Goal: Task Accomplishment & Management: Manage account settings

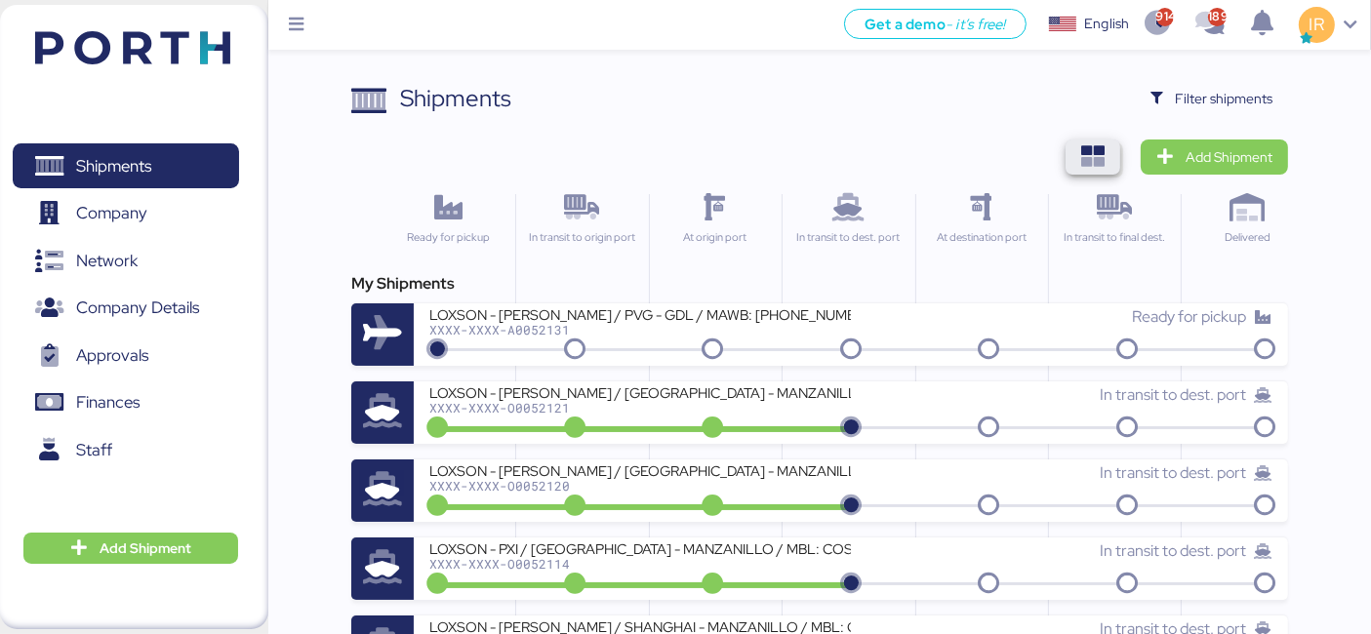
click at [1095, 141] on span "button" at bounding box center [1092, 157] width 55 height 35
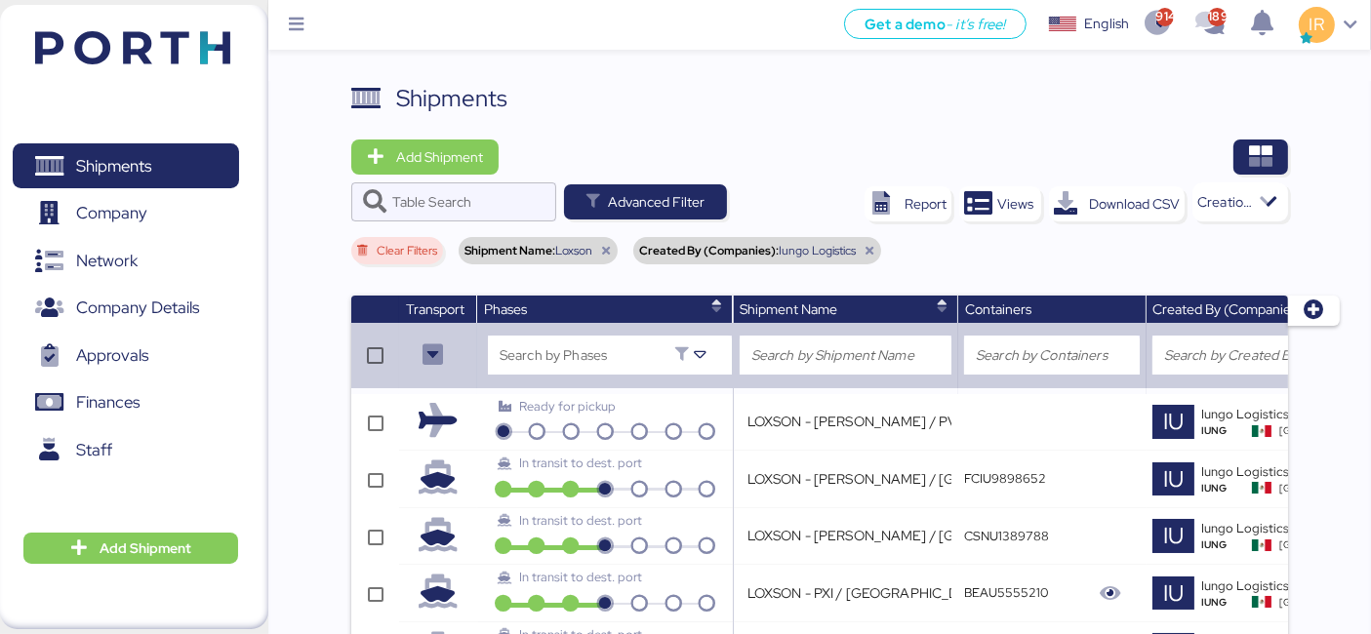
scroll to position [1184, 0]
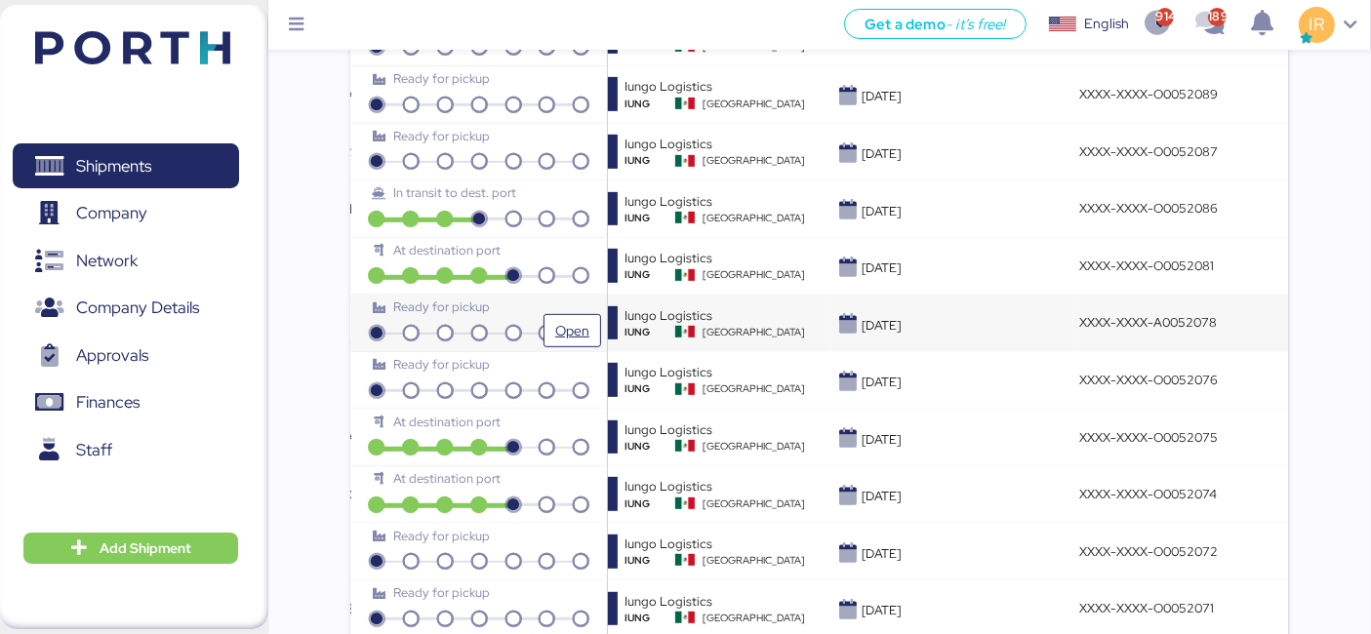
click at [570, 305] on div "Ready for pickup" at bounding box center [479, 307] width 213 height 19
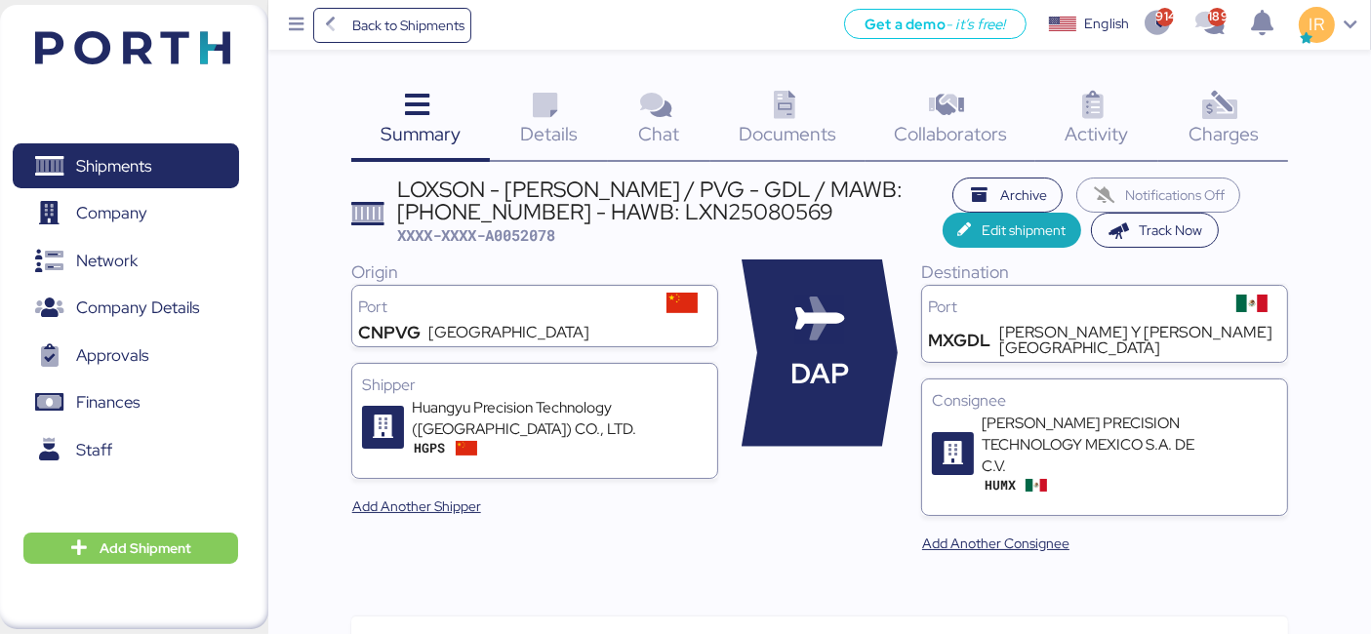
click at [1261, 117] on div "Charges 0" at bounding box center [1223, 121] width 130 height 81
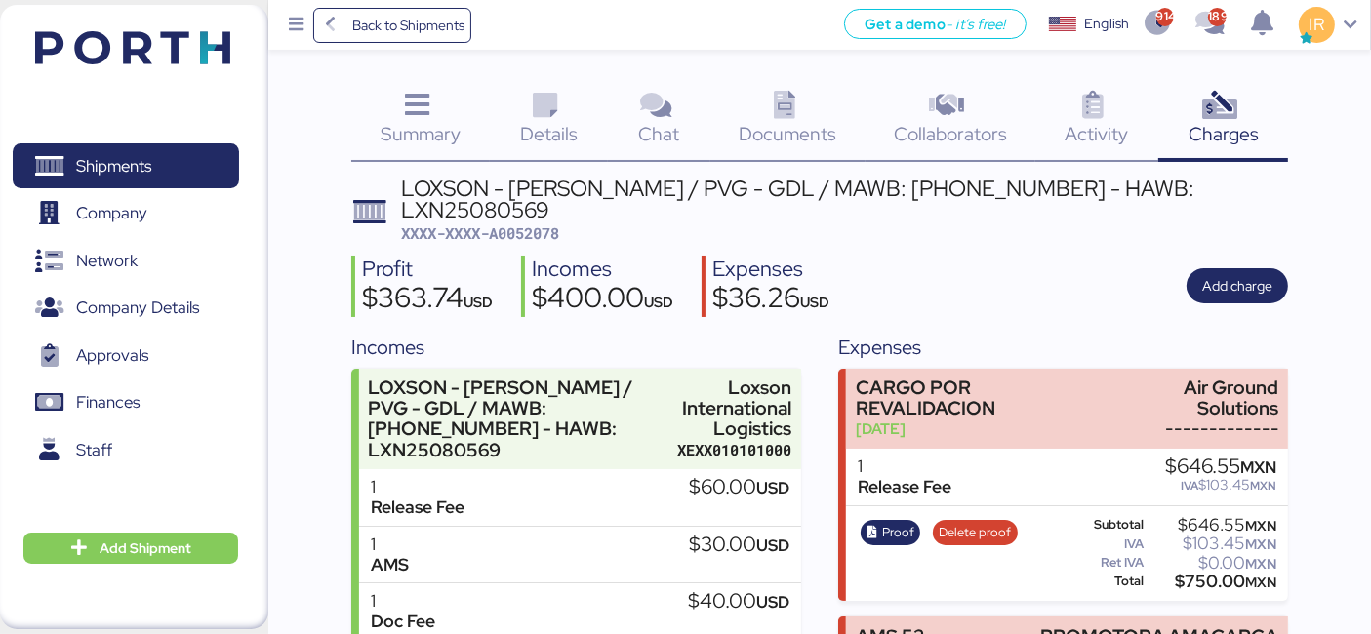
scroll to position [212, 0]
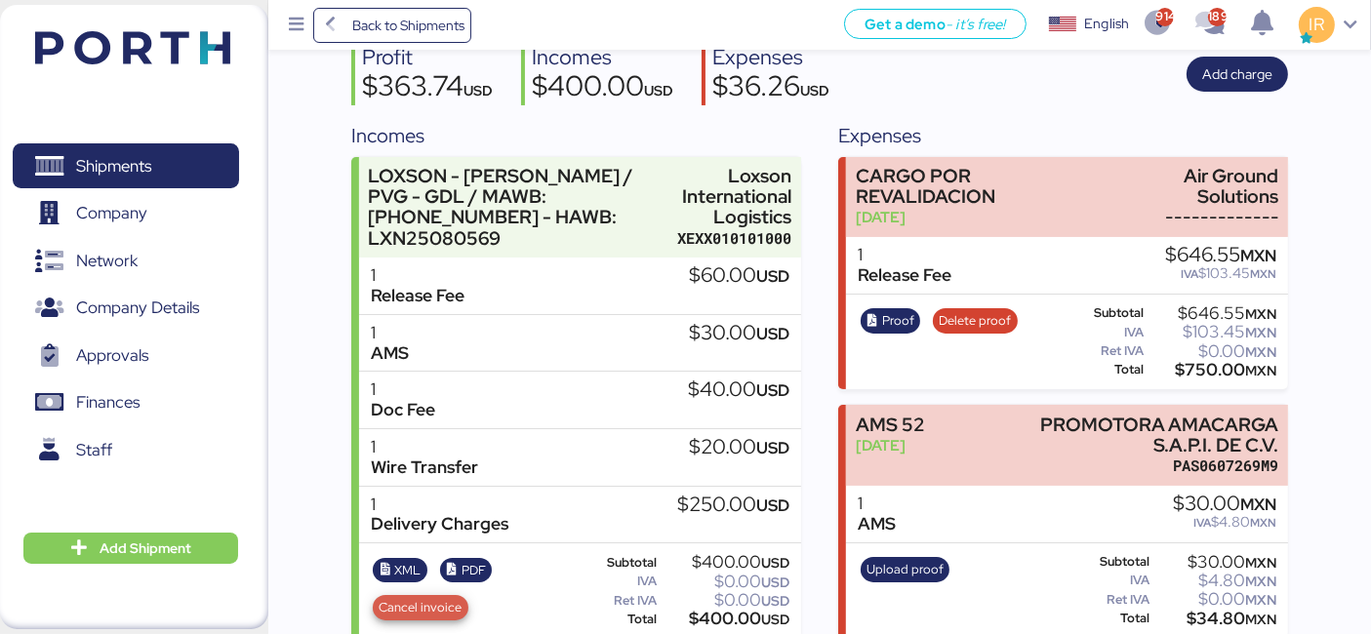
click at [410, 597] on span "Cancel invoice" at bounding box center [421, 607] width 83 height 21
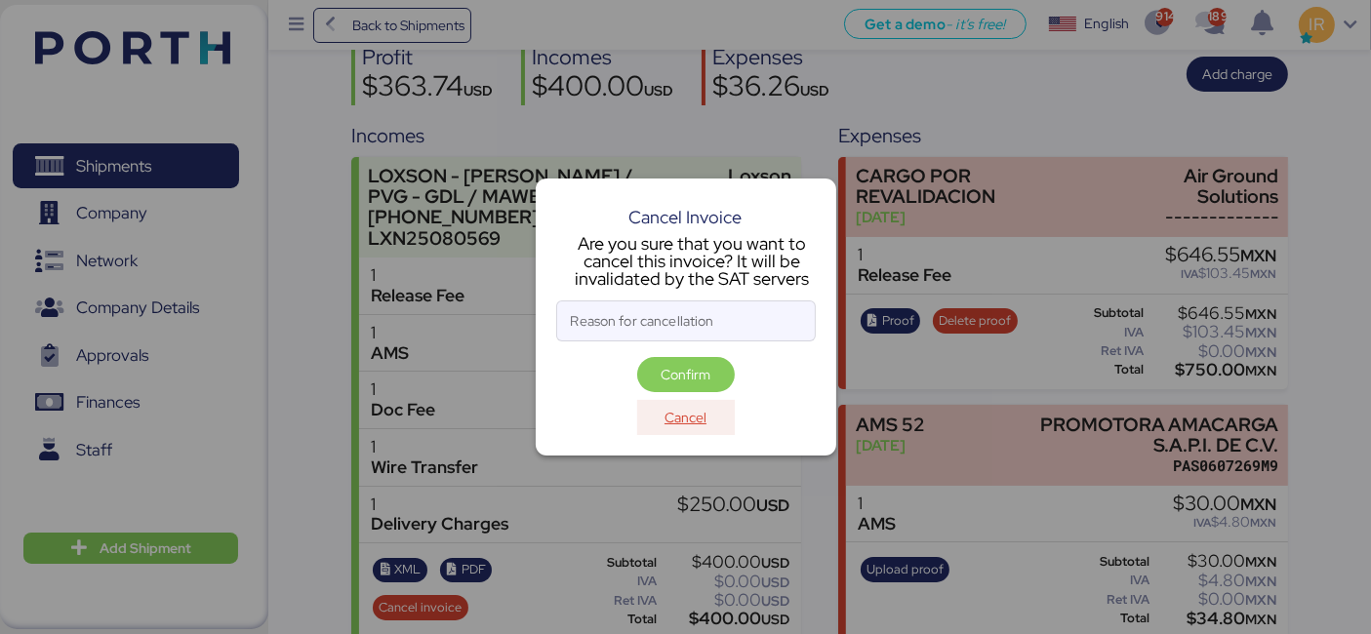
click at [689, 425] on span "Cancel" at bounding box center [685, 417] width 42 height 23
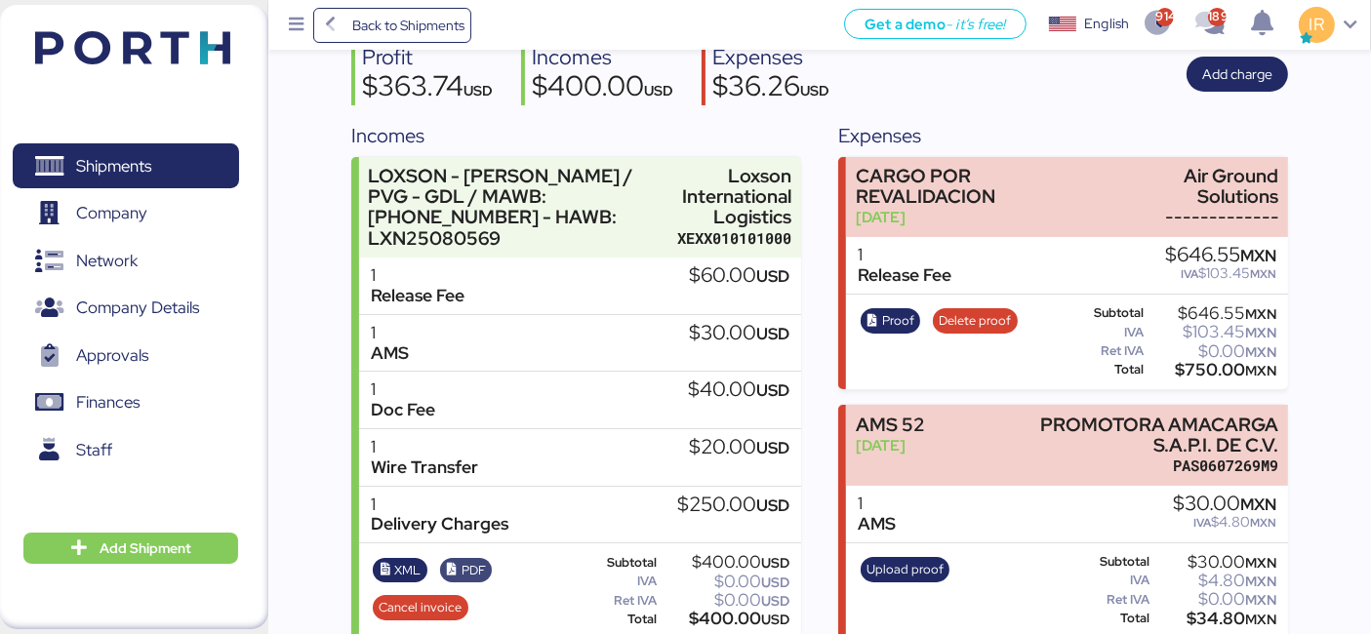
click at [469, 560] on span "PDF" at bounding box center [473, 570] width 24 height 21
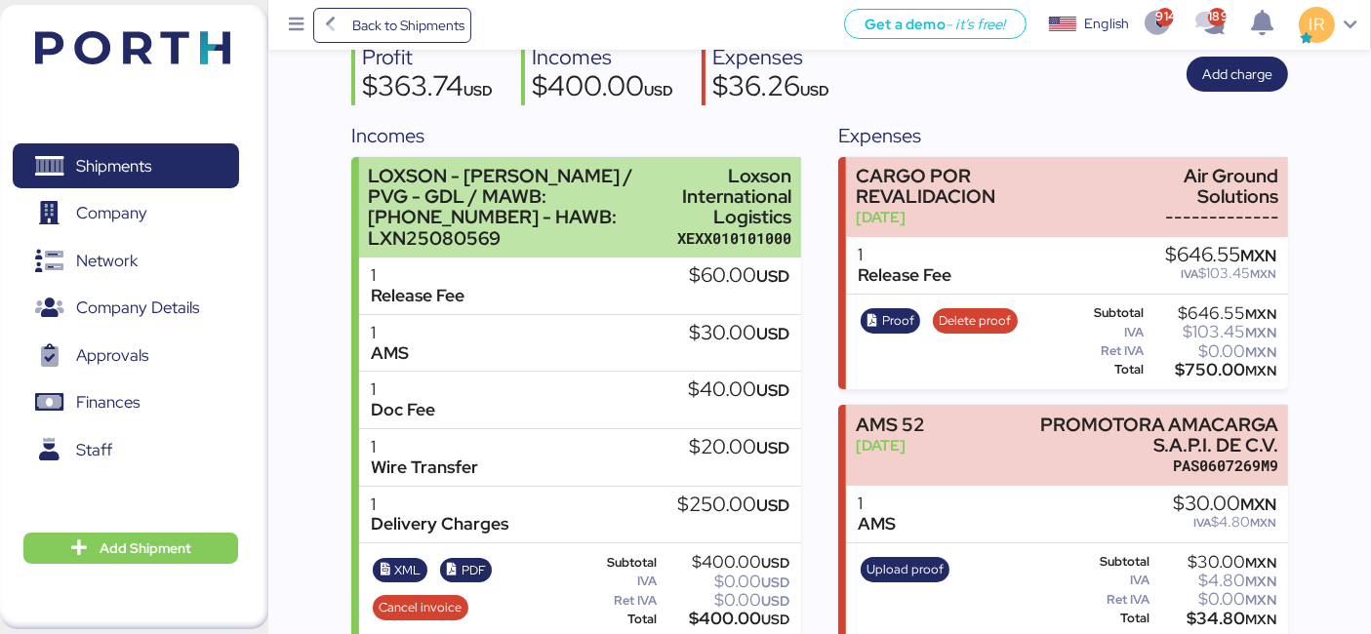
scroll to position [0, 0]
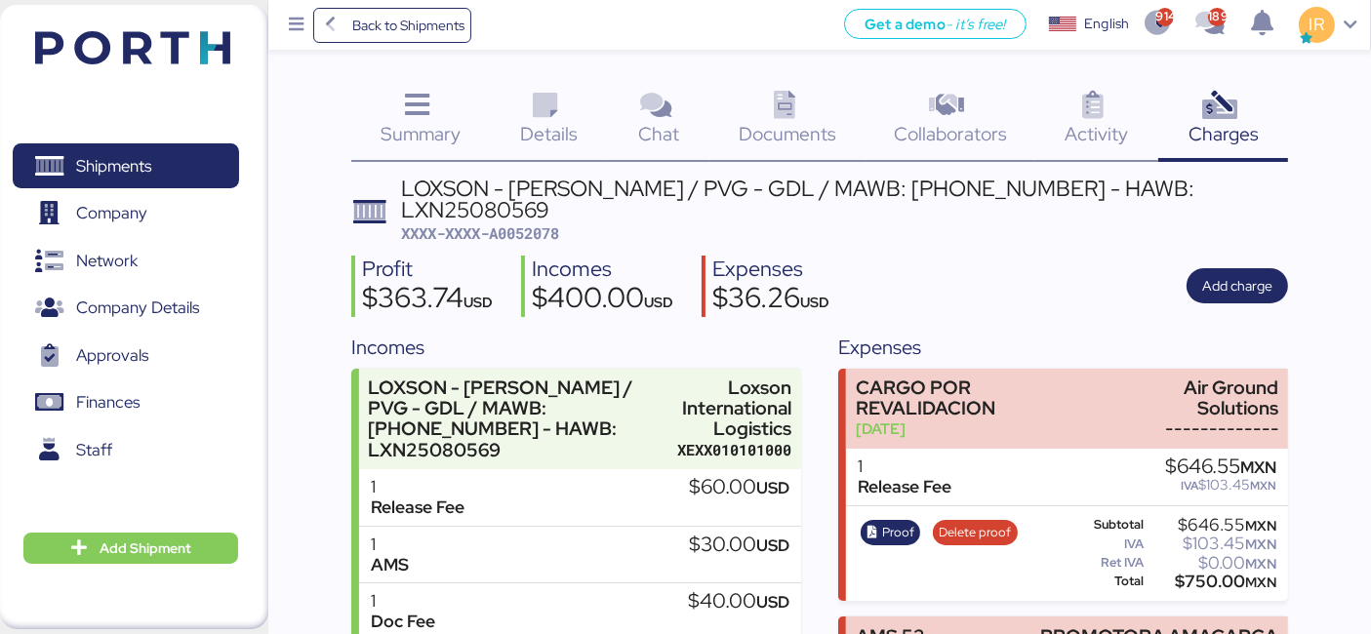
click at [559, 223] on span "XXXX-XXXX-A0052078" at bounding box center [480, 233] width 158 height 20
copy span "A0052078"
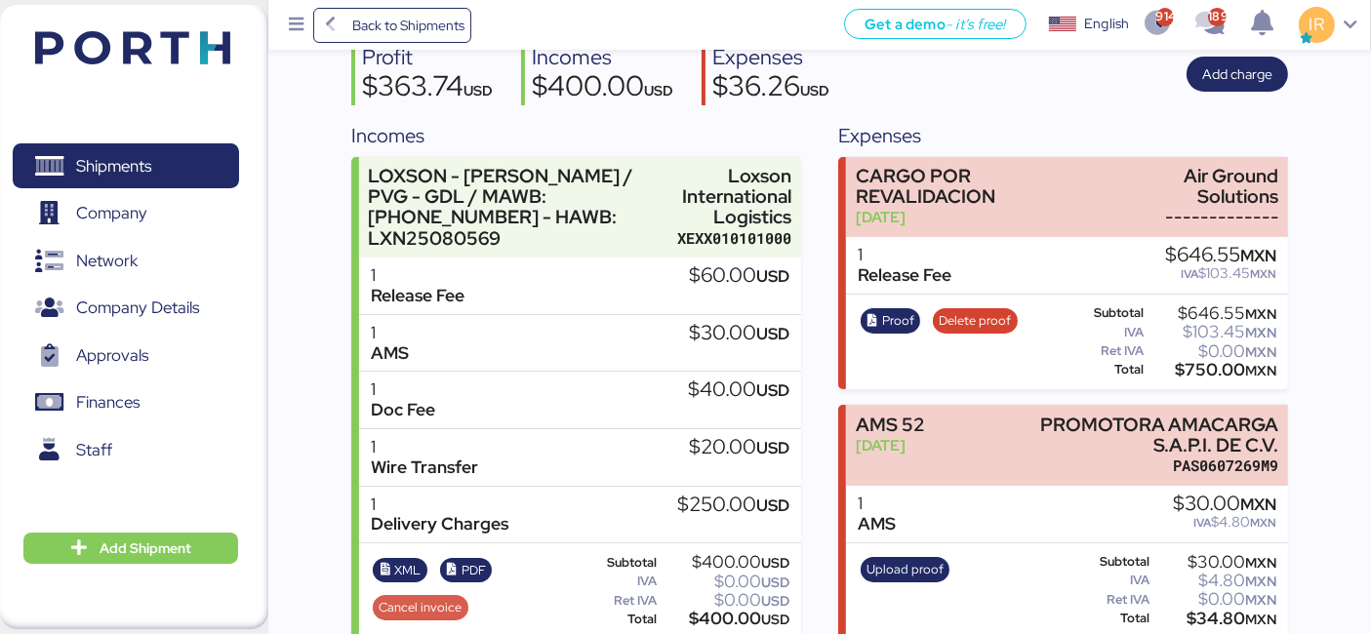
drag, startPoint x: 429, startPoint y: 597, endPoint x: 431, endPoint y: 586, distance: 10.9
click at [431, 586] on div "XML PDF Cancel invoice" at bounding box center [471, 591] width 208 height 80
click at [431, 597] on span "Cancel invoice" at bounding box center [421, 607] width 83 height 21
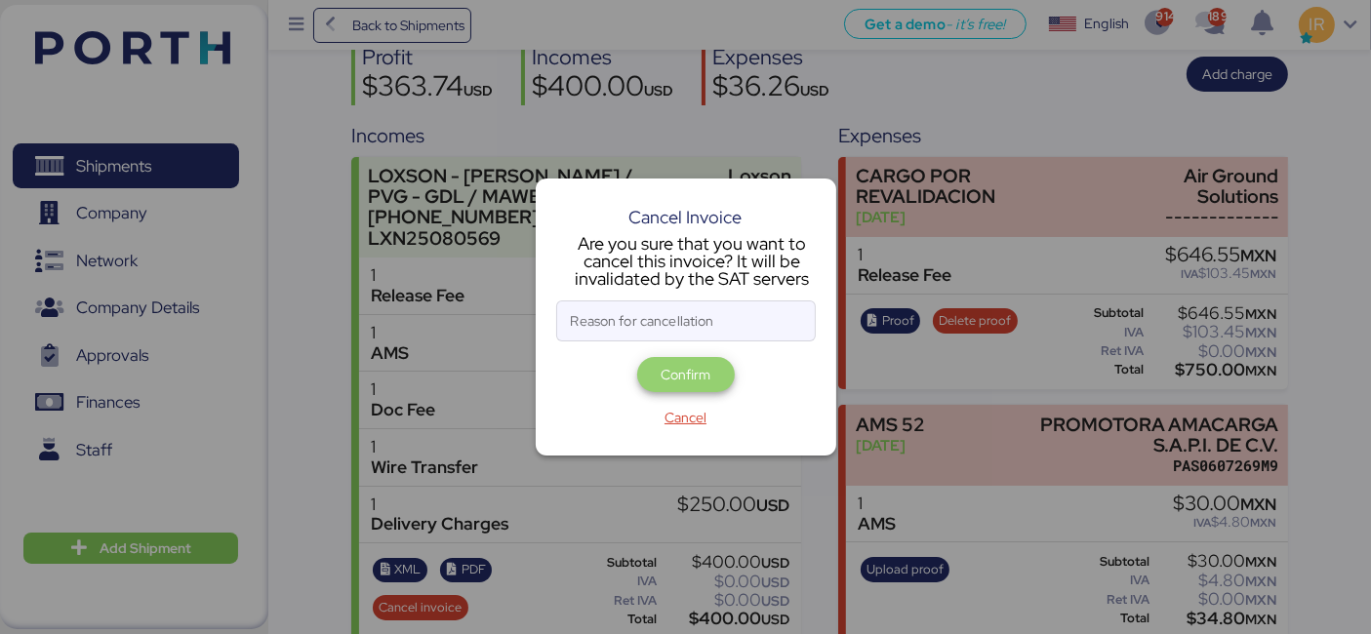
click at [671, 388] on span "Confirm" at bounding box center [686, 374] width 98 height 35
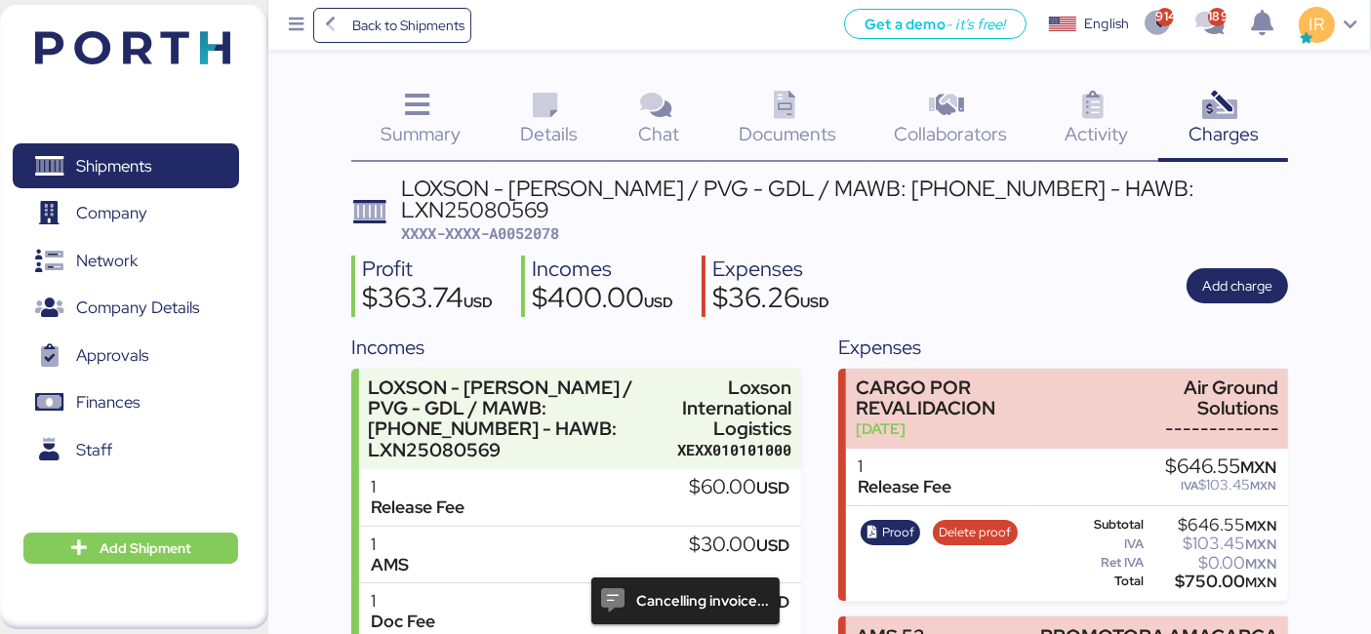
scroll to position [212, 0]
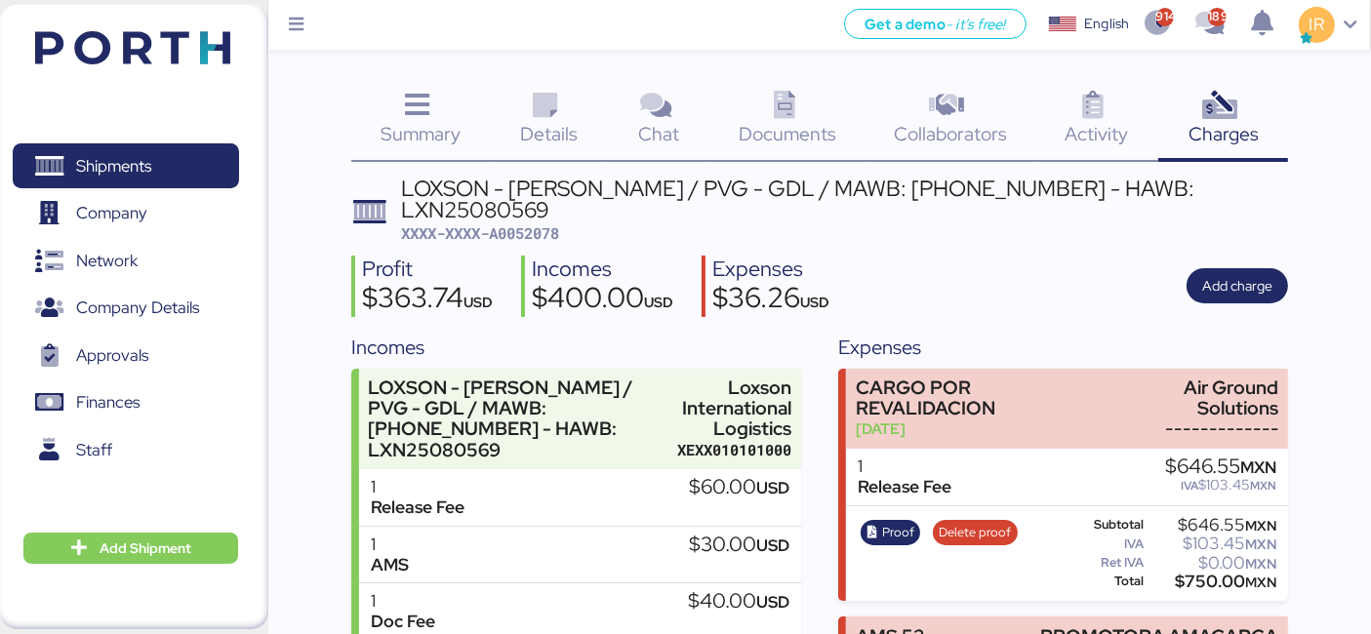
scroll to position [212, 0]
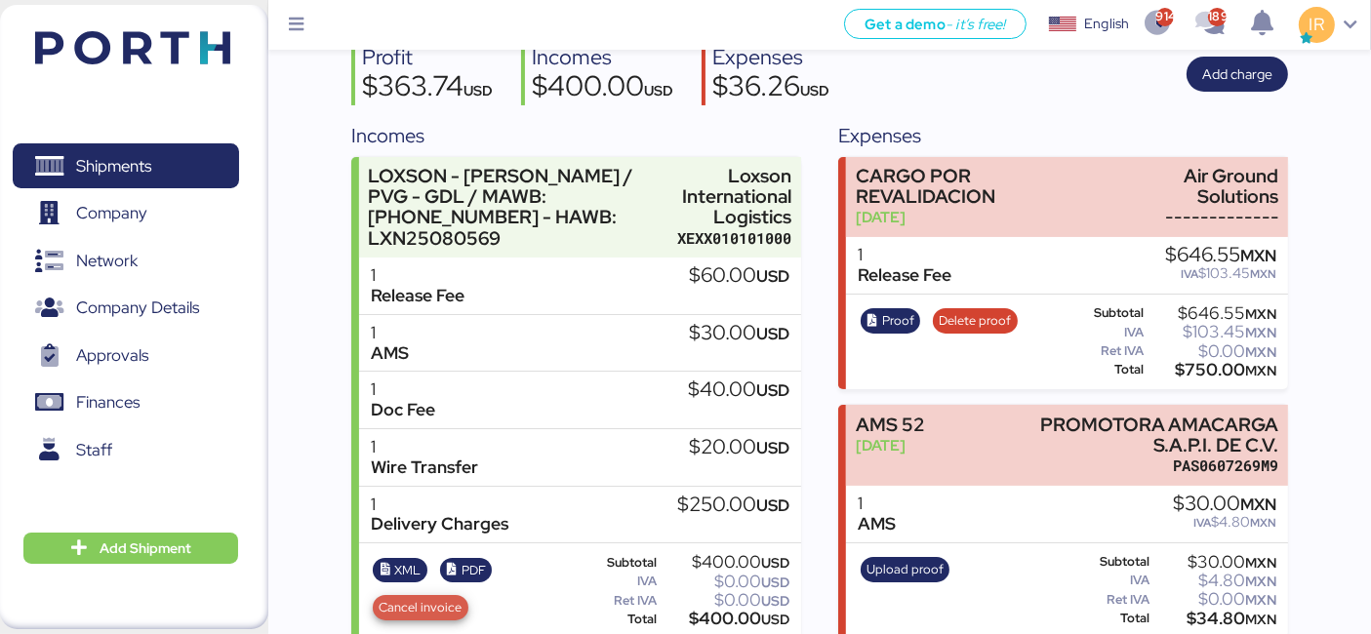
click at [400, 597] on span "Cancel invoice" at bounding box center [421, 607] width 83 height 21
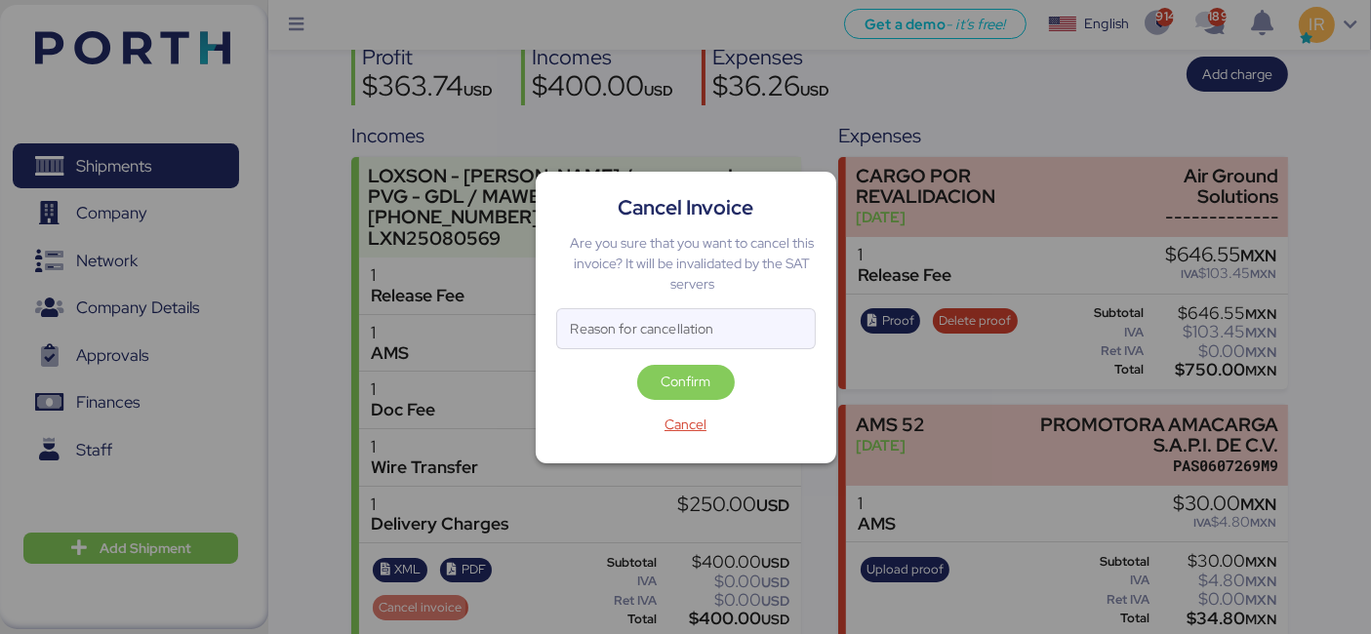
scroll to position [0, 0]
click at [658, 375] on span "Confirm" at bounding box center [686, 382] width 66 height 27
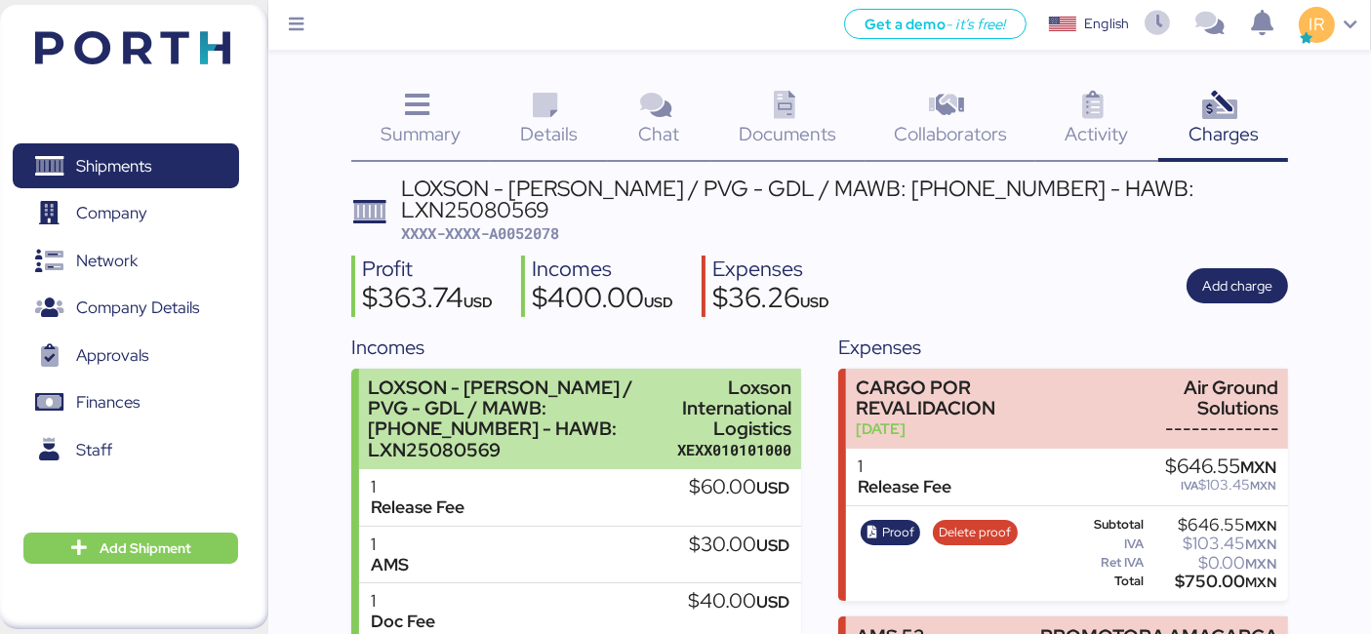
scroll to position [212, 0]
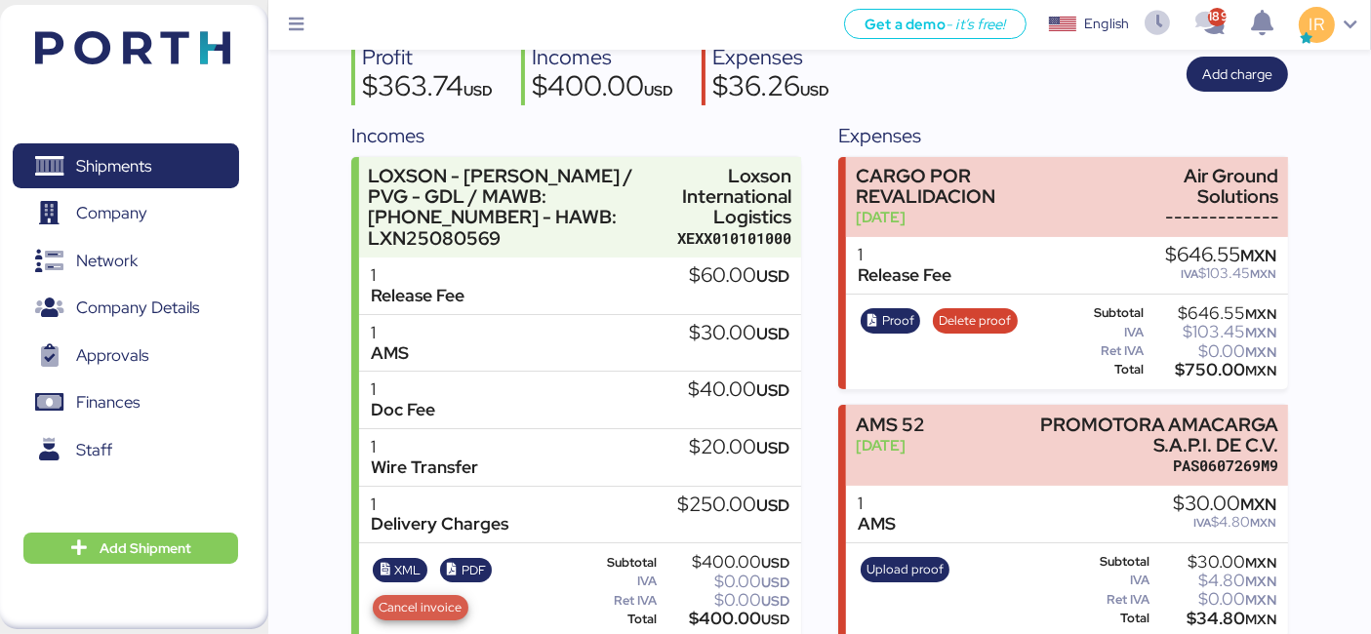
click at [404, 597] on span "Cancel invoice" at bounding box center [421, 607] width 83 height 21
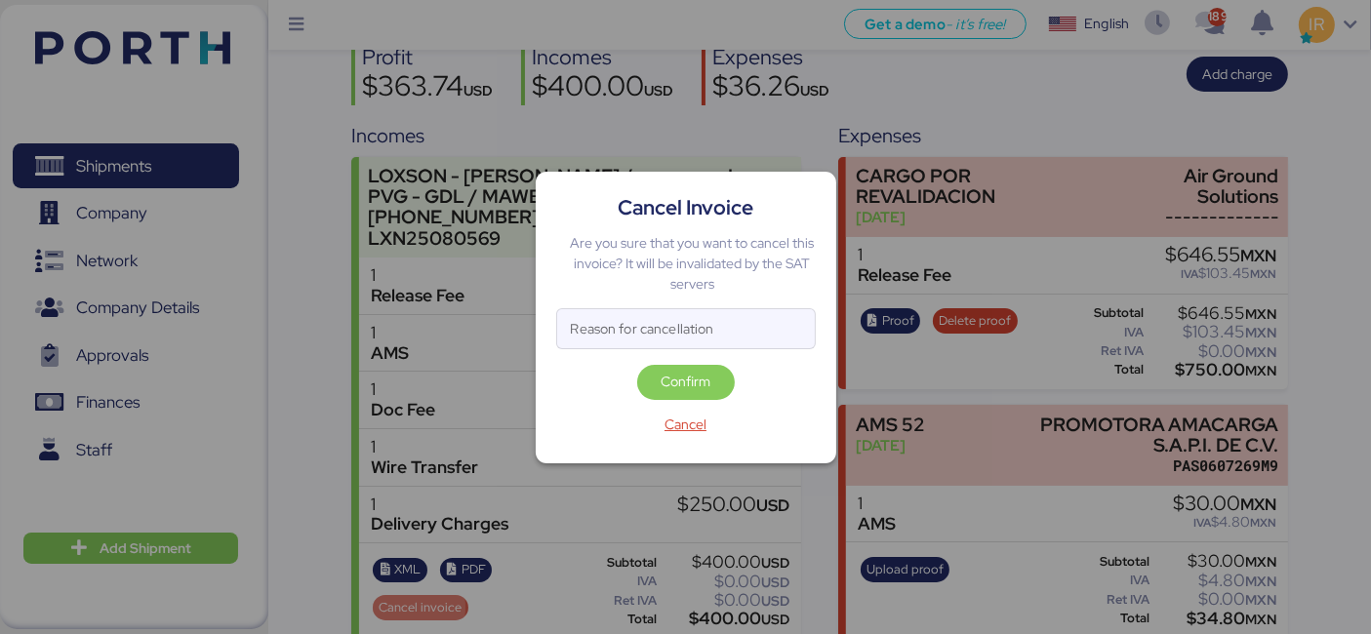
scroll to position [0, 0]
click at [688, 382] on span "Confirm" at bounding box center [685, 381] width 50 height 23
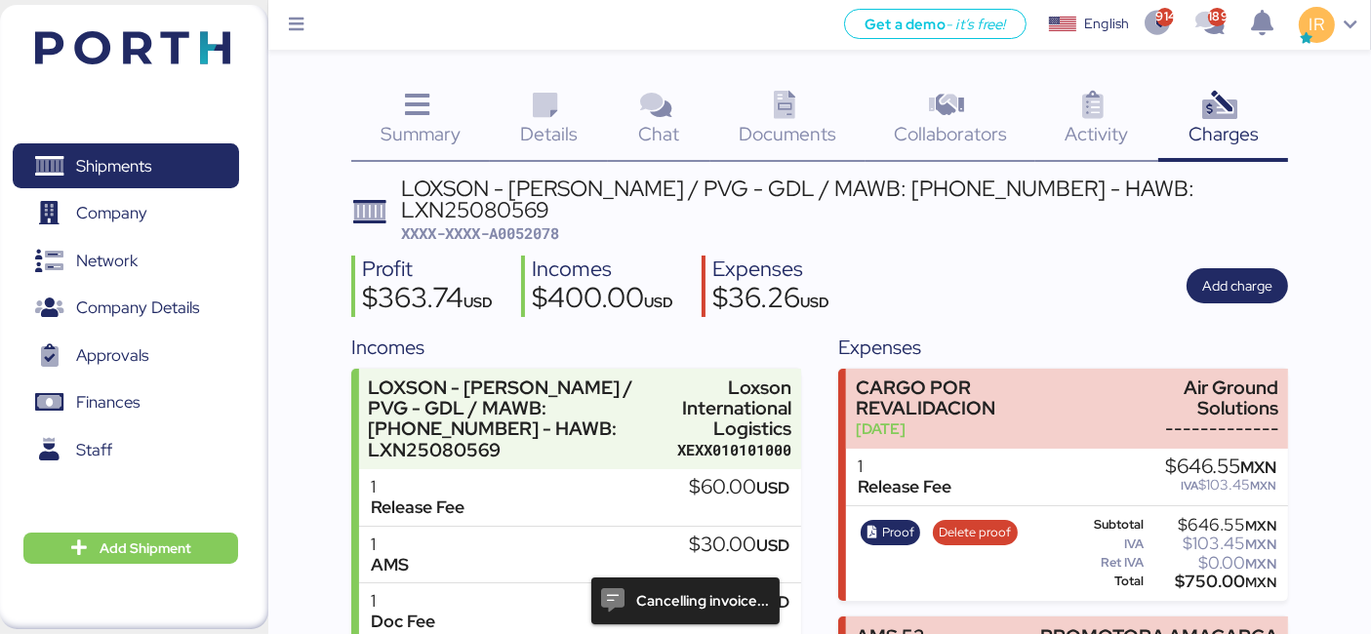
scroll to position [212, 0]
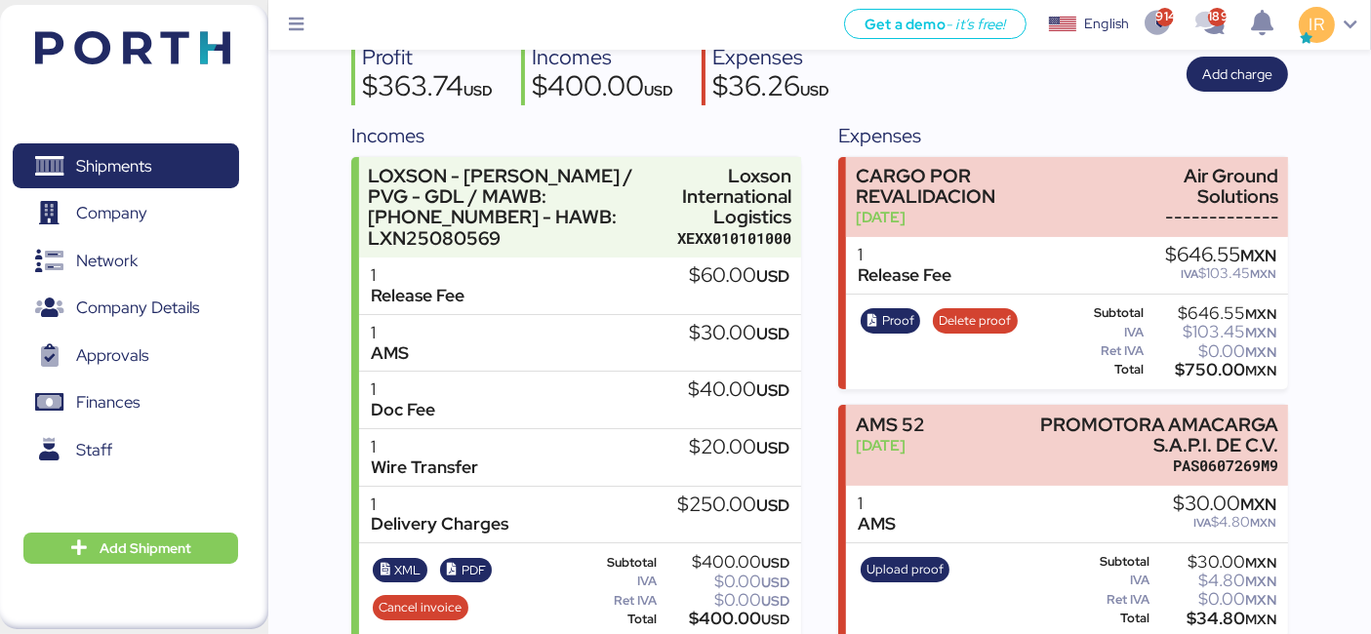
click at [688, 382] on div "$40.00 USD" at bounding box center [738, 400] width 101 height 41
click at [443, 597] on span "Cancel invoice" at bounding box center [421, 607] width 83 height 21
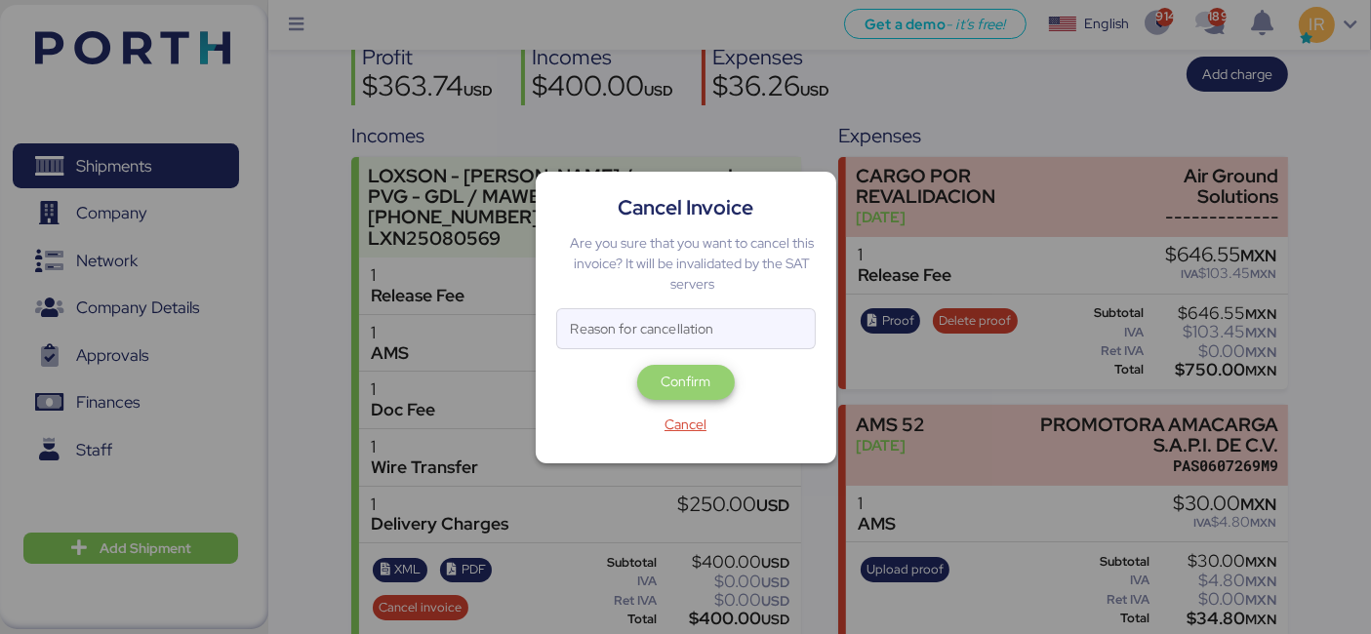
click at [713, 377] on span "Confirm" at bounding box center [686, 382] width 66 height 27
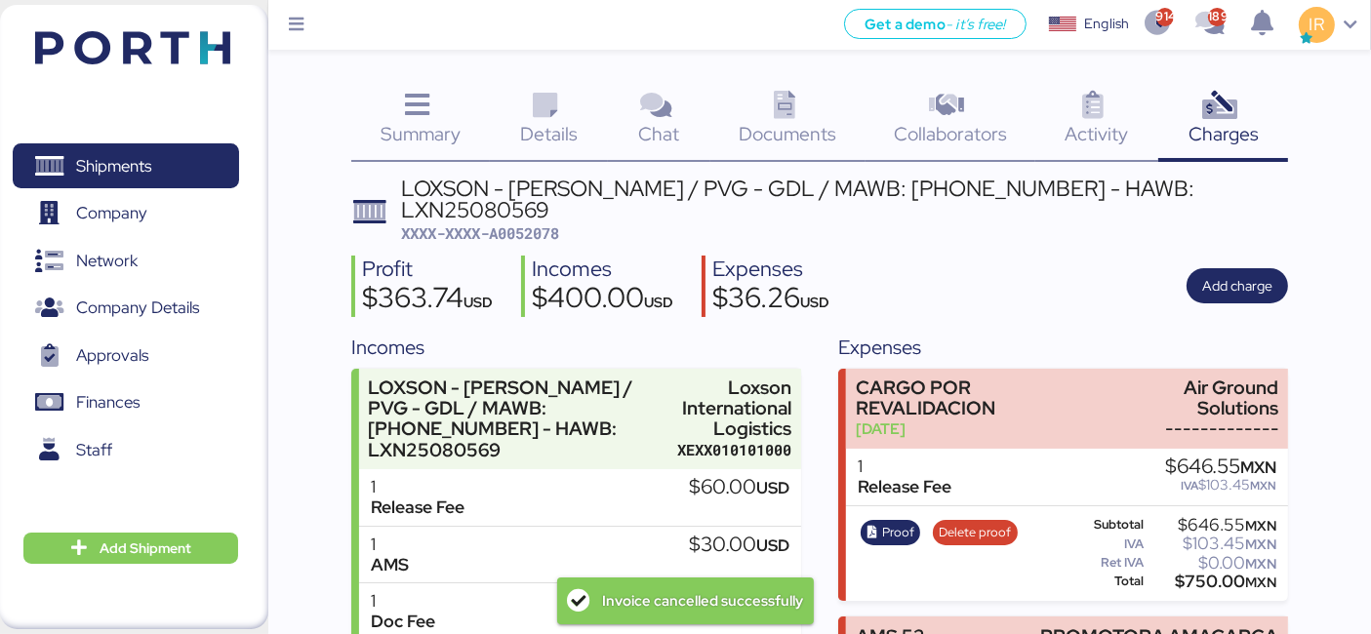
scroll to position [212, 0]
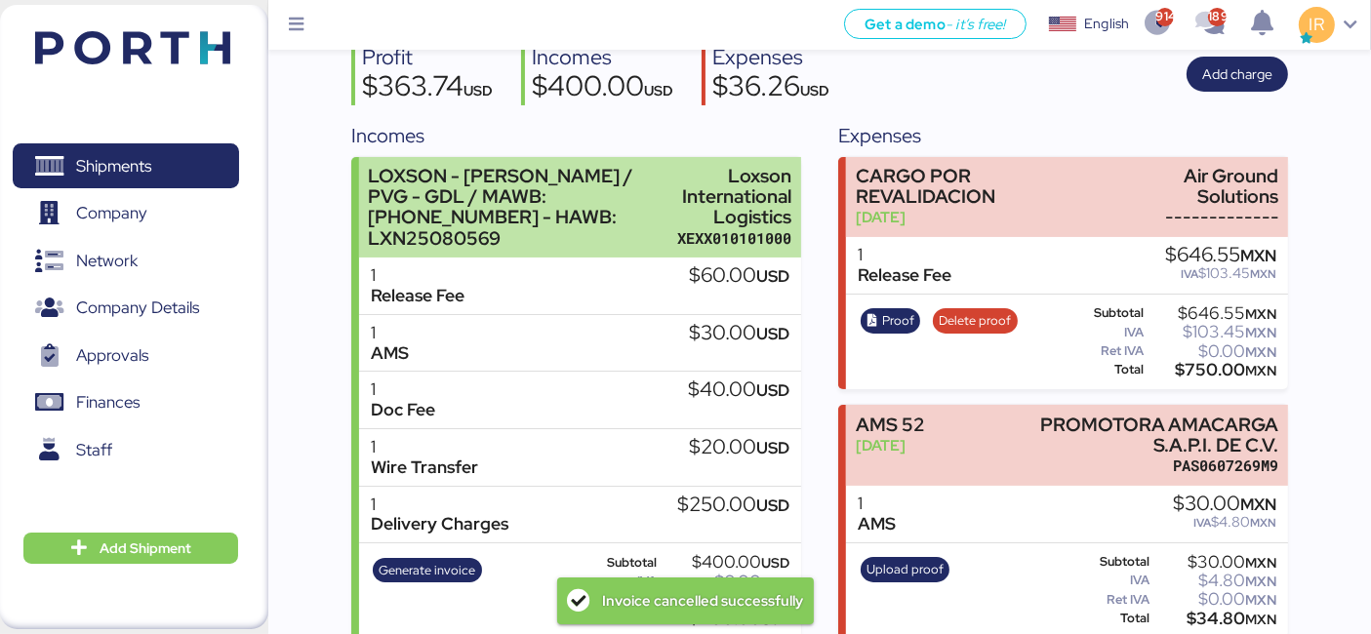
click at [705, 204] on div "Loxson International Logistics" at bounding box center [734, 196] width 114 height 61
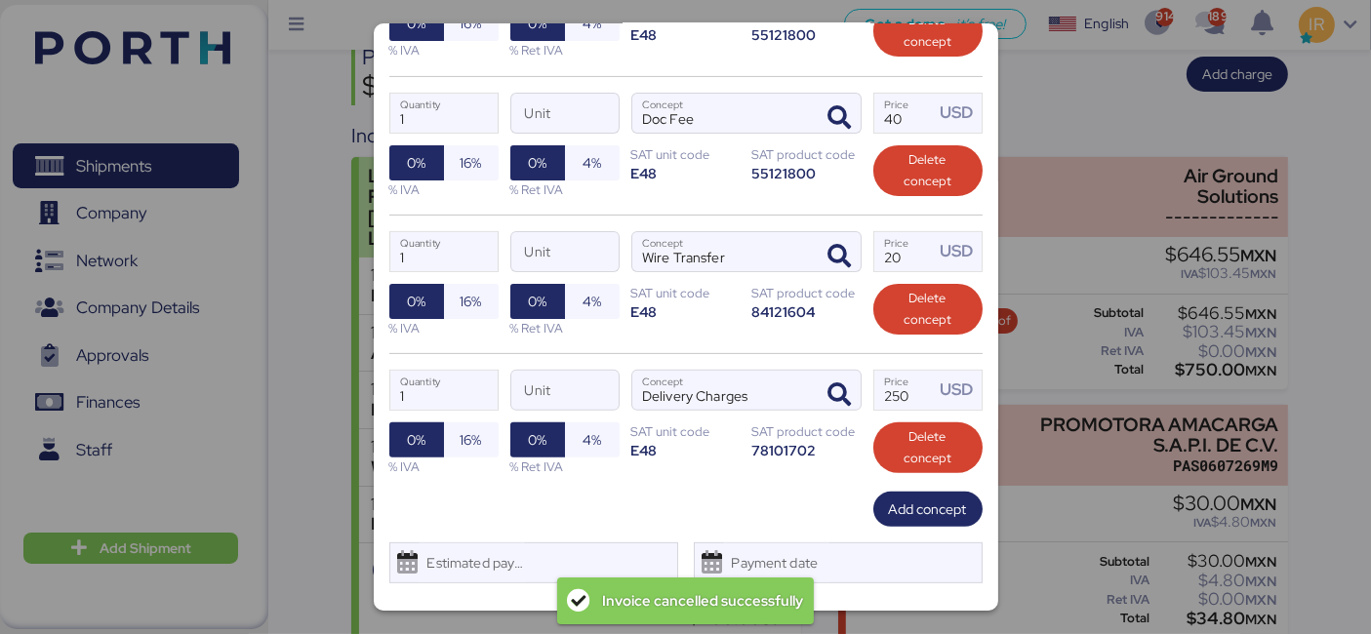
scroll to position [616, 0]
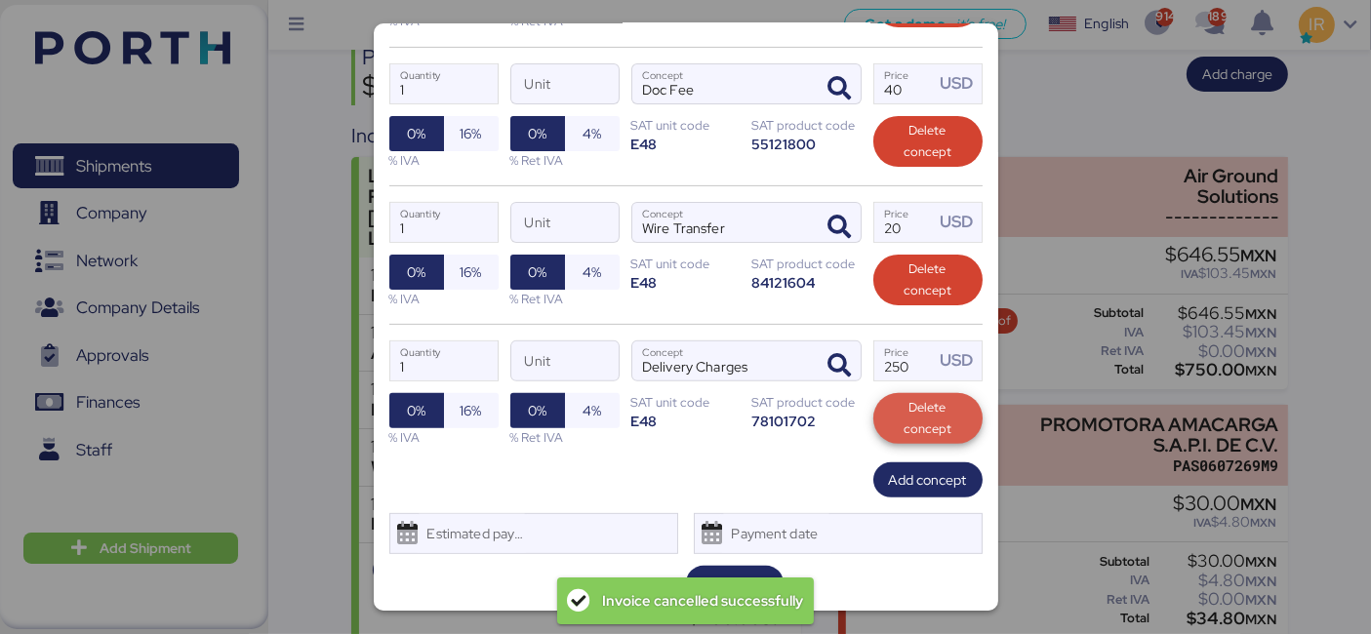
click at [901, 409] on span "Delete concept" at bounding box center [928, 418] width 78 height 43
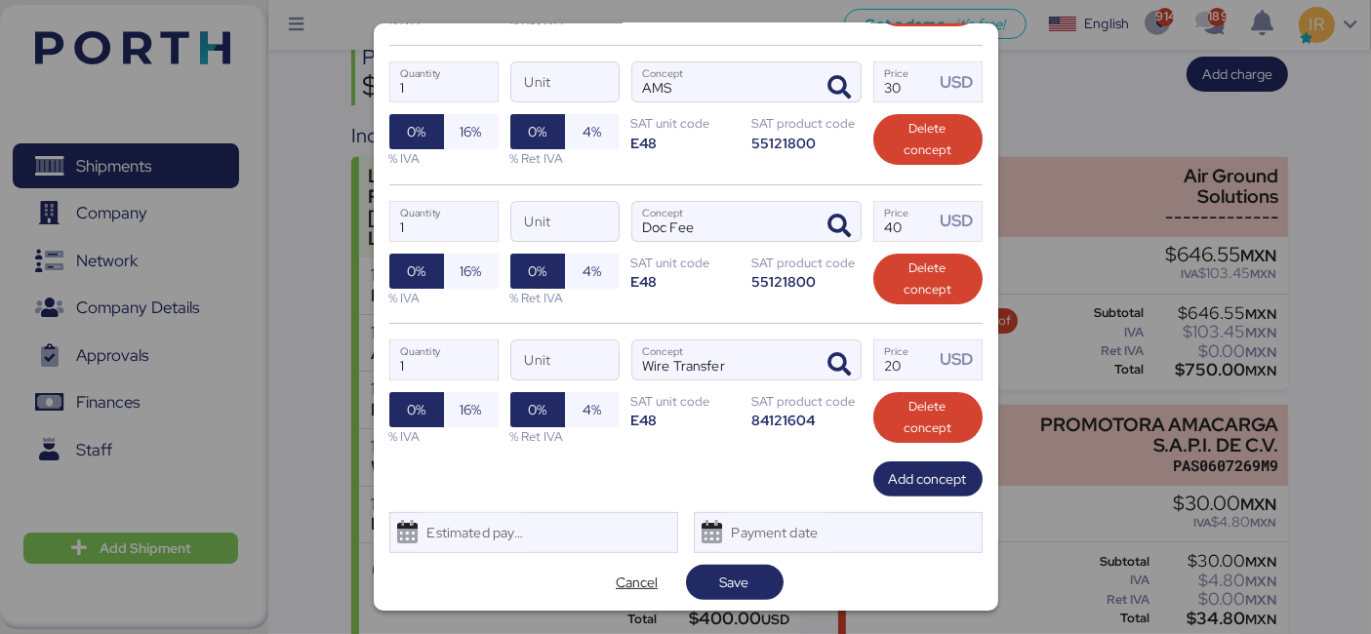
scroll to position [477, 0]
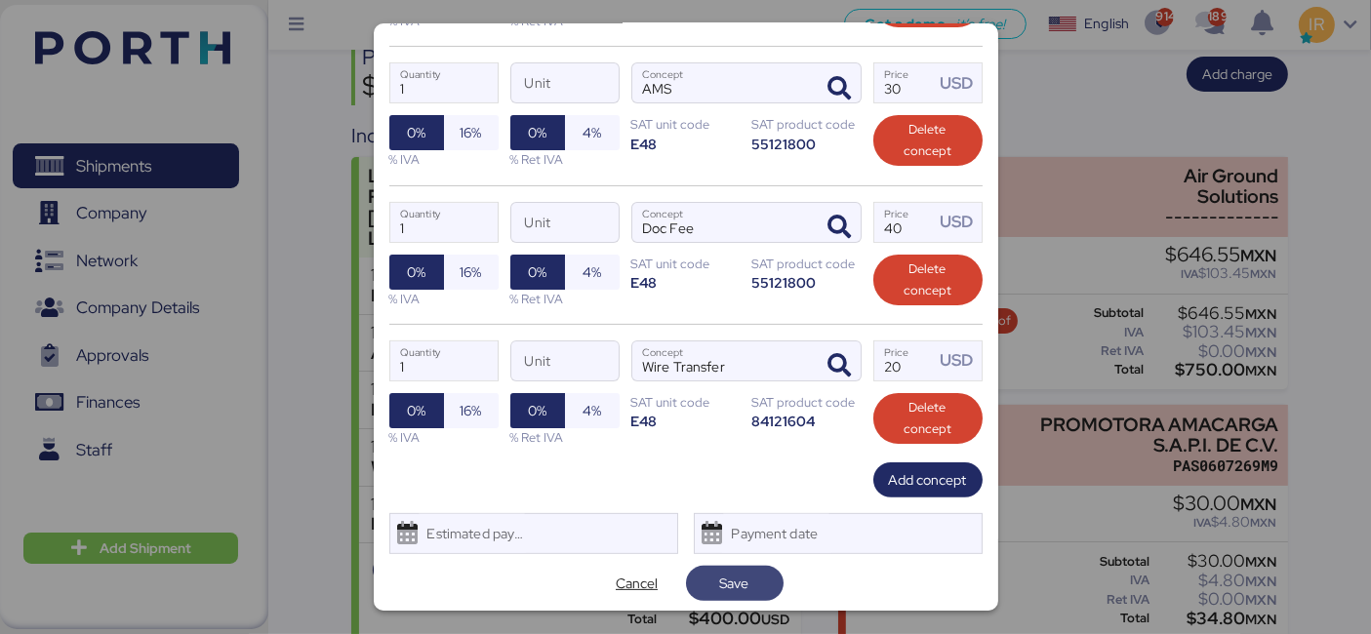
click at [757, 566] on span "Save" at bounding box center [735, 583] width 98 height 35
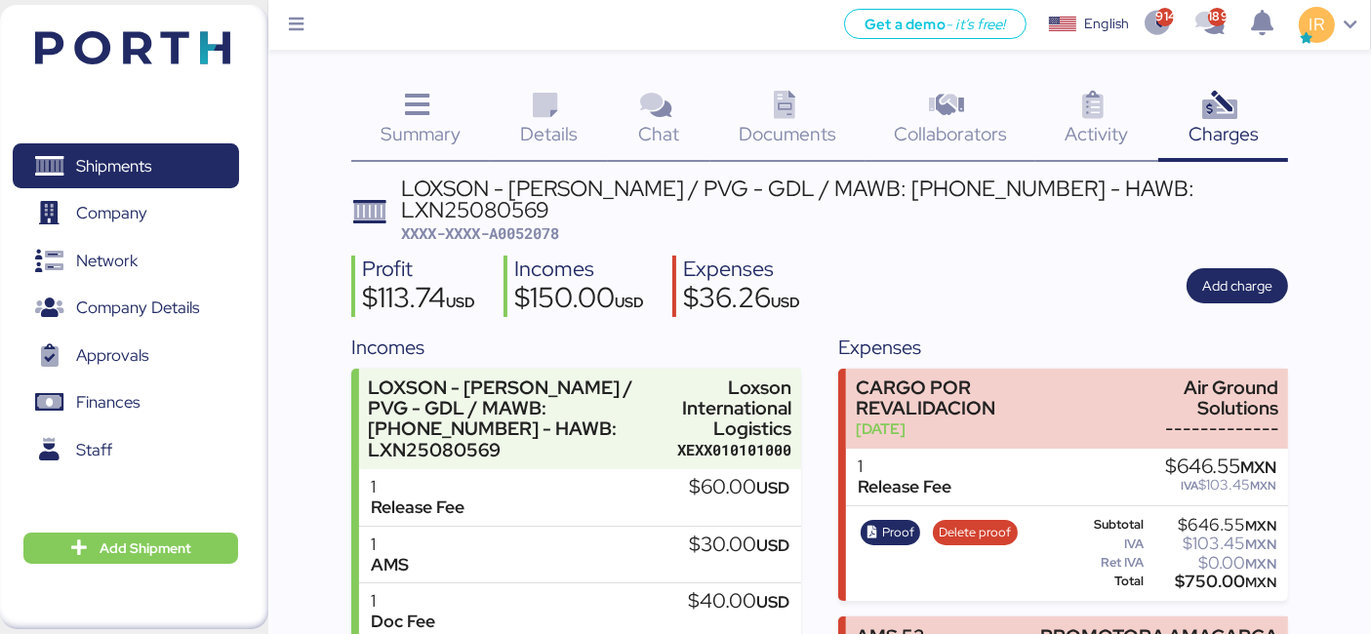
scroll to position [212, 0]
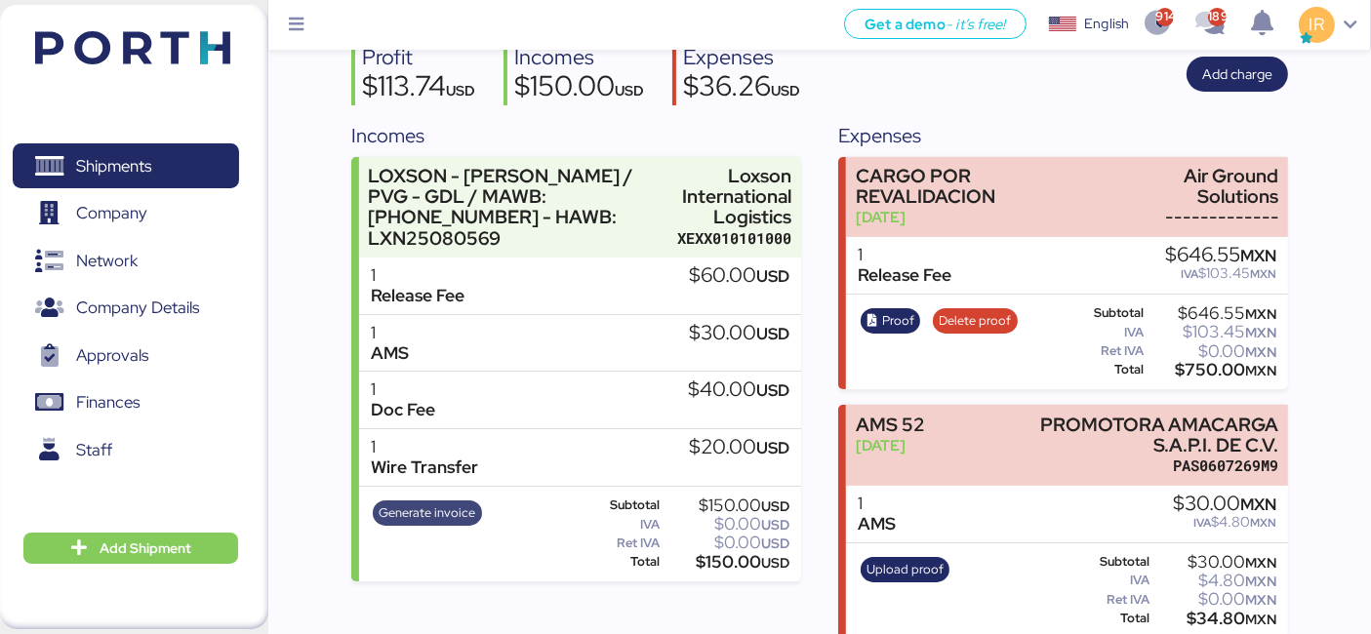
click at [434, 502] on span "Generate invoice" at bounding box center [428, 512] width 97 height 21
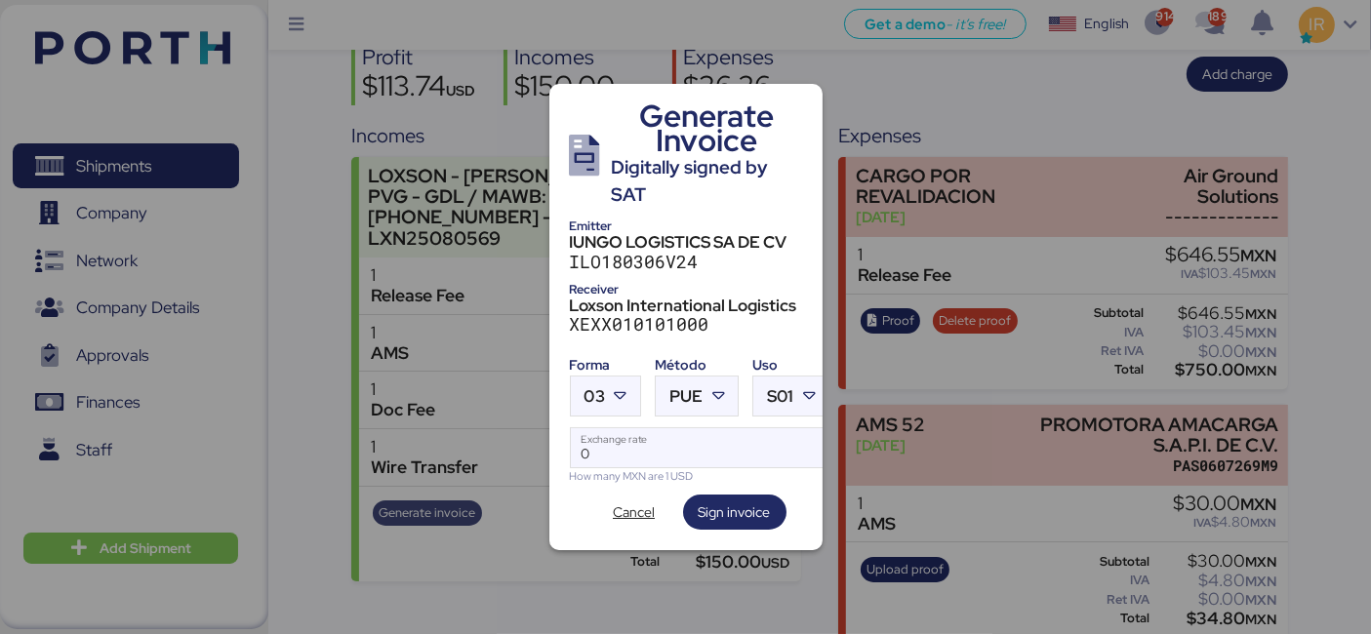
scroll to position [0, 0]
click at [619, 395] on icon at bounding box center [621, 396] width 20 height 20
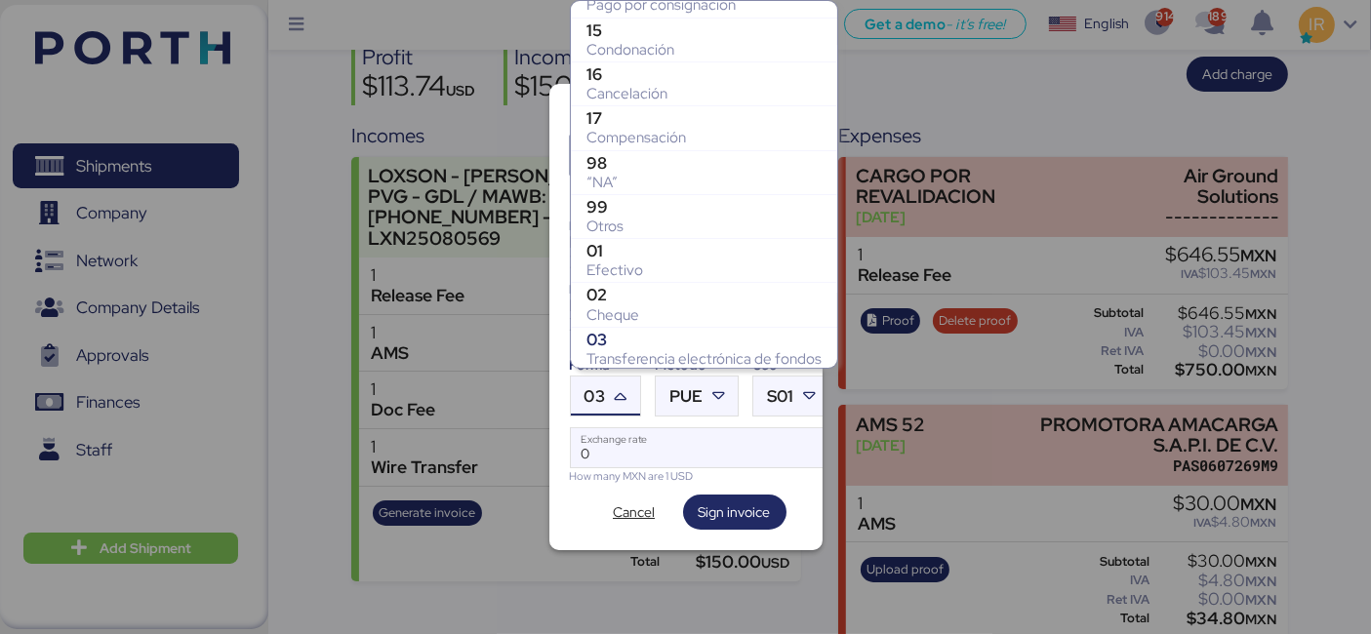
scroll to position [199, 0]
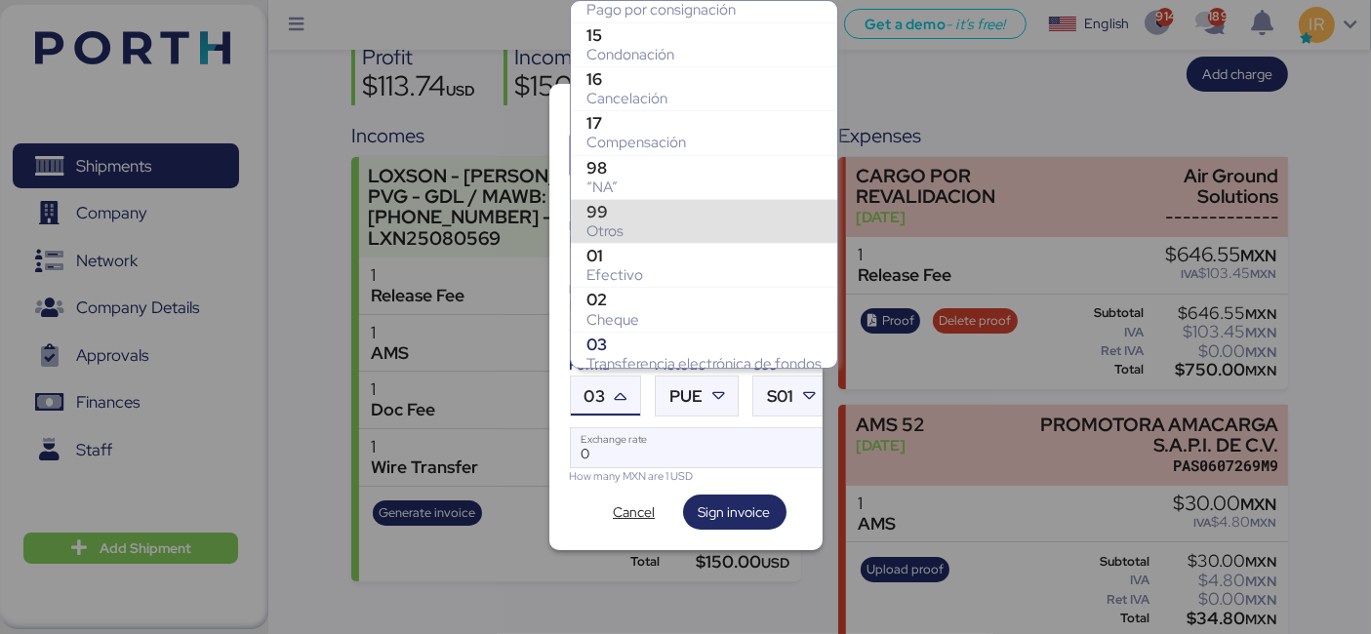
click at [655, 215] on div "99" at bounding box center [703, 212] width 235 height 20
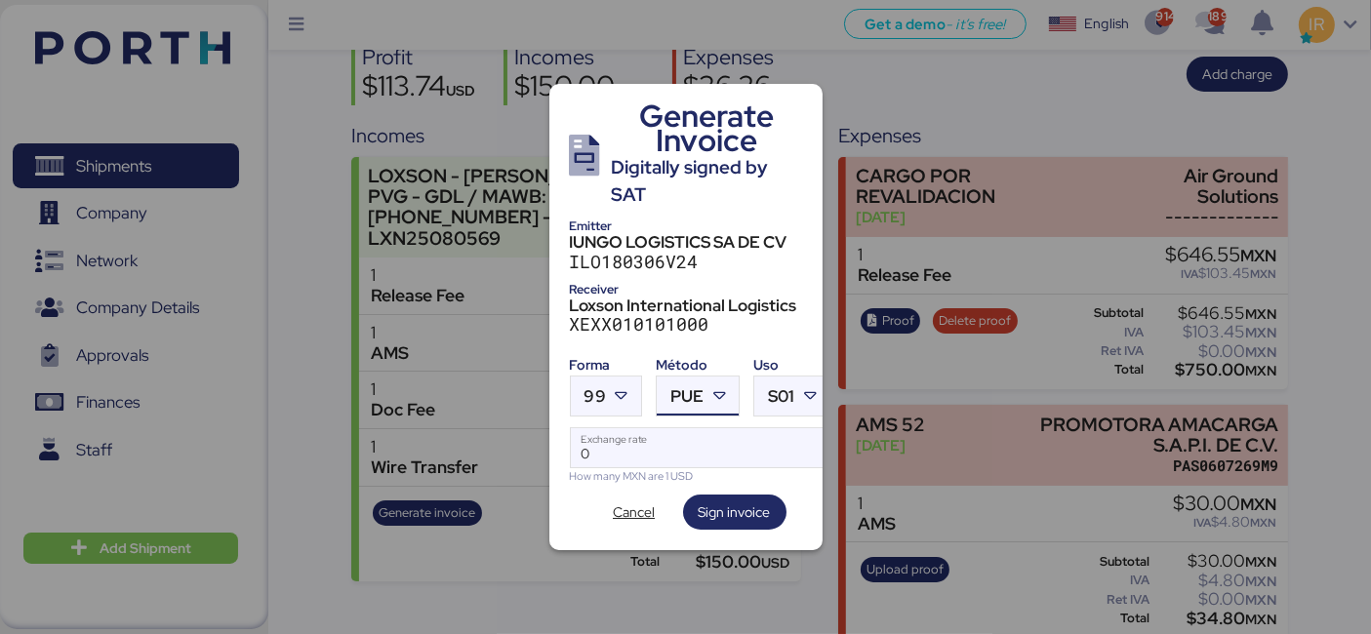
click at [683, 377] on div "PUE" at bounding box center [686, 396] width 33 height 39
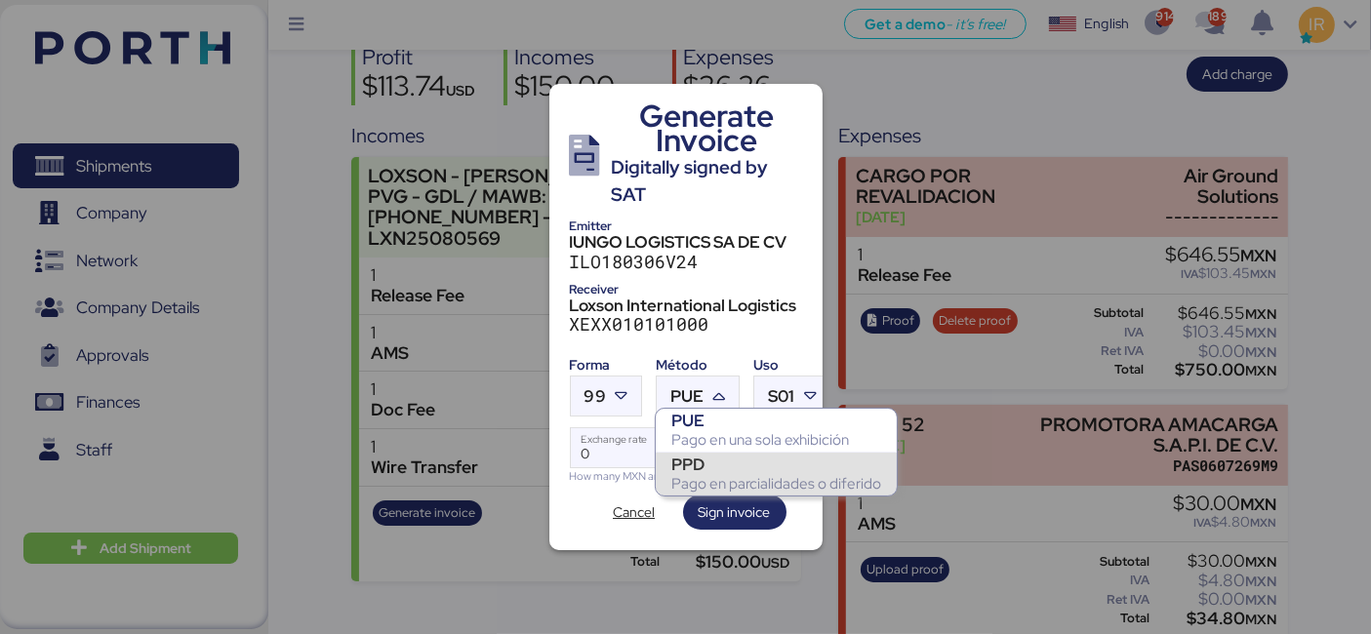
click at [700, 470] on div "PPD" at bounding box center [776, 465] width 210 height 20
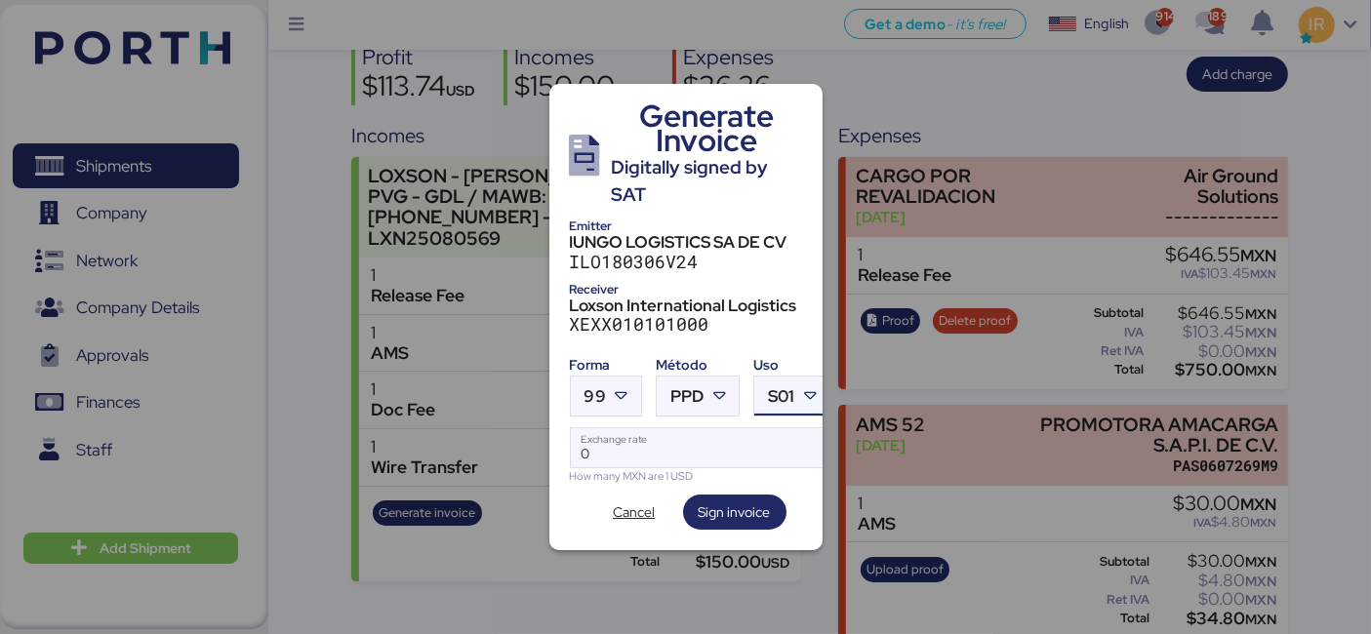
click at [796, 394] on div at bounding box center [812, 396] width 35 height 39
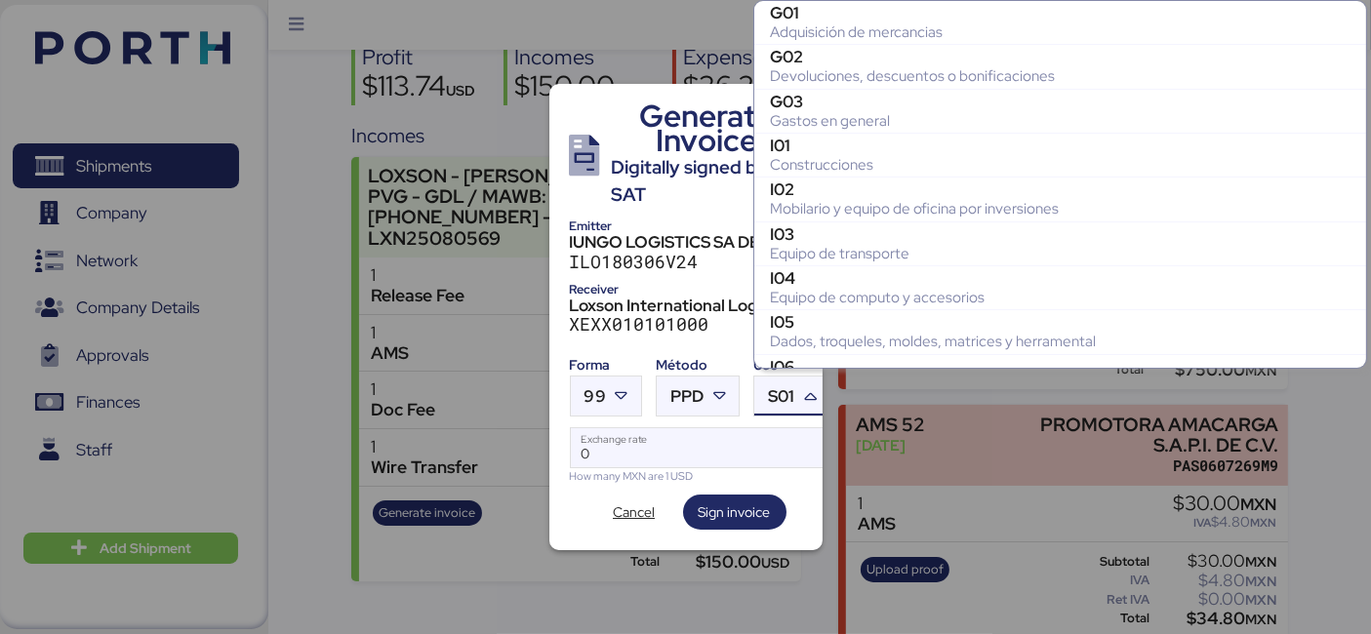
scroll to position [750, 0]
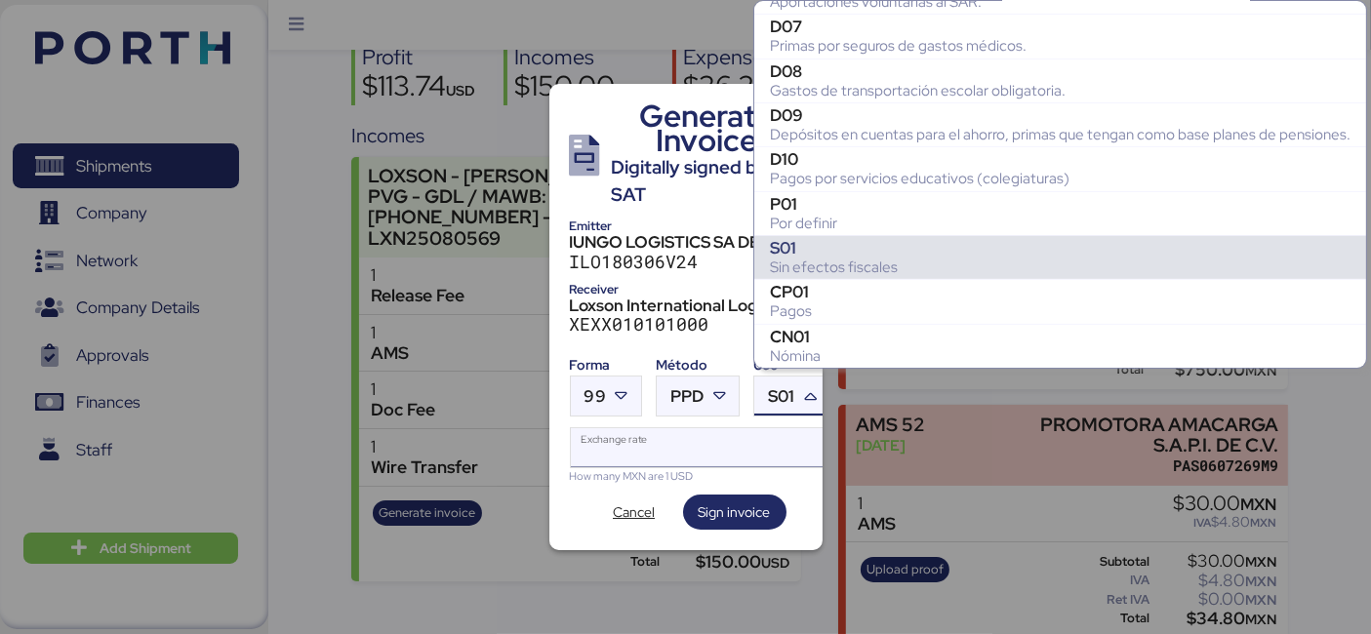
click at [644, 442] on input "Exchange rate" at bounding box center [701, 447] width 260 height 39
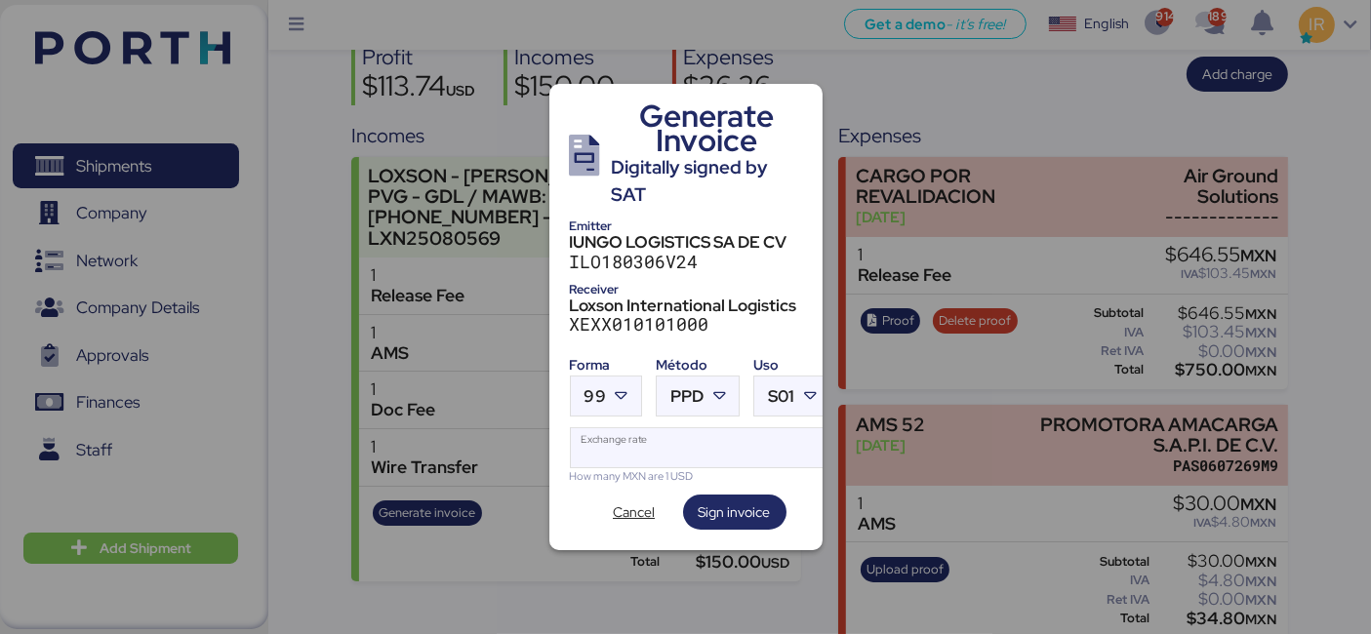
type input "0"
paste input "18.6587"
type input "18.6587"
click at [740, 508] on span "Sign invoice" at bounding box center [735, 511] width 72 height 23
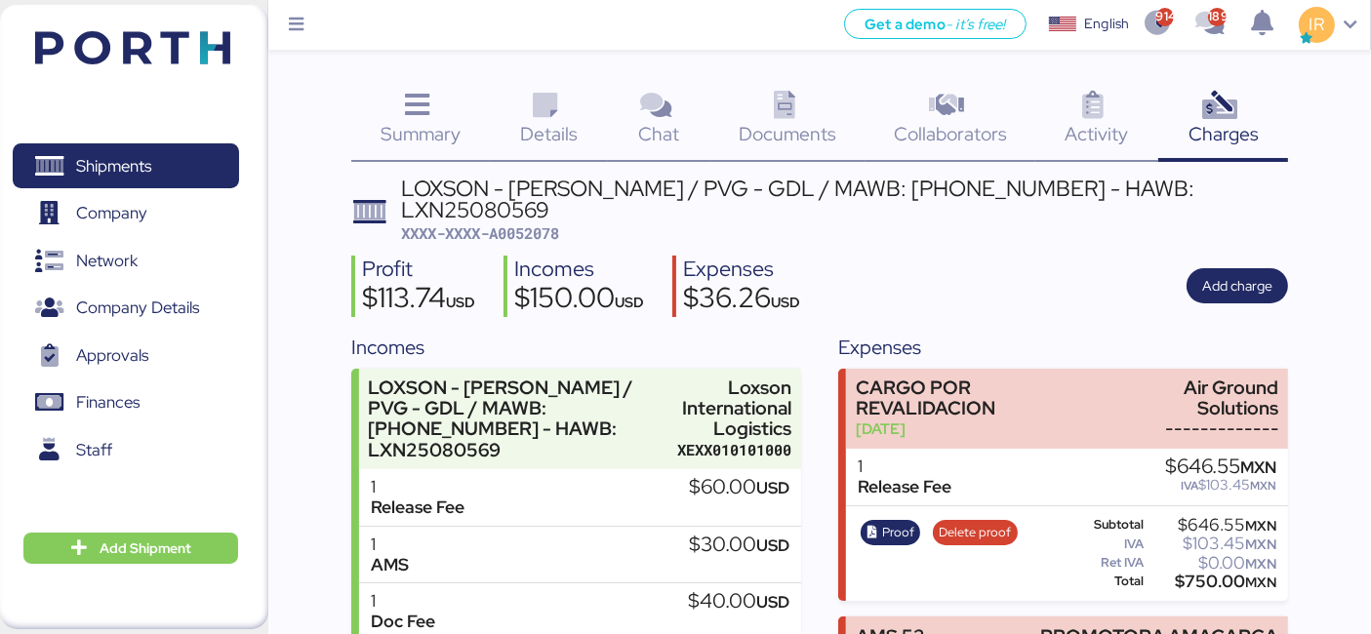
scroll to position [212, 0]
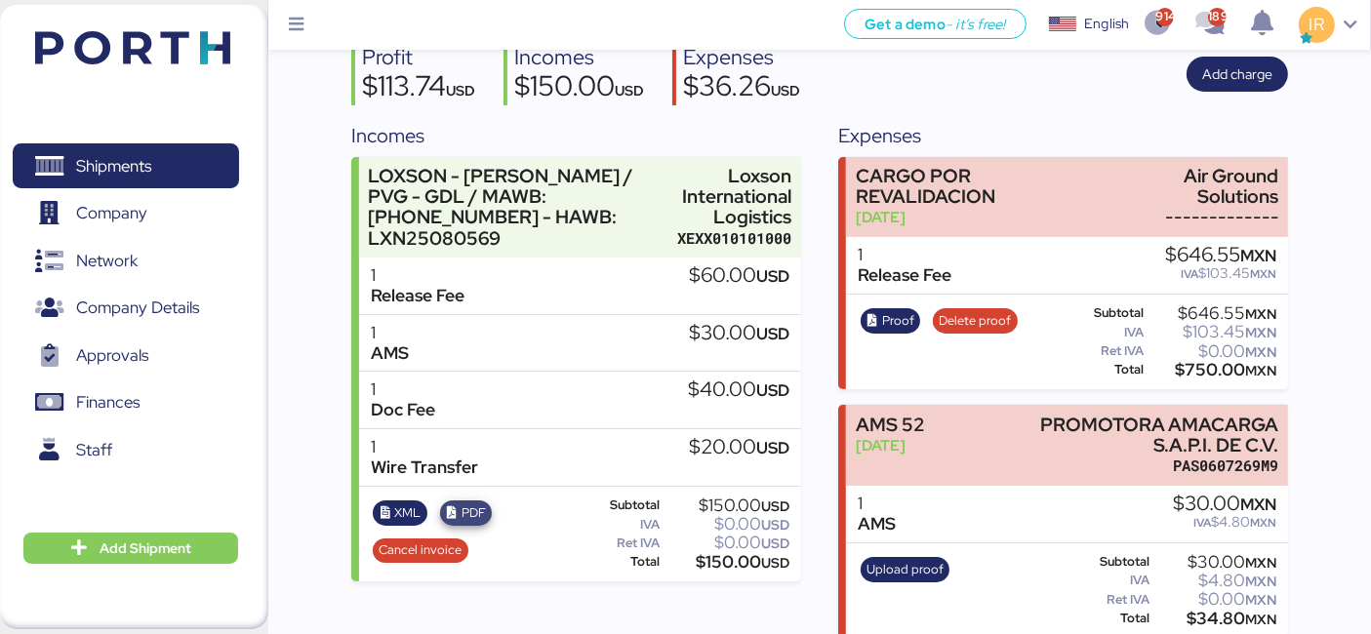
click at [468, 502] on span "PDF" at bounding box center [473, 512] width 24 height 21
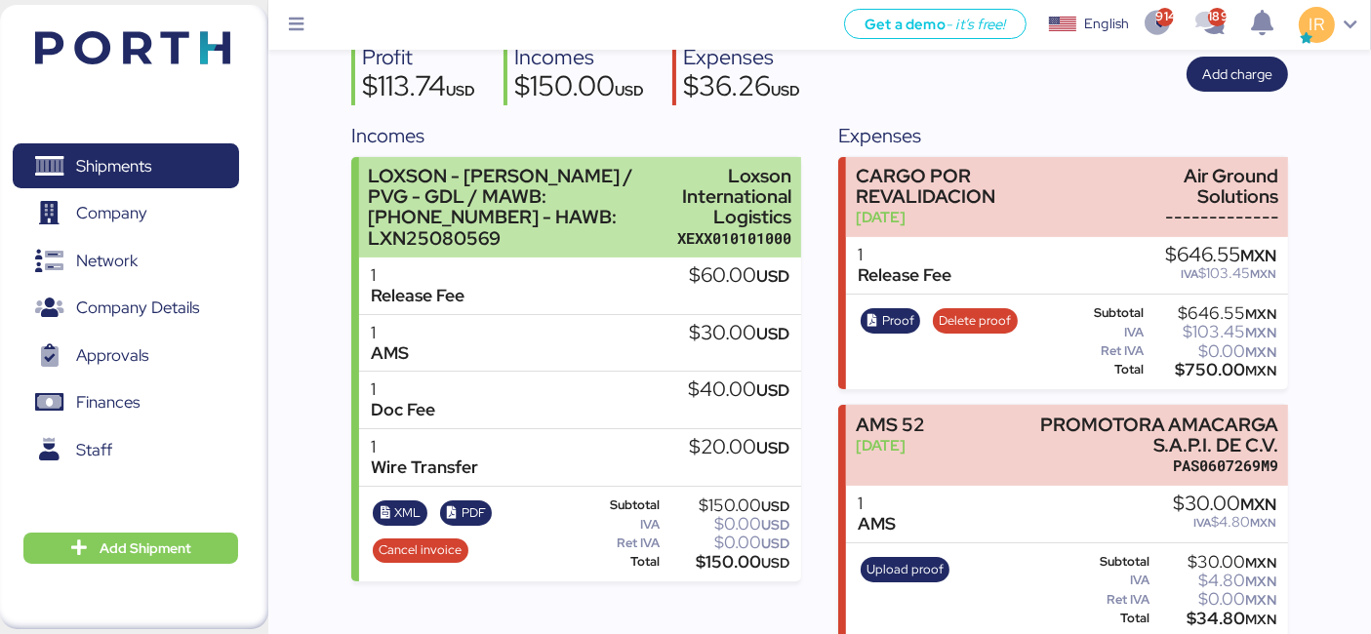
scroll to position [0, 0]
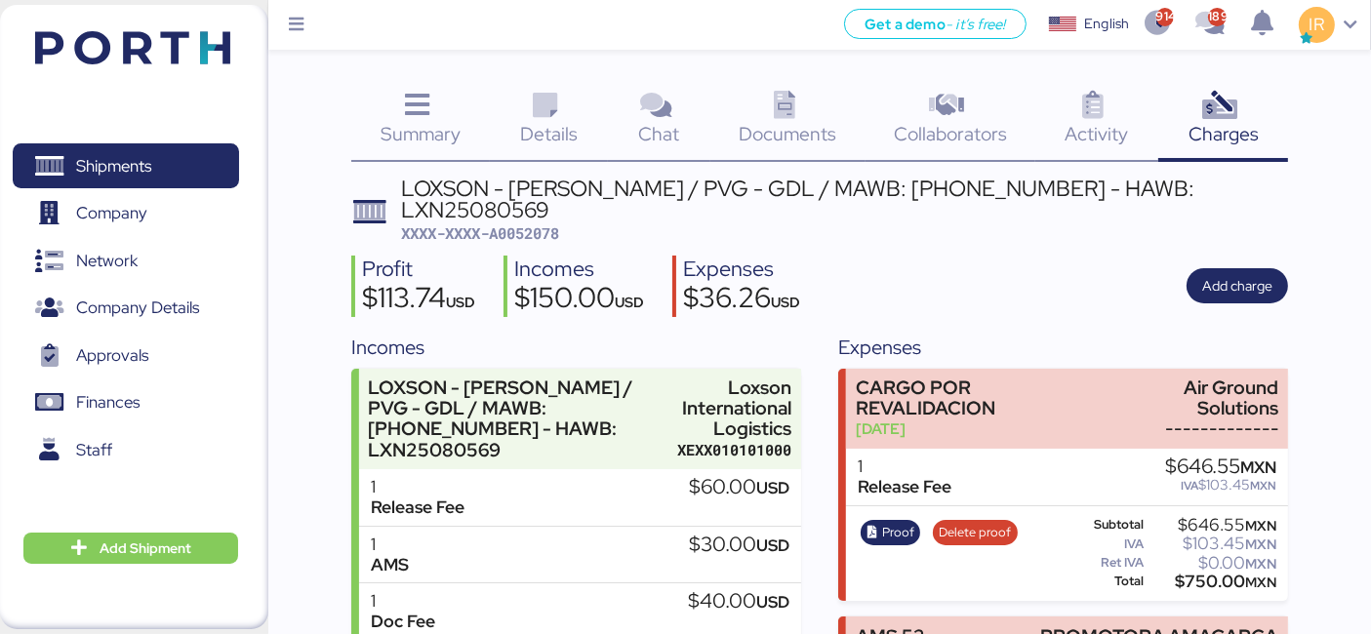
click at [550, 223] on span "XXXX-XXXX-A0052078" at bounding box center [480, 233] width 158 height 20
copy span "A0052078"
click at [217, 171] on span "Shipments" at bounding box center [125, 166] width 210 height 28
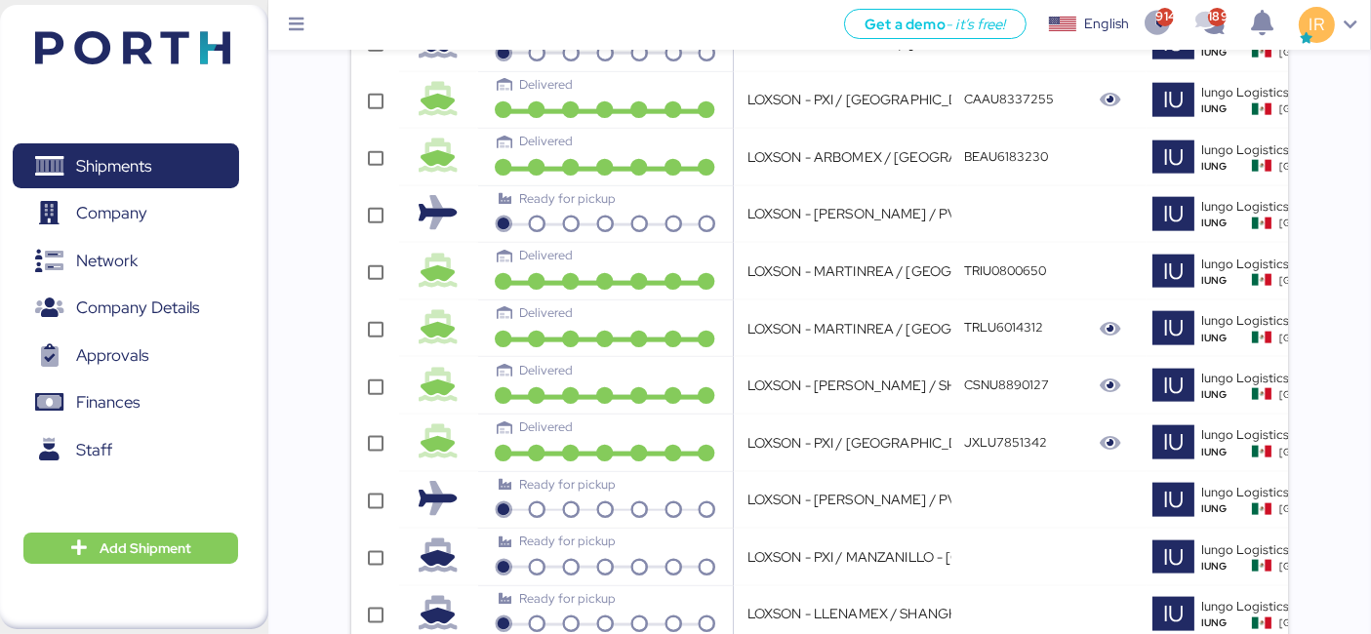
scroll to position [0, 577]
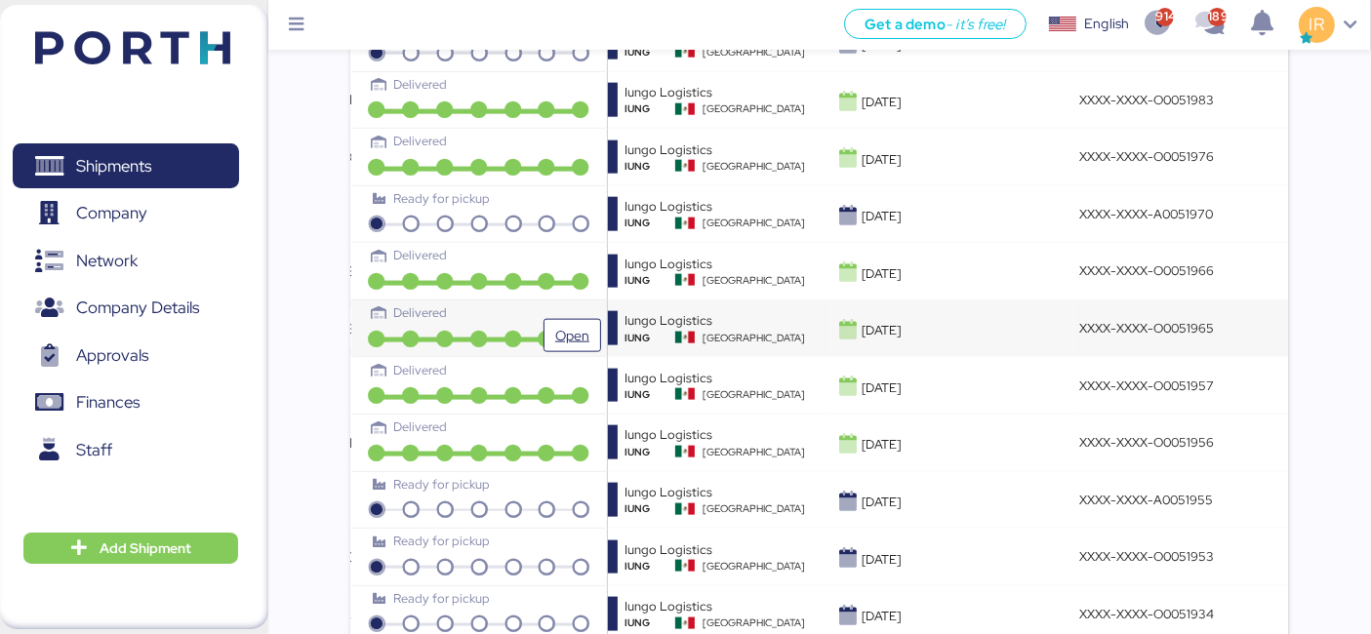
click at [562, 303] on div "Delivered" at bounding box center [479, 312] width 213 height 19
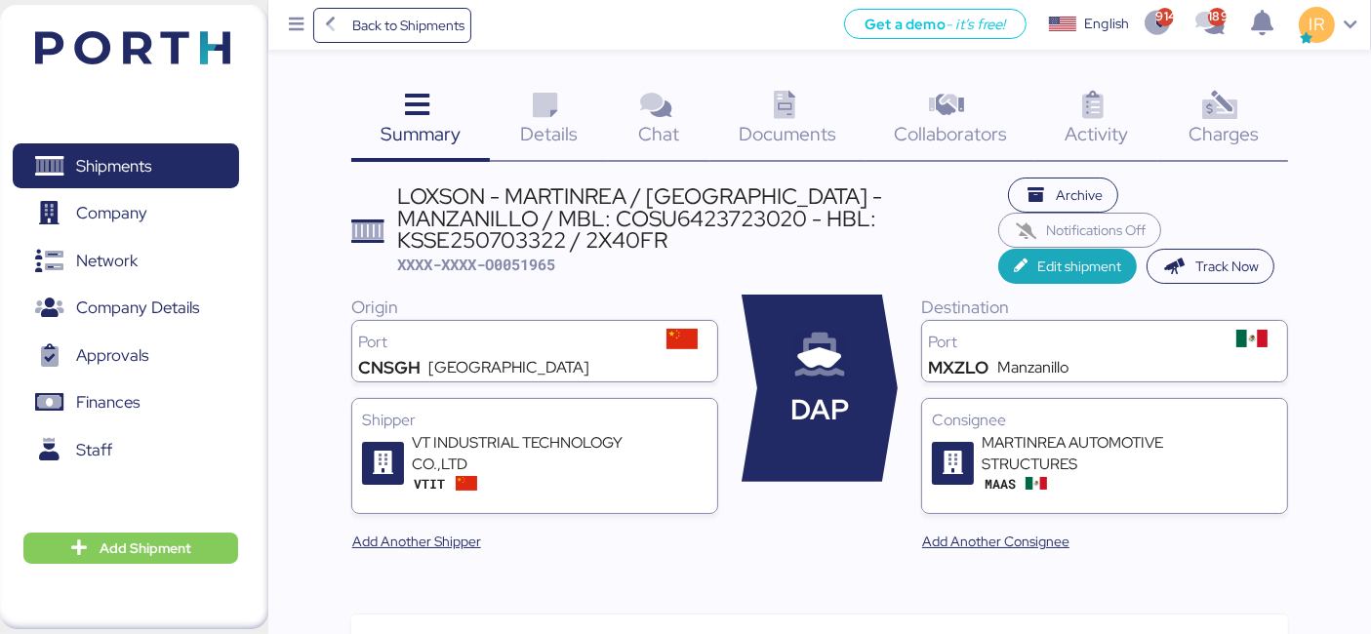
click at [1188, 118] on div "Charges 0" at bounding box center [1223, 121] width 130 height 81
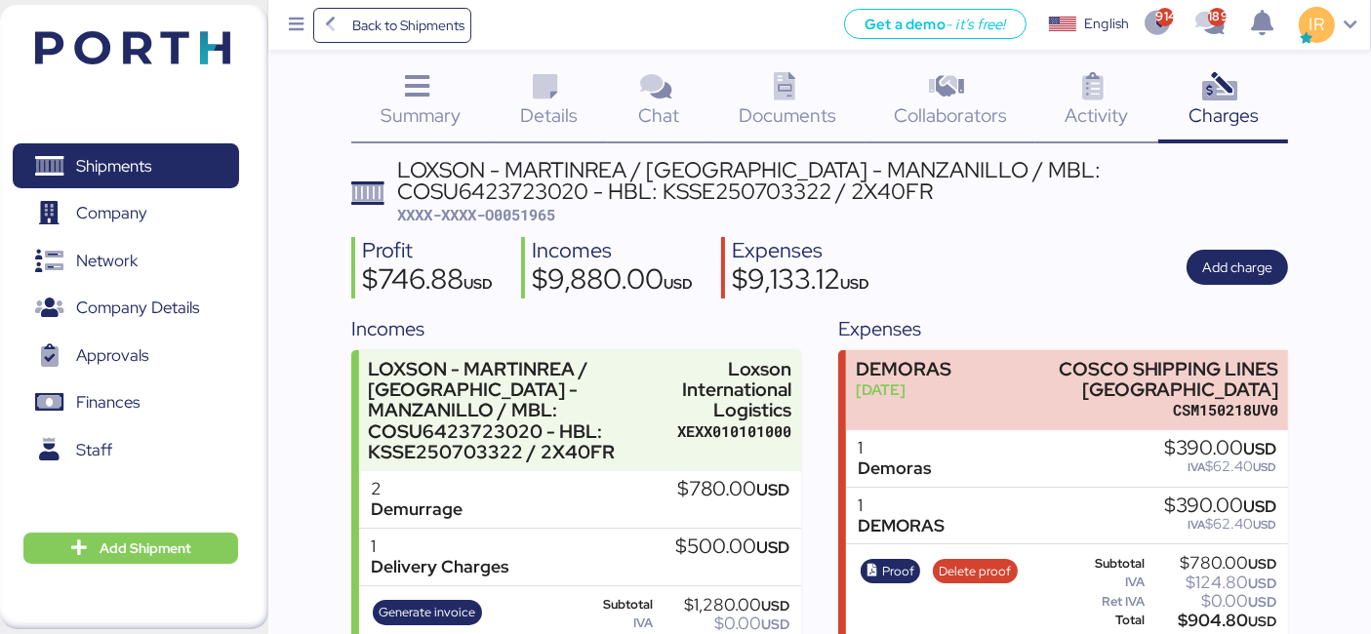
scroll to position [93, 0]
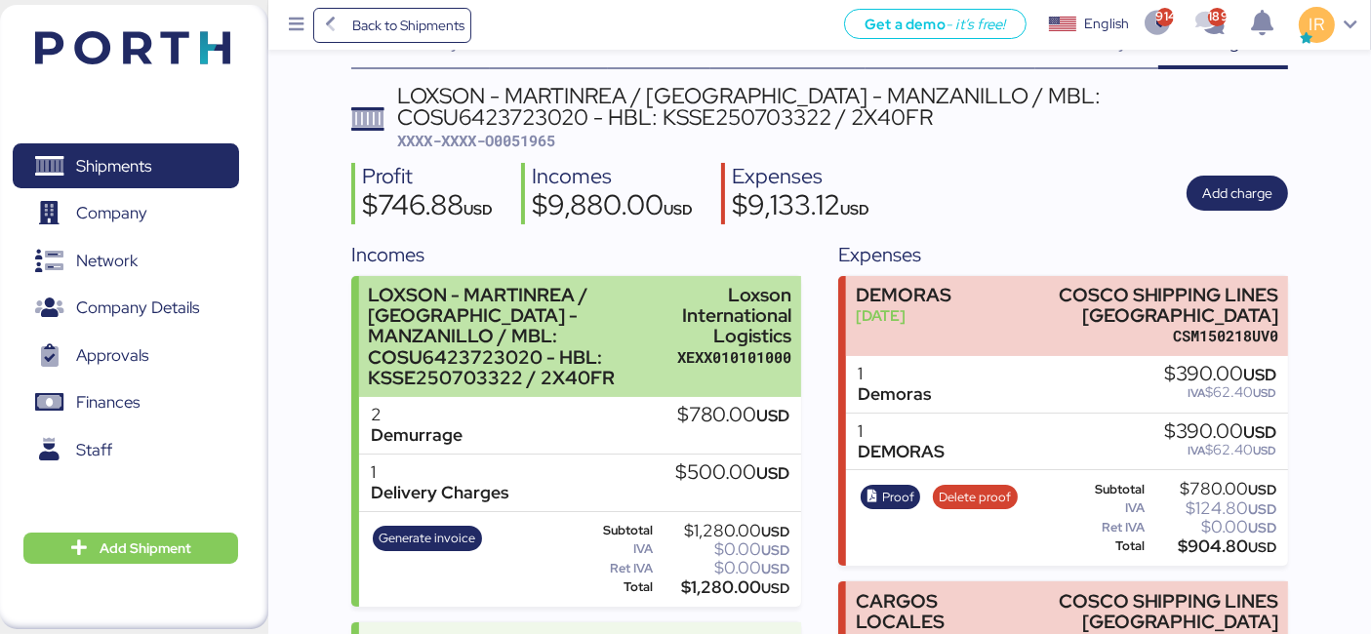
click at [543, 346] on div "LOXSON - MARTINREA / [GEOGRAPHIC_DATA] - MANZANILLO / MBL: COSU6423723020 - HBL…" at bounding box center [518, 336] width 300 height 103
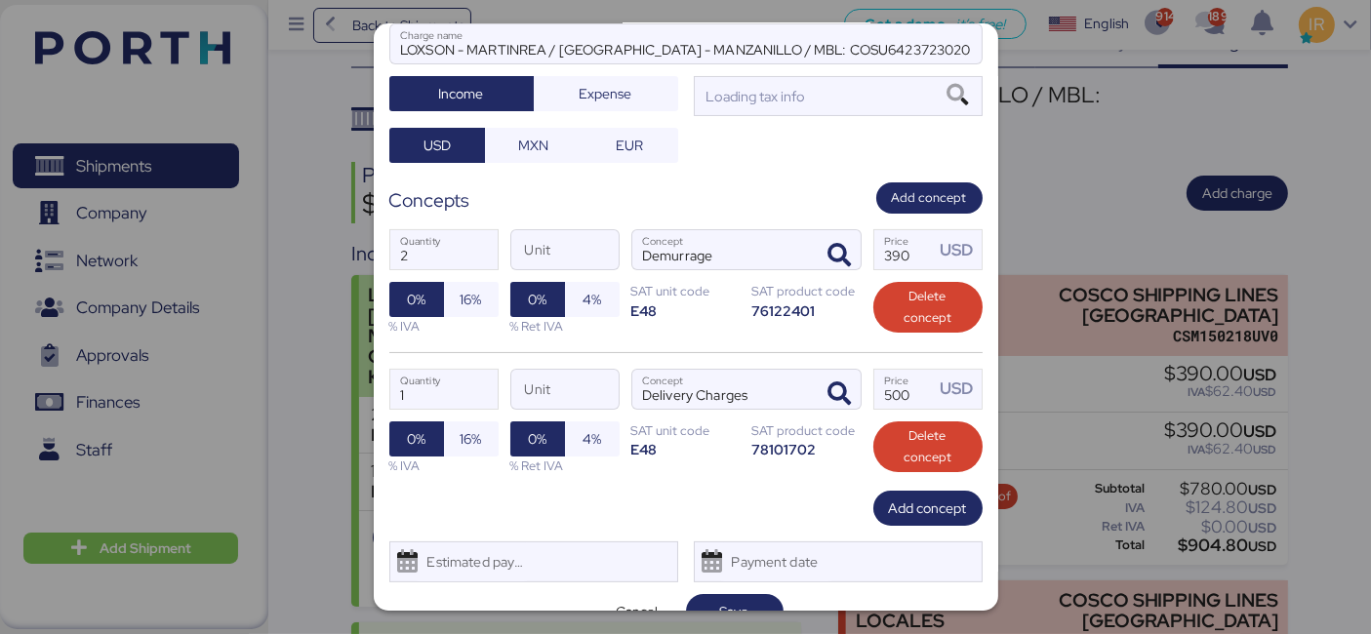
scroll to position [226, 0]
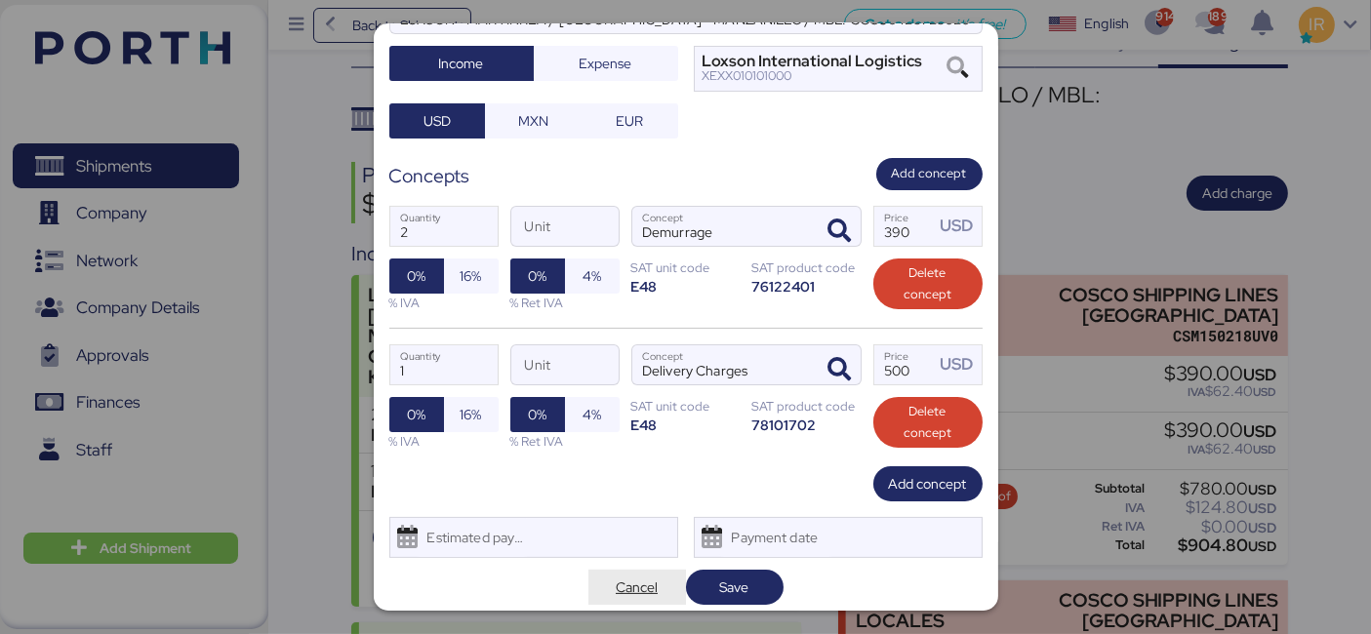
click at [630, 578] on span "Cancel" at bounding box center [637, 587] width 42 height 23
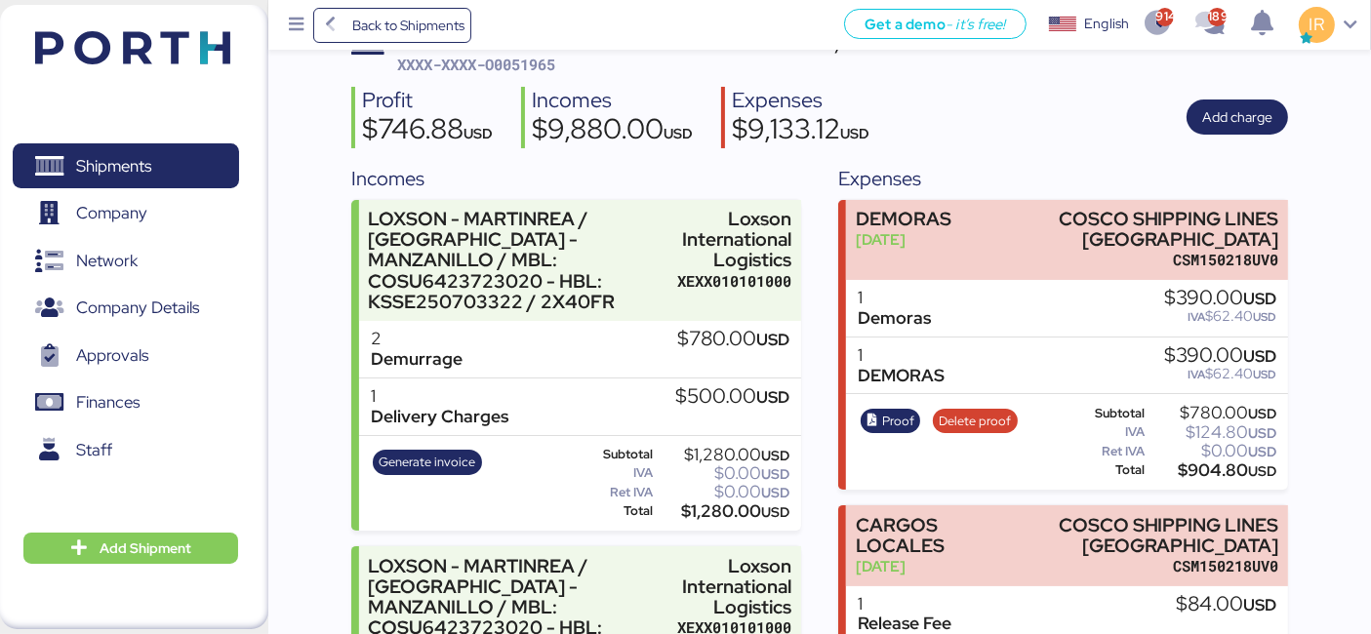
scroll to position [178, 0]
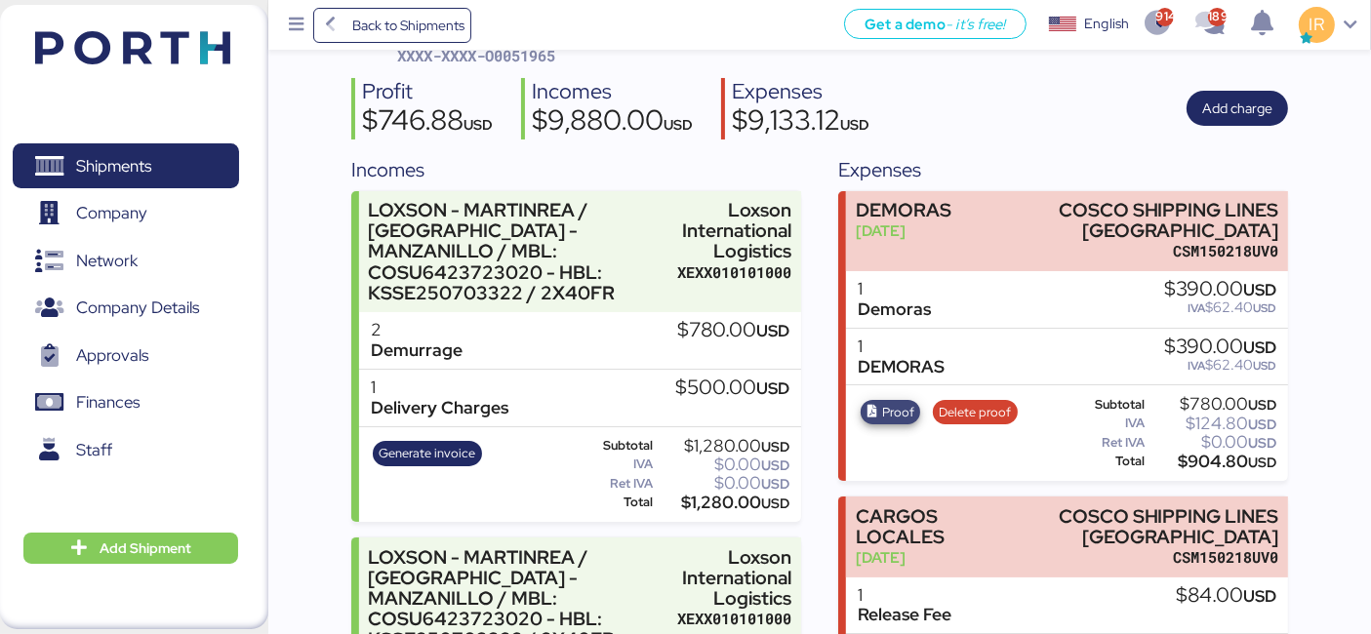
click at [876, 413] on icon "button" at bounding box center [872, 412] width 13 height 13
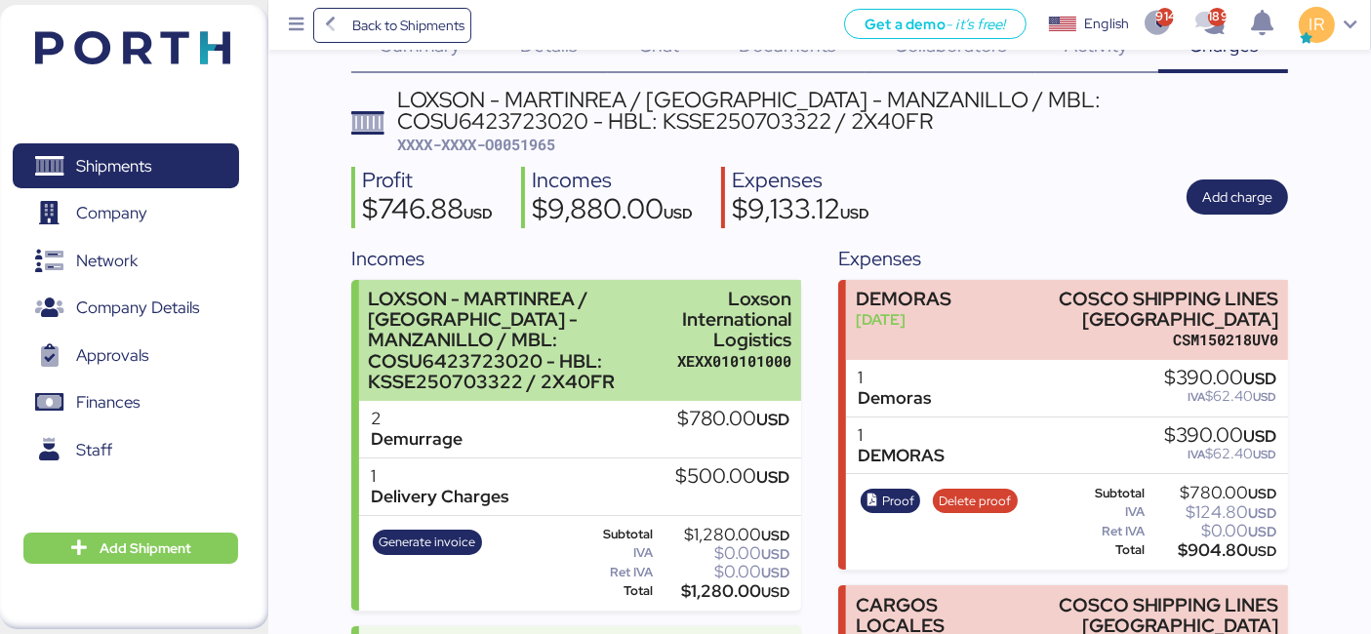
scroll to position [0, 0]
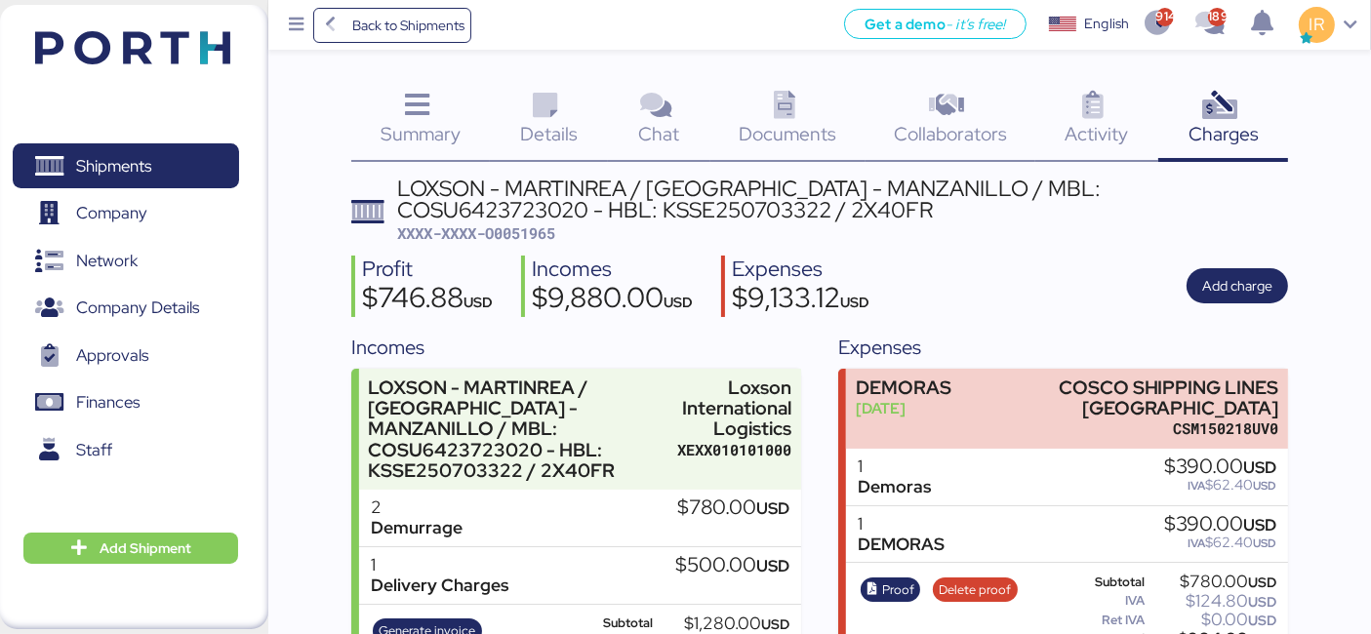
click at [541, 236] on span "XXXX-XXXX-O0051965" at bounding box center [476, 233] width 158 height 20
copy span "O0051965"
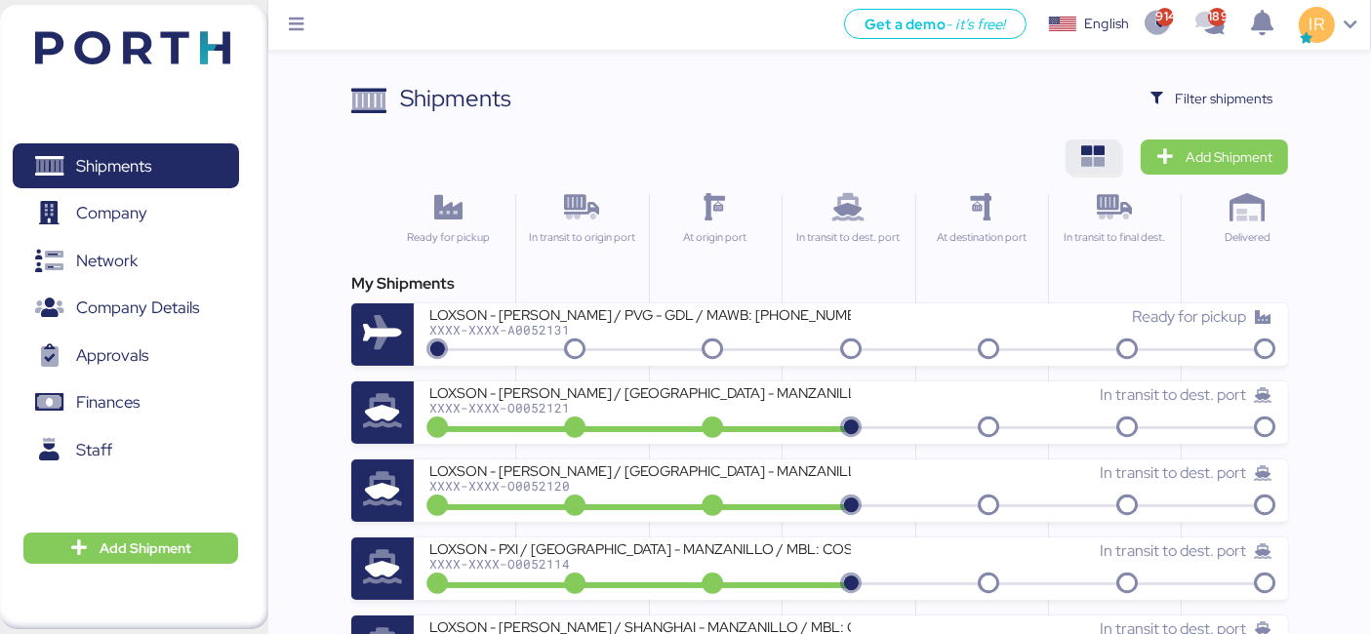
click at [1095, 157] on icon "button" at bounding box center [1092, 156] width 23 height 23
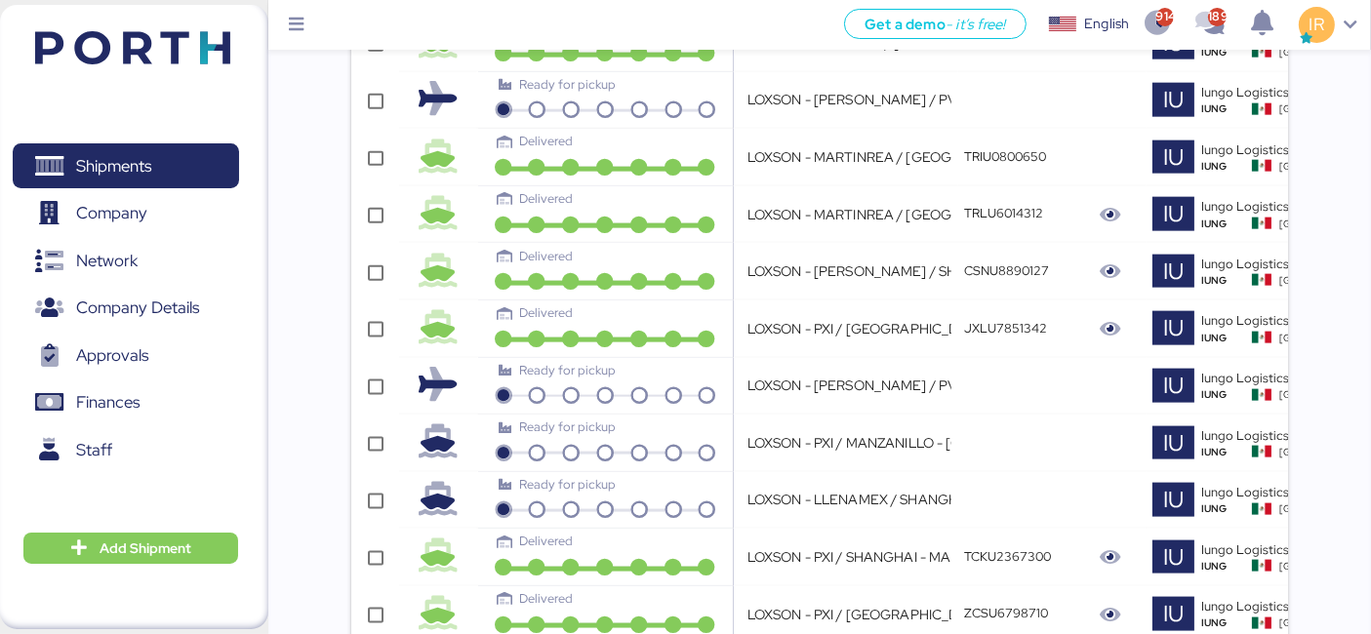
scroll to position [0, 577]
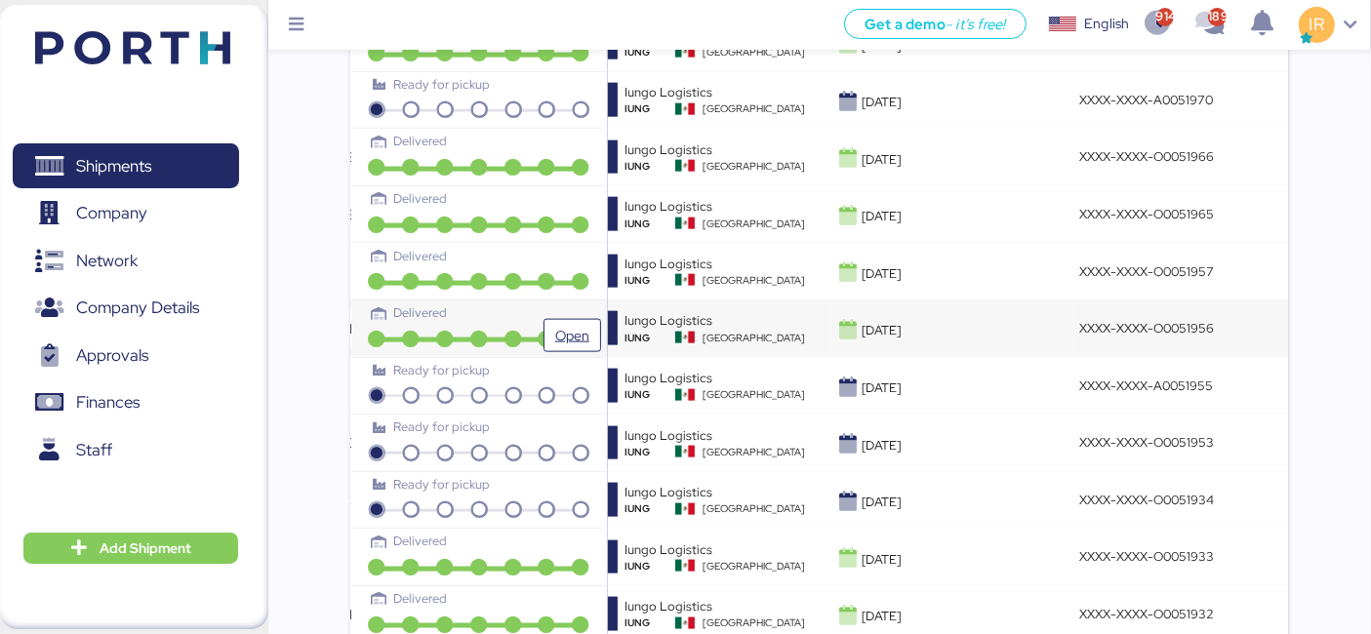
click at [556, 303] on div "Delivered" at bounding box center [479, 312] width 213 height 19
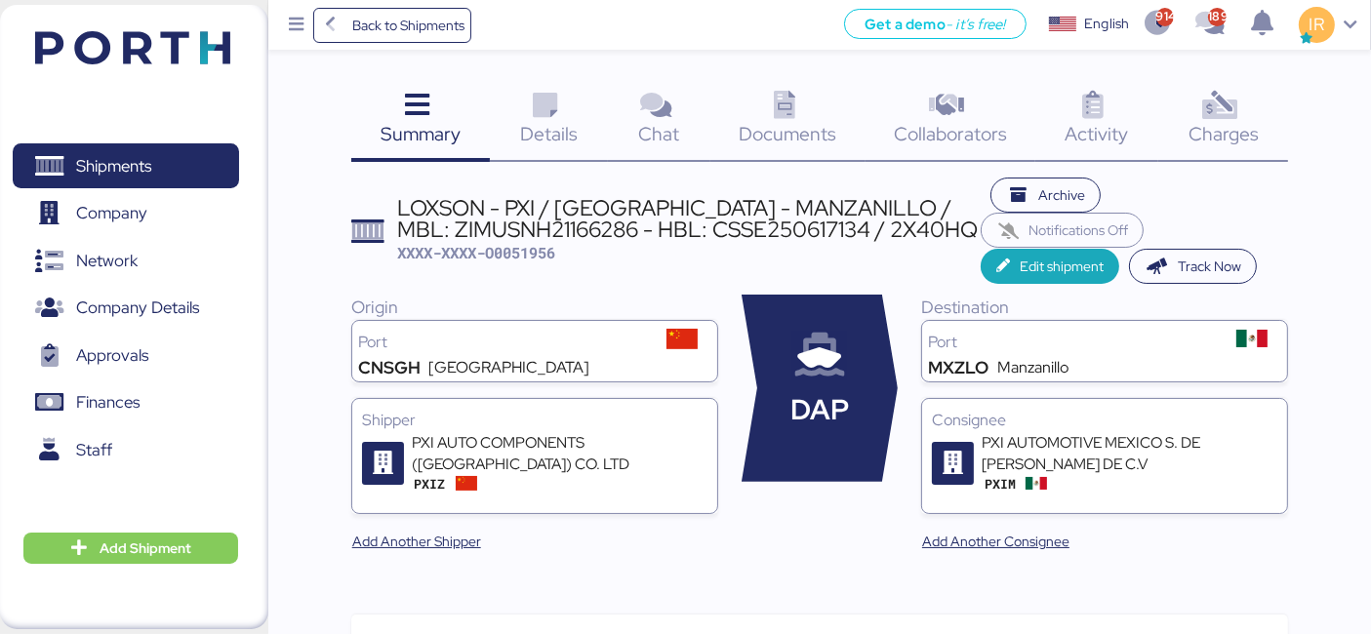
click at [1231, 134] on span "Charges" at bounding box center [1223, 133] width 70 height 25
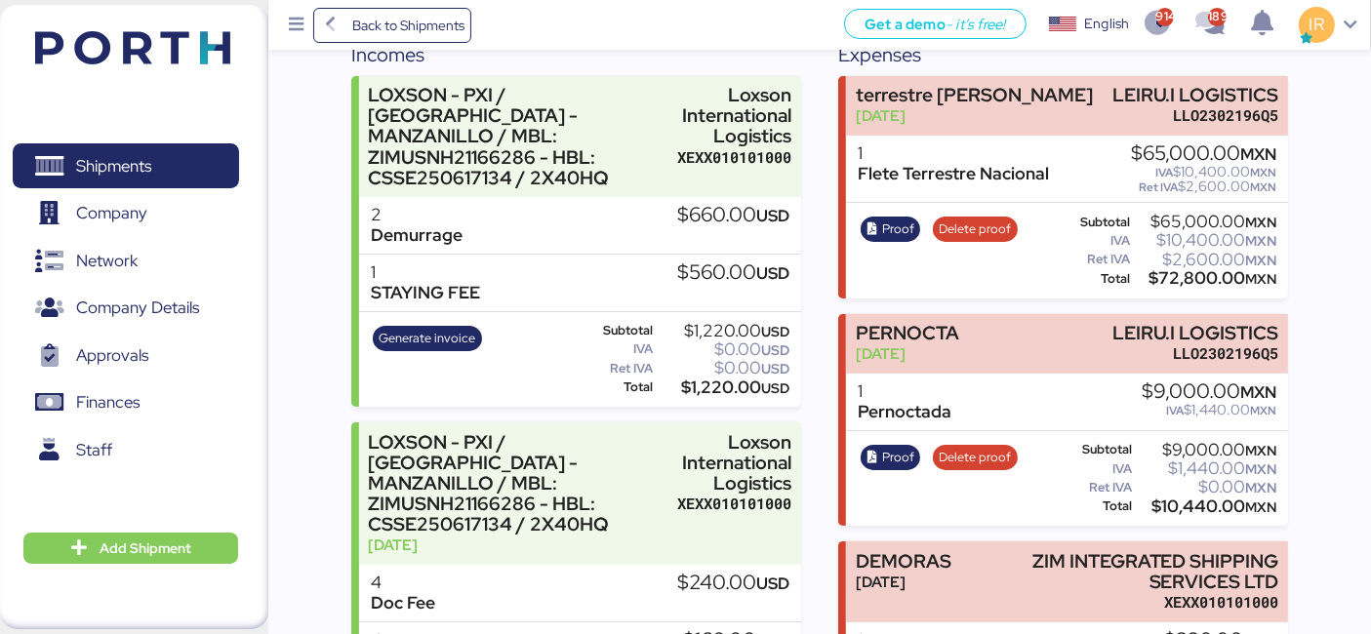
scroll to position [290, 0]
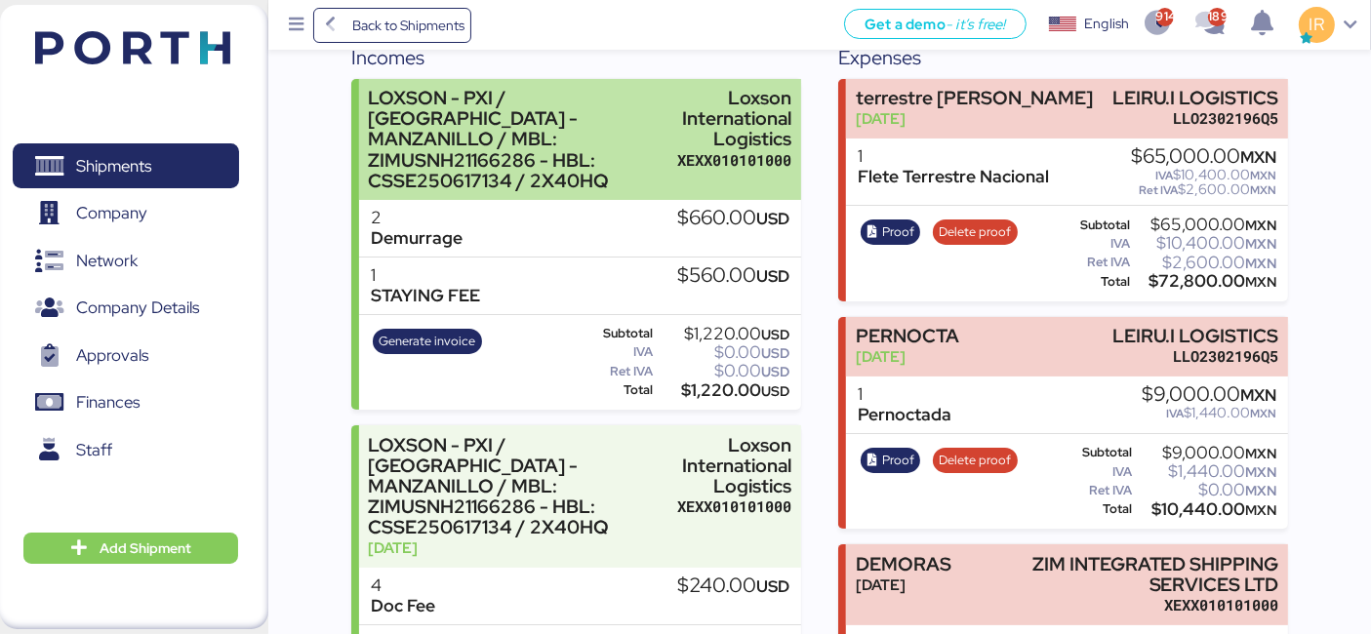
click at [710, 138] on div "Loxson International Logistics" at bounding box center [734, 118] width 114 height 61
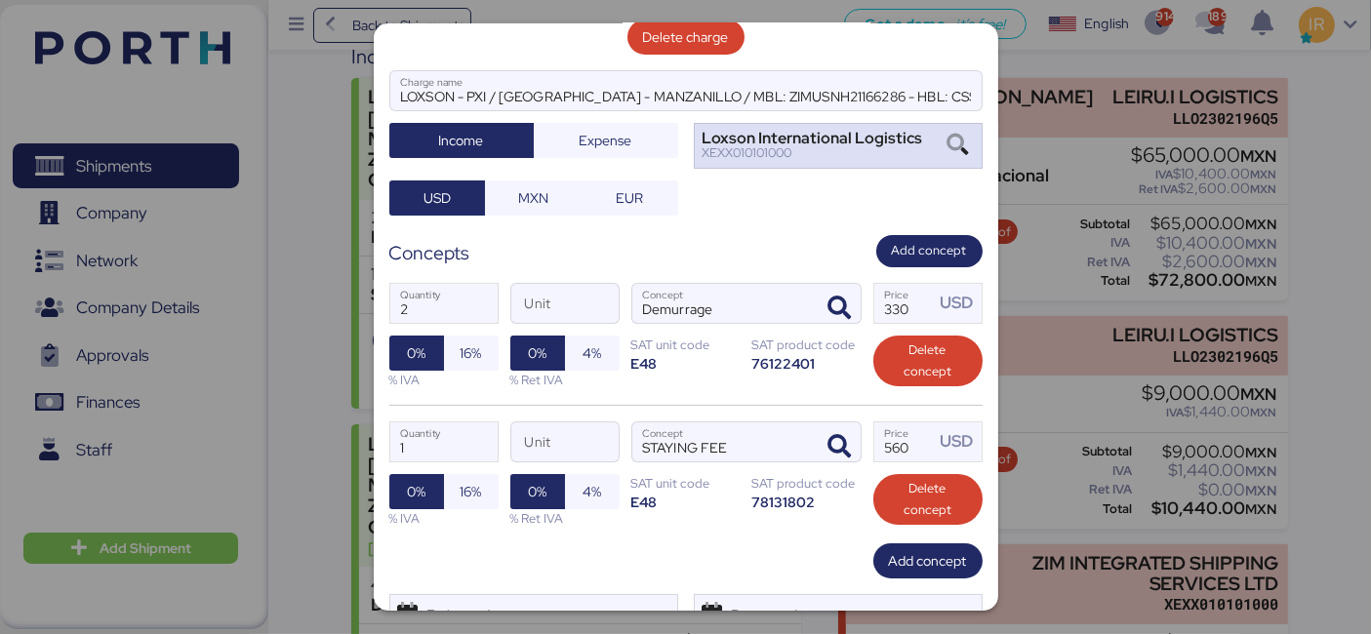
scroll to position [232, 0]
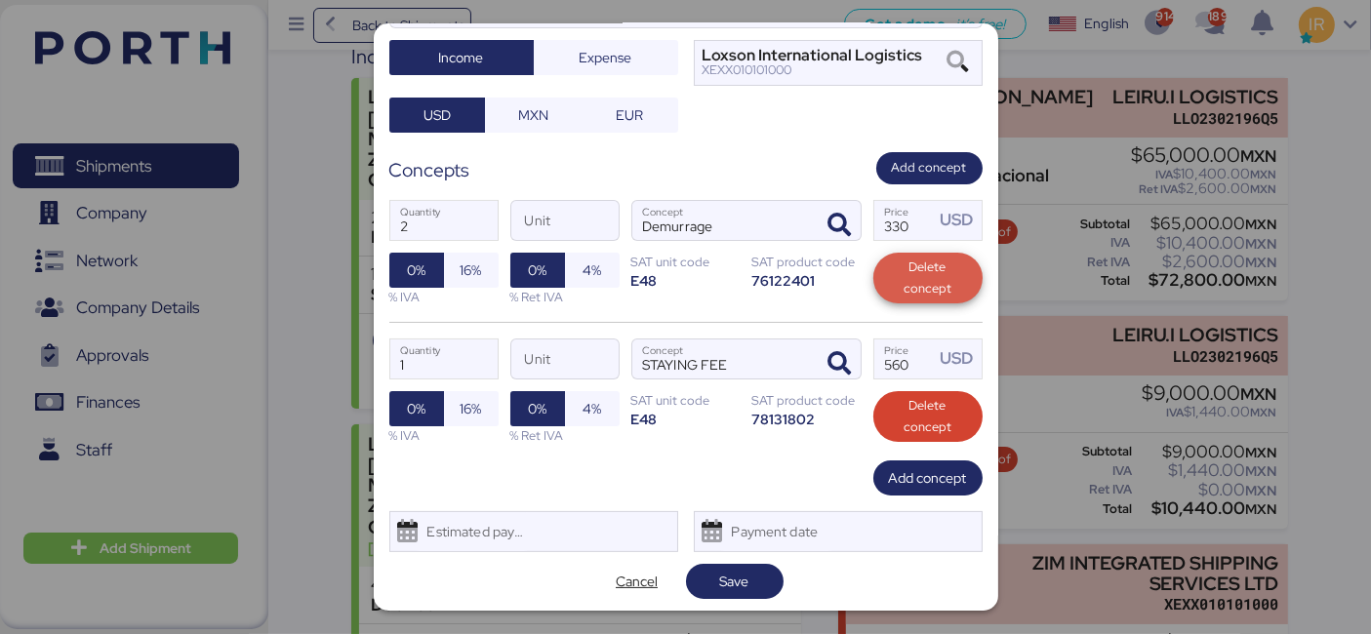
click at [889, 282] on span "Delete concept" at bounding box center [928, 278] width 78 height 43
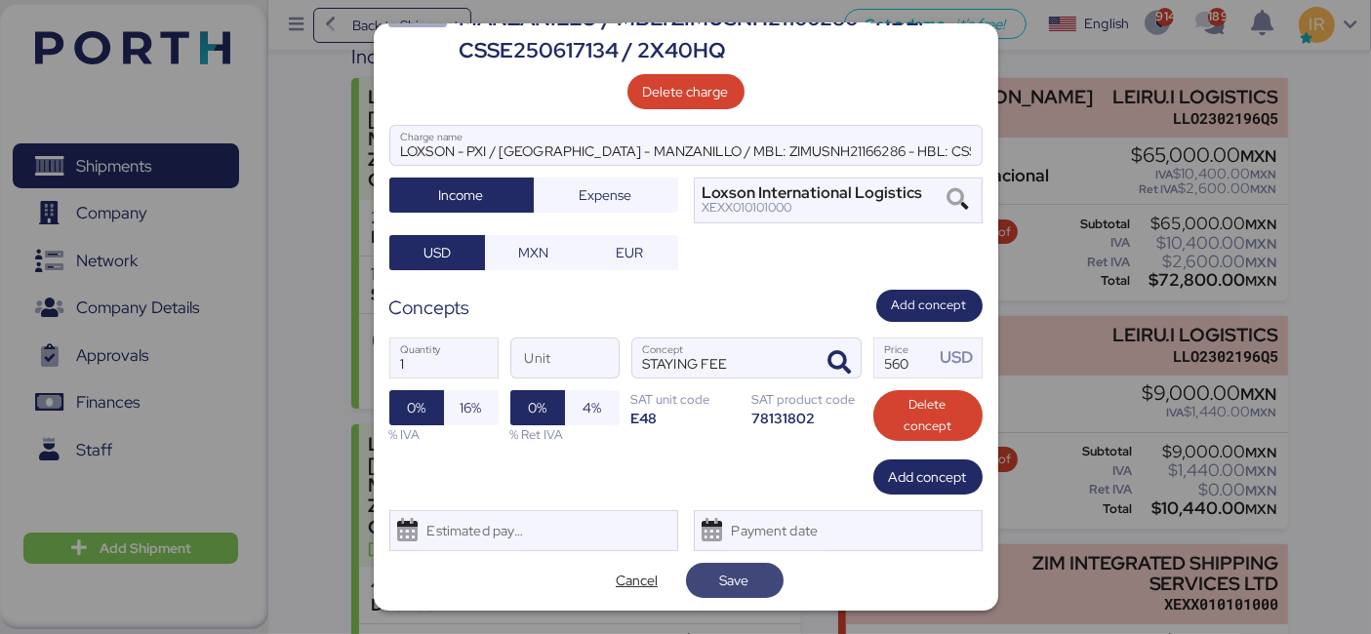
click at [758, 586] on span "Save" at bounding box center [734, 580] width 66 height 27
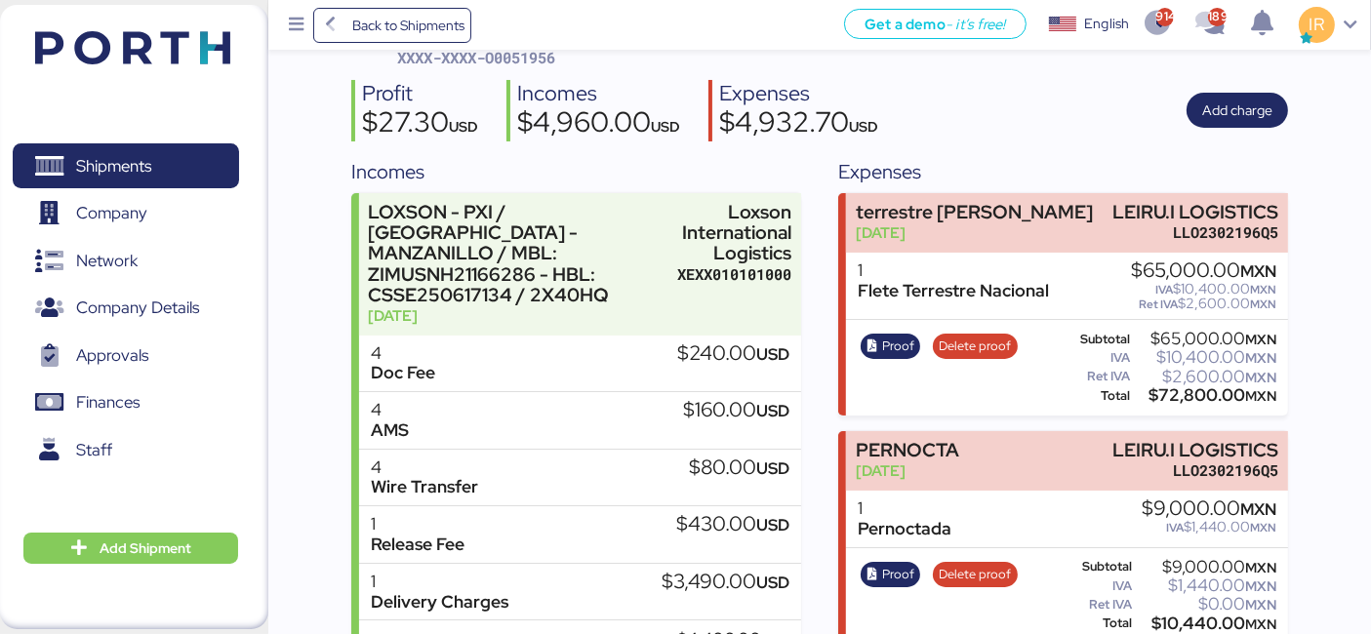
scroll to position [178, 0]
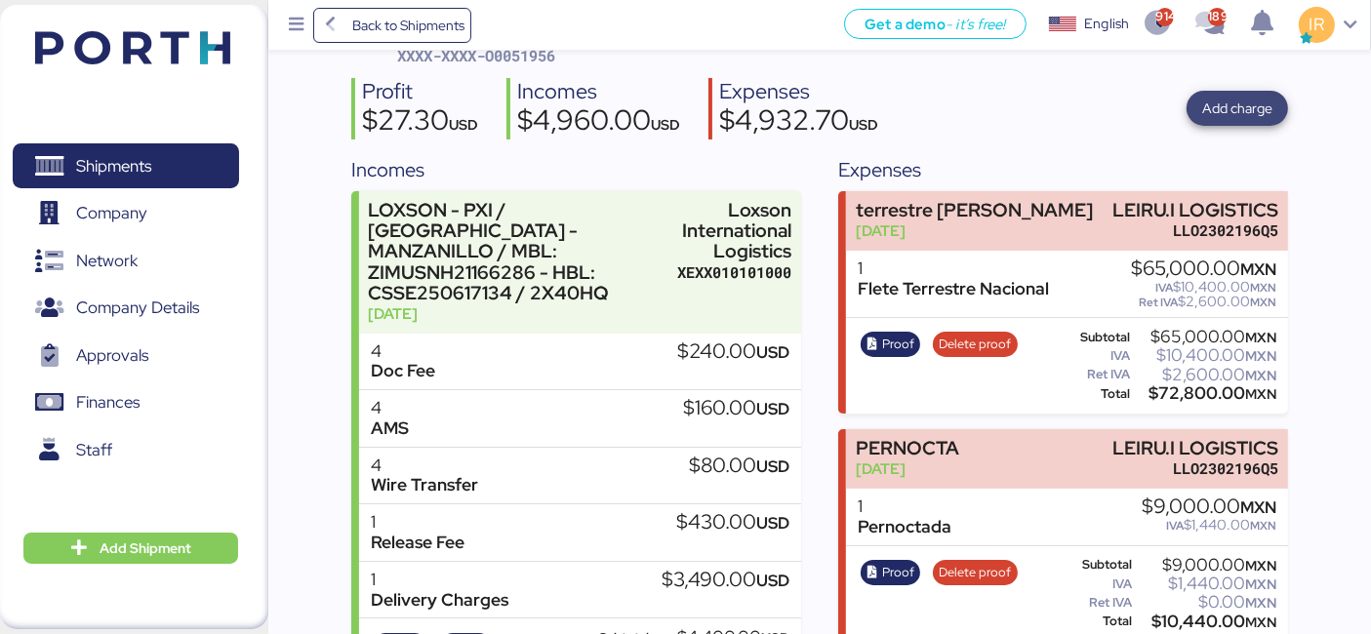
click at [1235, 99] on span "Add charge" at bounding box center [1237, 108] width 70 height 23
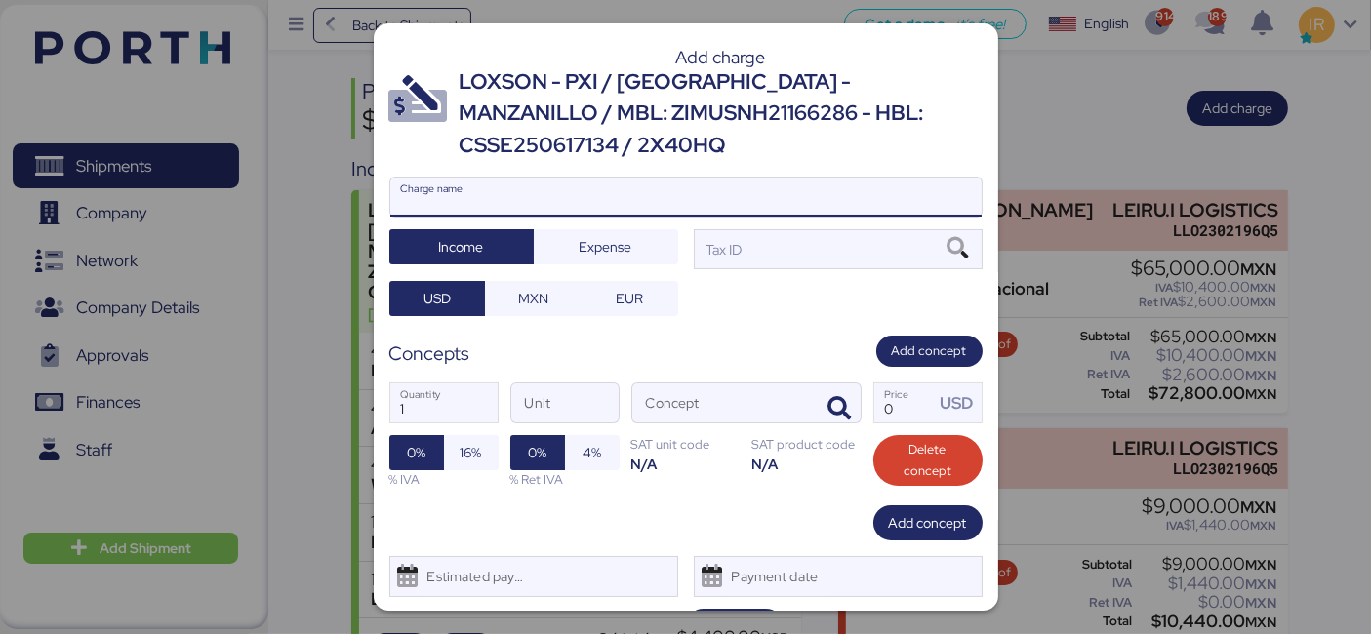
click at [709, 204] on input "Charge name" at bounding box center [685, 197] width 591 height 39
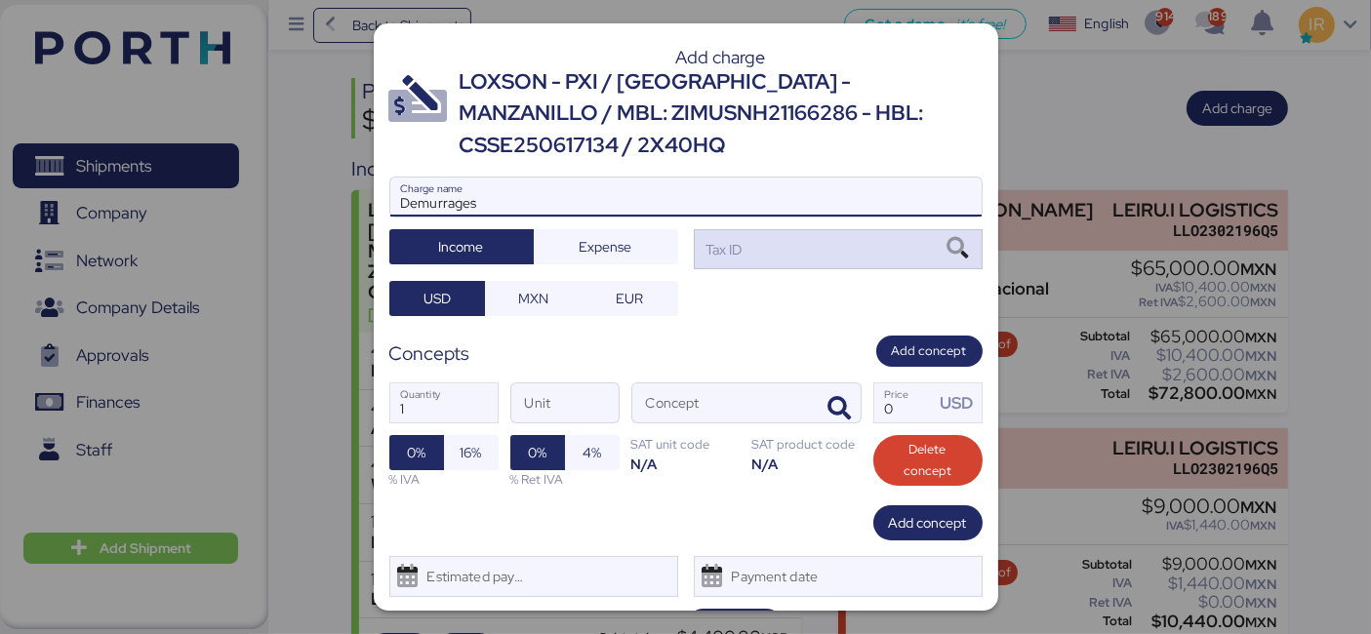
type input "Demurrages"
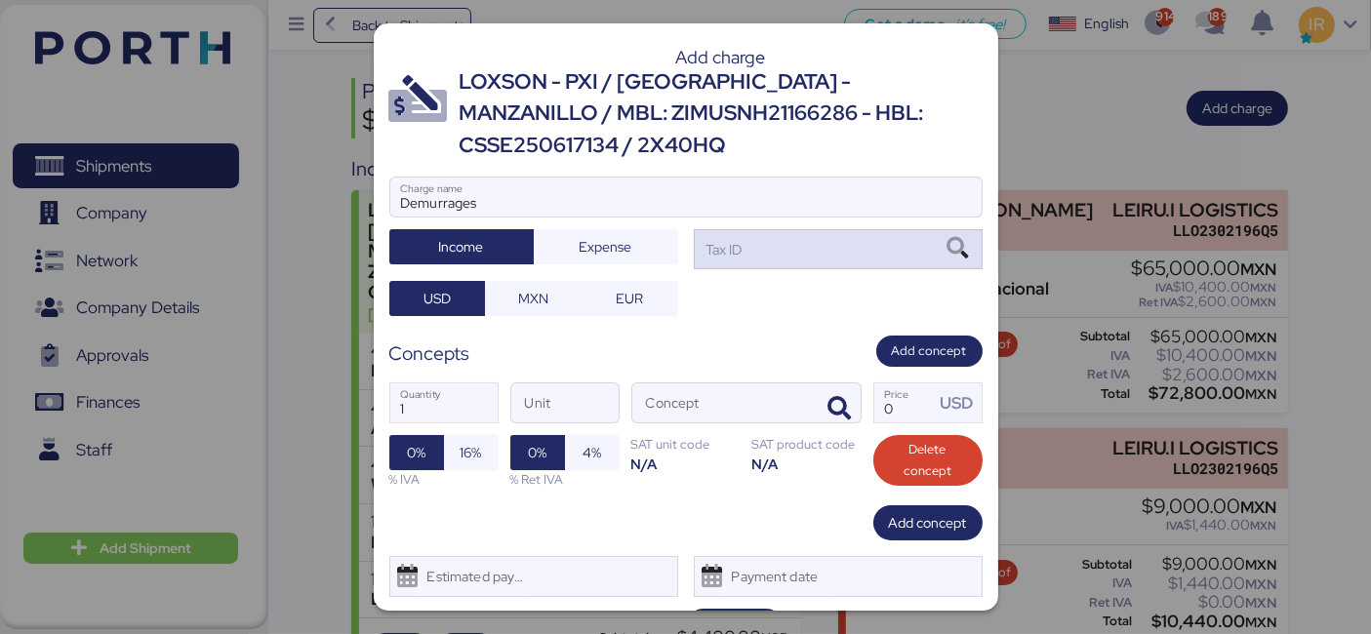
click at [940, 242] on icon at bounding box center [956, 248] width 33 height 21
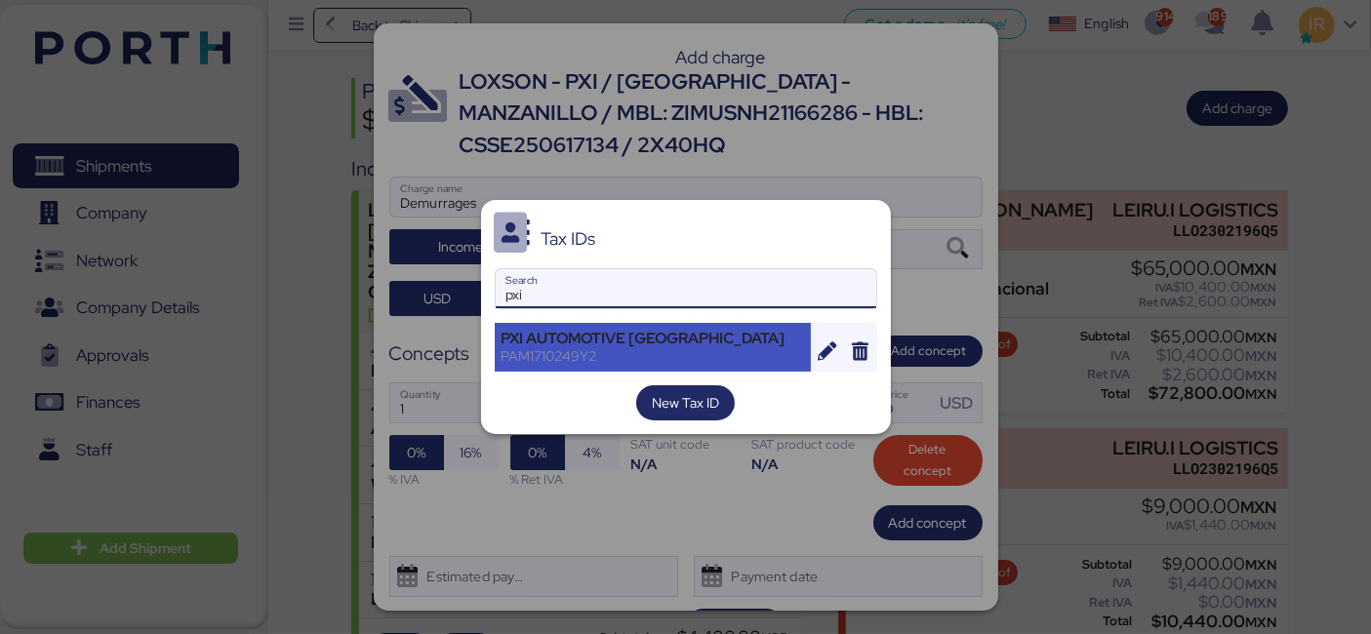
type input "pxi"
click at [599, 343] on div "PXI AUTOMOTIVE [GEOGRAPHIC_DATA]" at bounding box center [652, 339] width 303 height 18
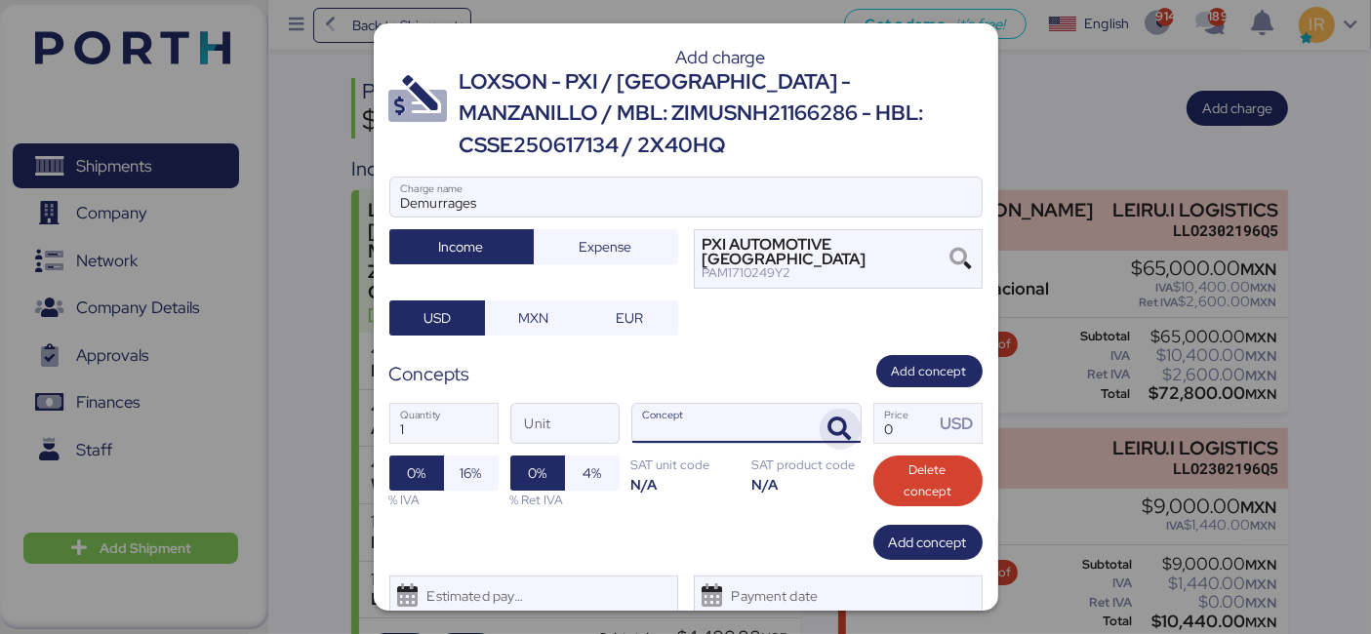
click at [819, 413] on span "button" at bounding box center [839, 429] width 41 height 41
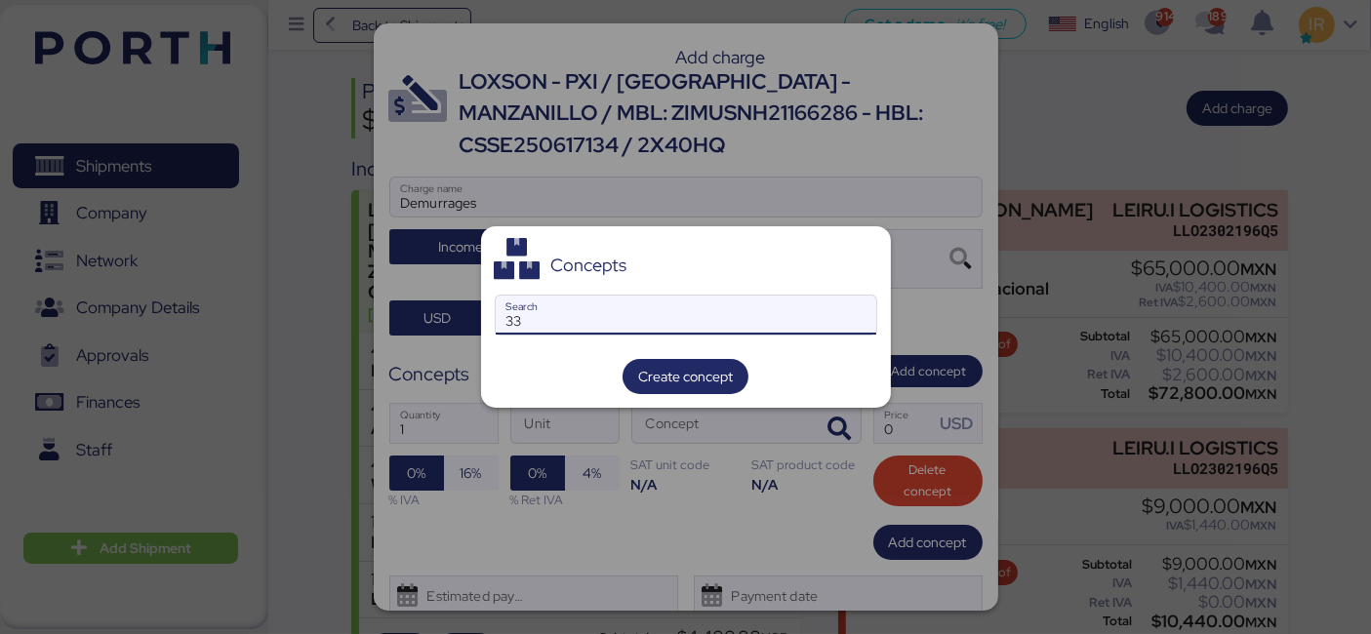
type input "3"
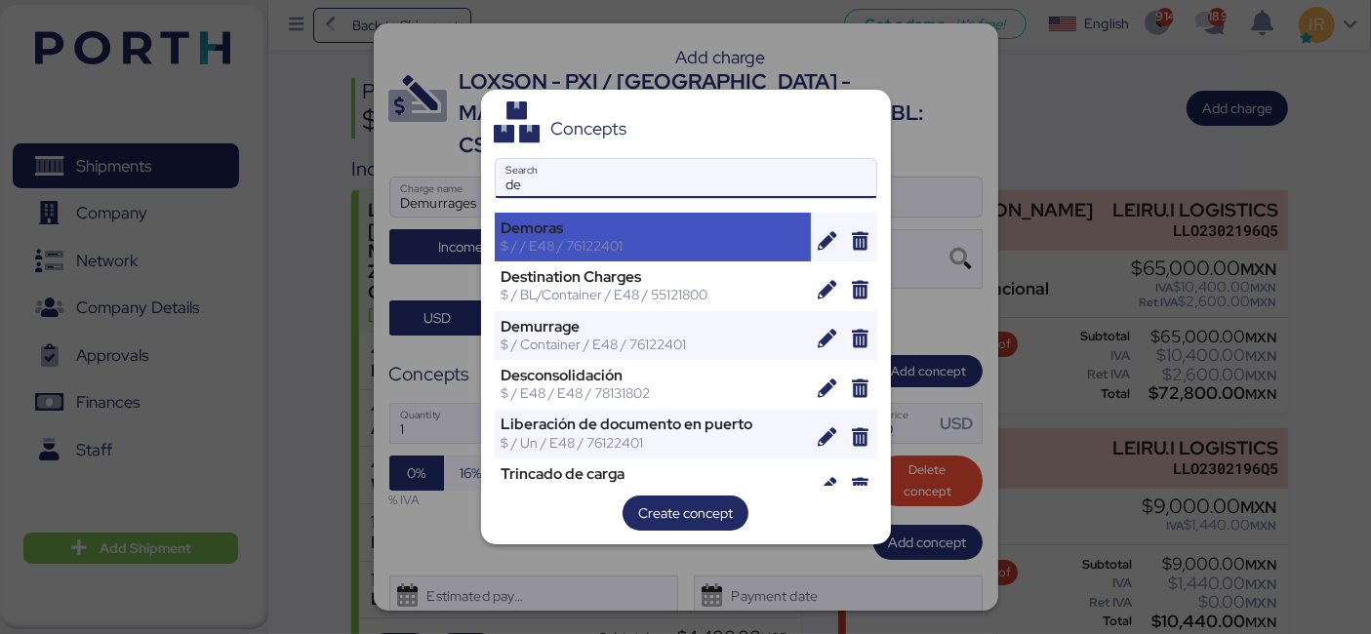
type input "de"
click at [671, 231] on div "Demoras" at bounding box center [652, 229] width 303 height 18
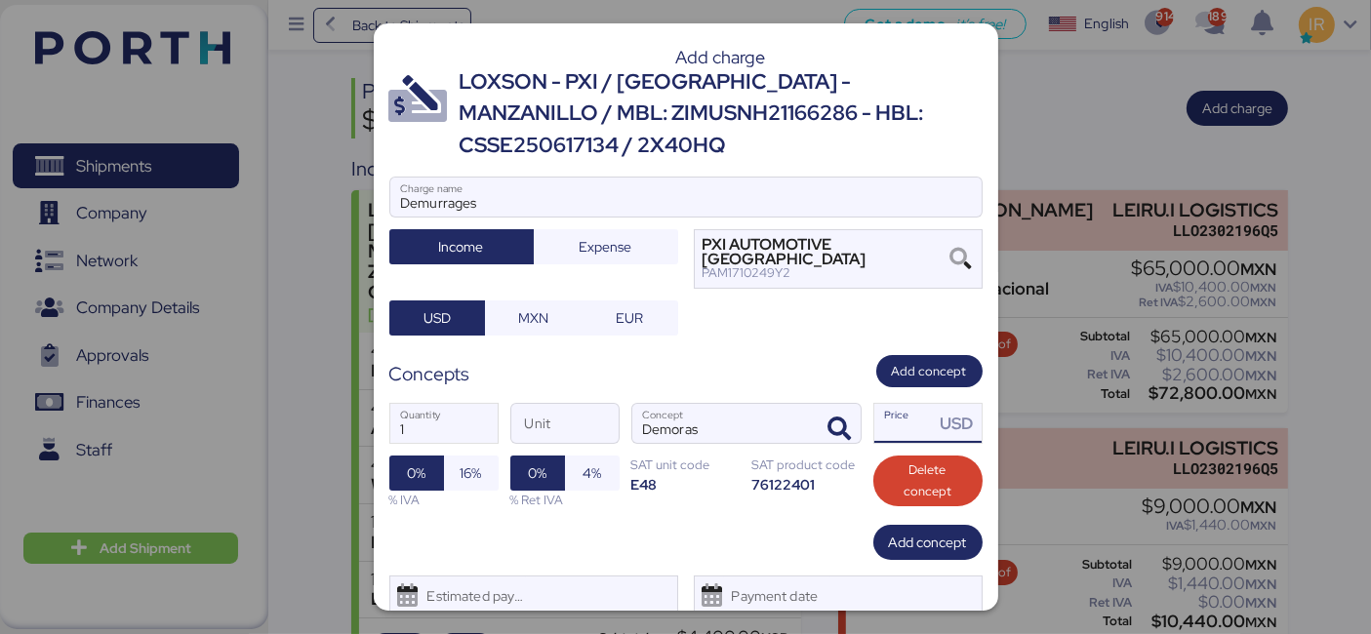
click at [875, 404] on input "Price USD" at bounding box center [904, 423] width 60 height 39
type input "330"
drag, startPoint x: 429, startPoint y: 402, endPoint x: 338, endPoint y: 412, distance: 92.2
click at [338, 412] on div "Add charge LOXSON - PXI / [GEOGRAPHIC_DATA] - MANZANILLO / MBL: ZIMUSNH21166286…" at bounding box center [685, 317] width 1371 height 634
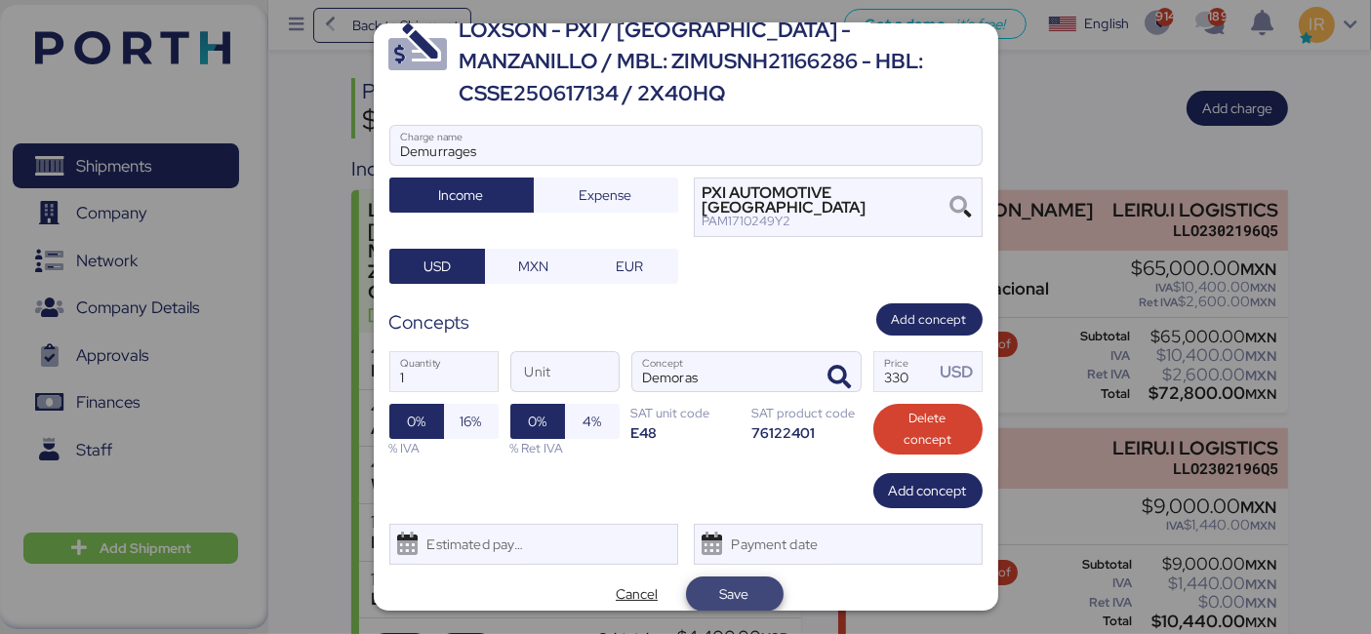
click at [743, 585] on span "Save" at bounding box center [734, 593] width 66 height 27
type input "2"
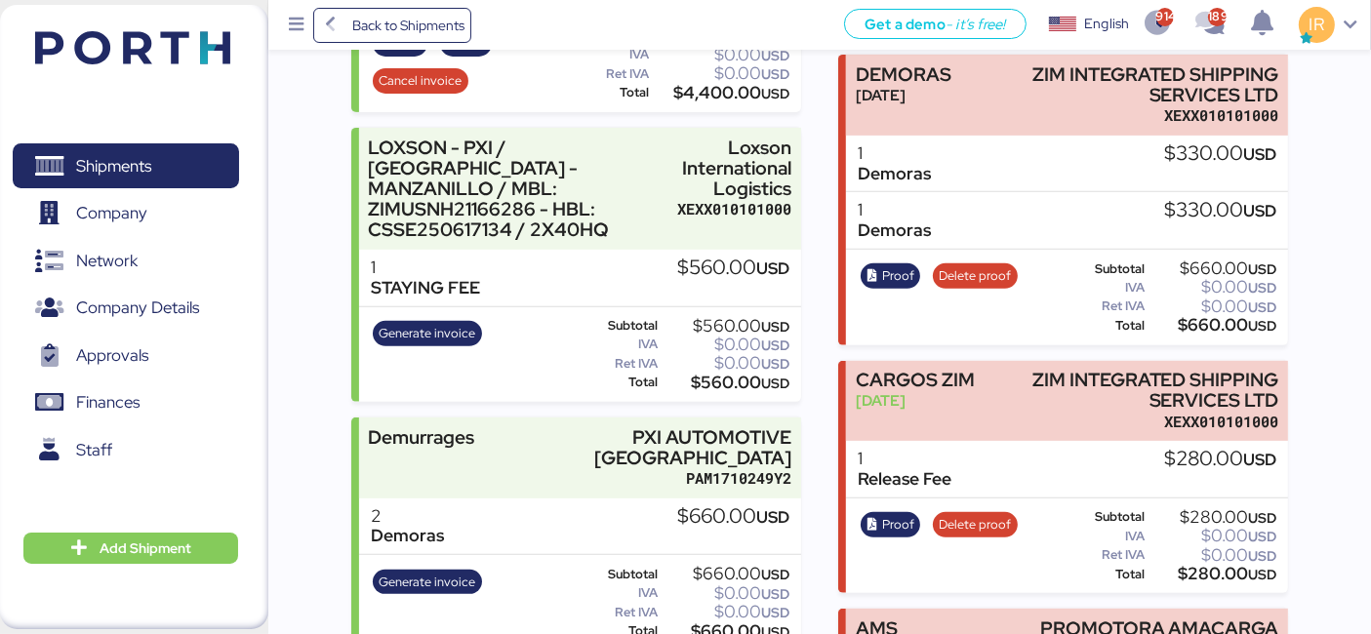
scroll to position [773, 0]
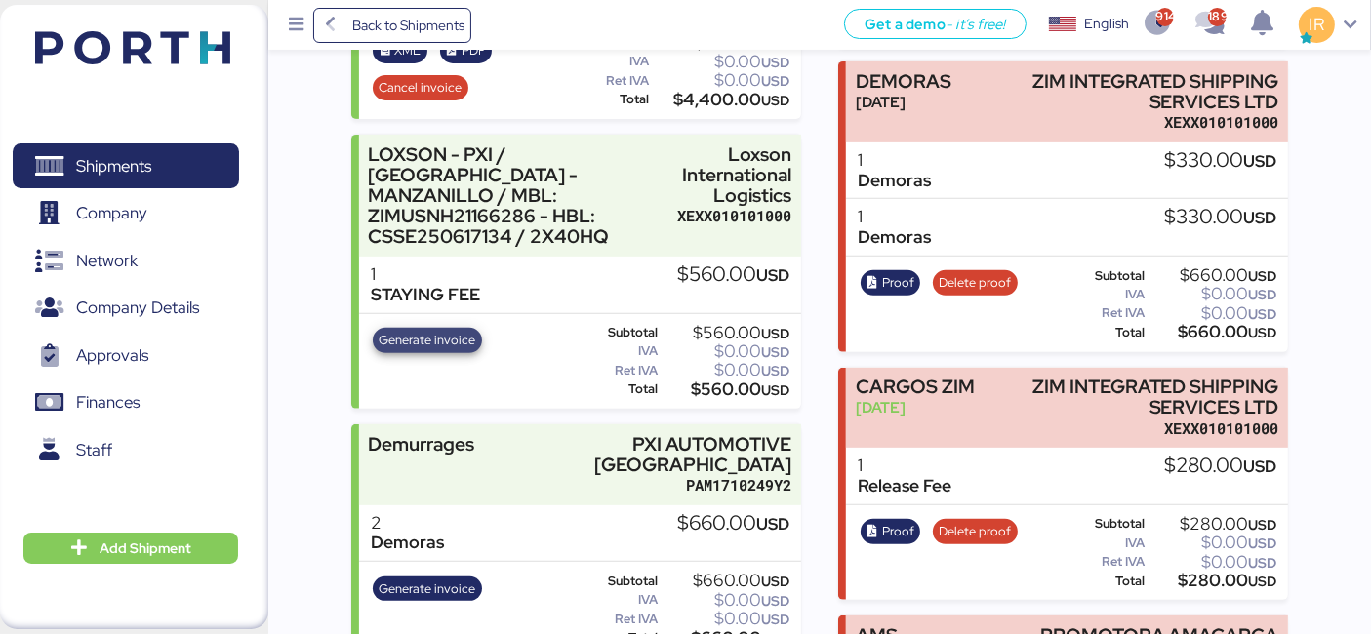
click at [435, 330] on span "Generate invoice" at bounding box center [428, 340] width 97 height 21
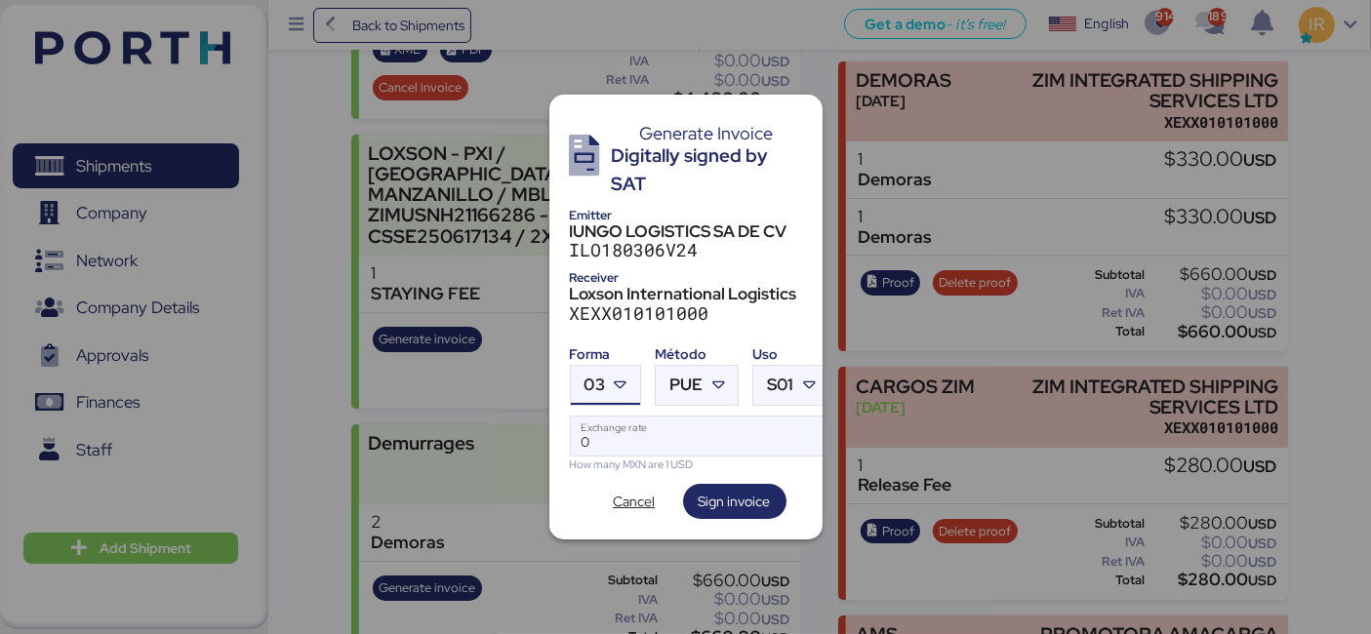
click at [602, 377] on span "03" at bounding box center [594, 385] width 20 height 17
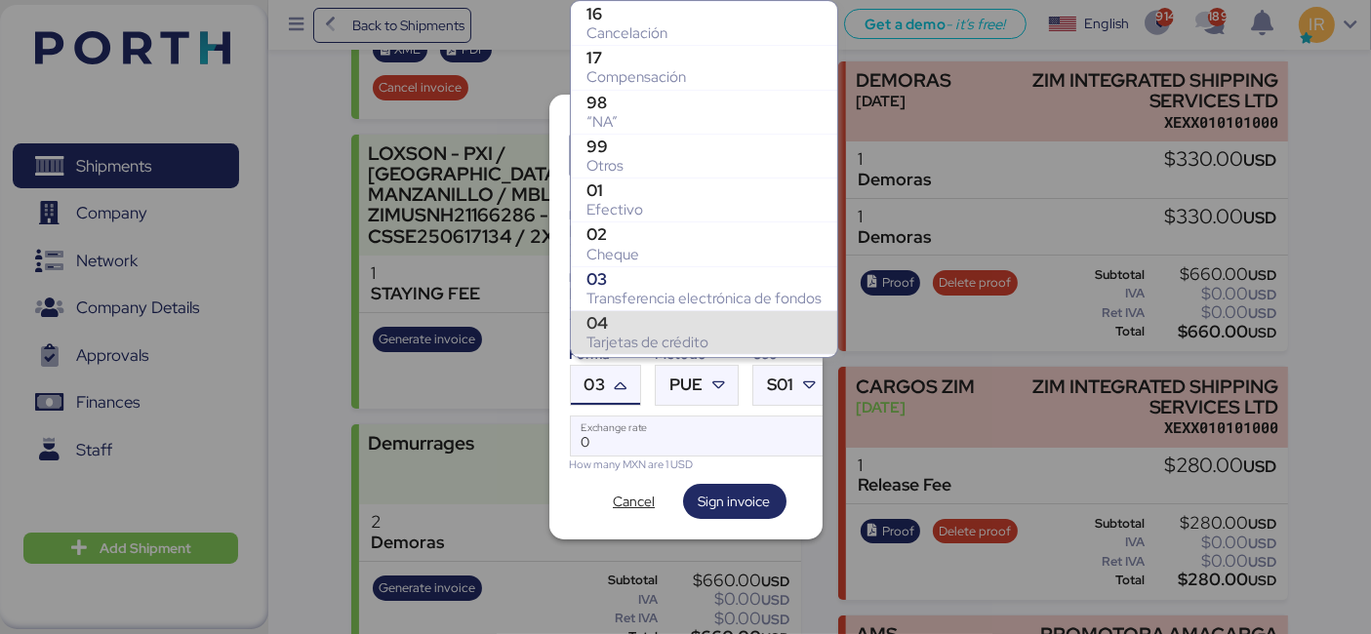
scroll to position [262, 0]
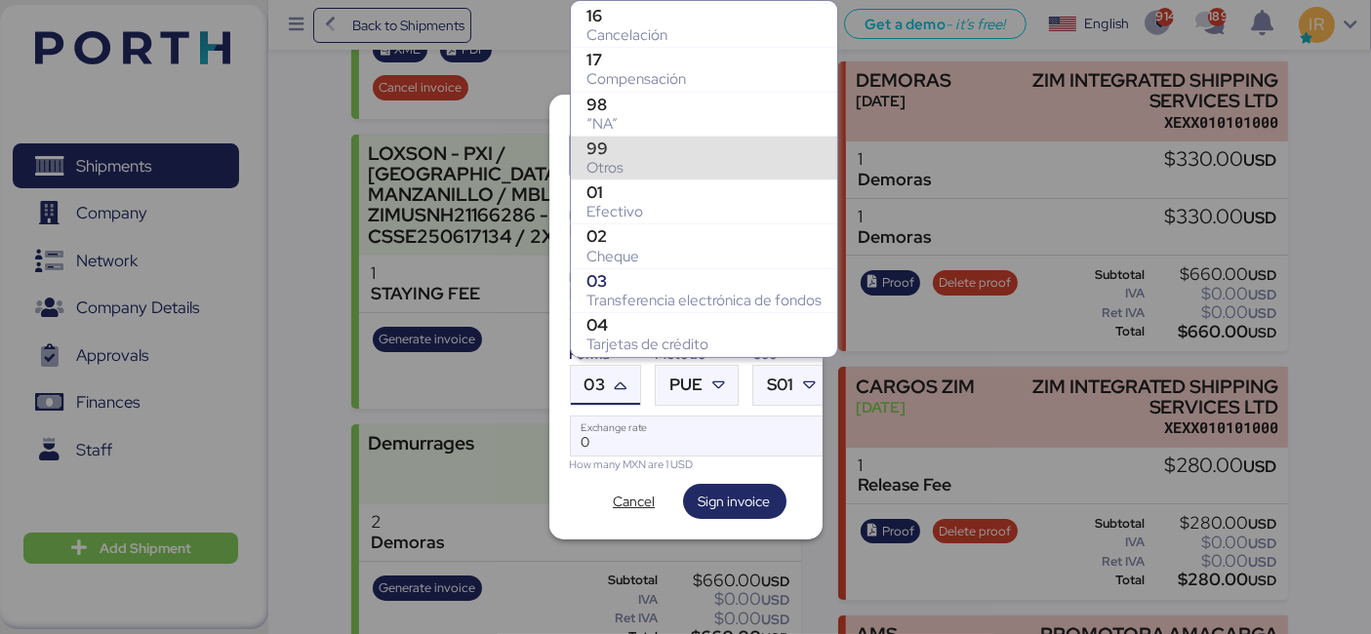
click at [626, 140] on div "99" at bounding box center [703, 149] width 235 height 20
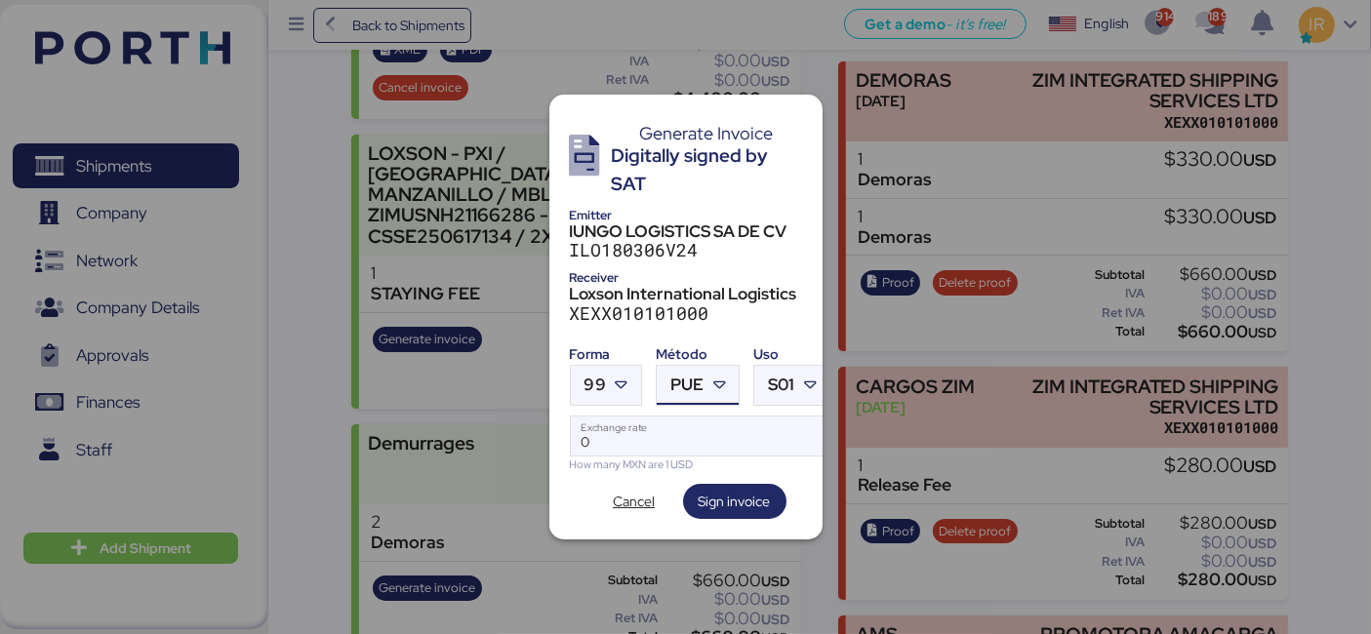
click at [693, 377] on span "PUE" at bounding box center [686, 385] width 33 height 17
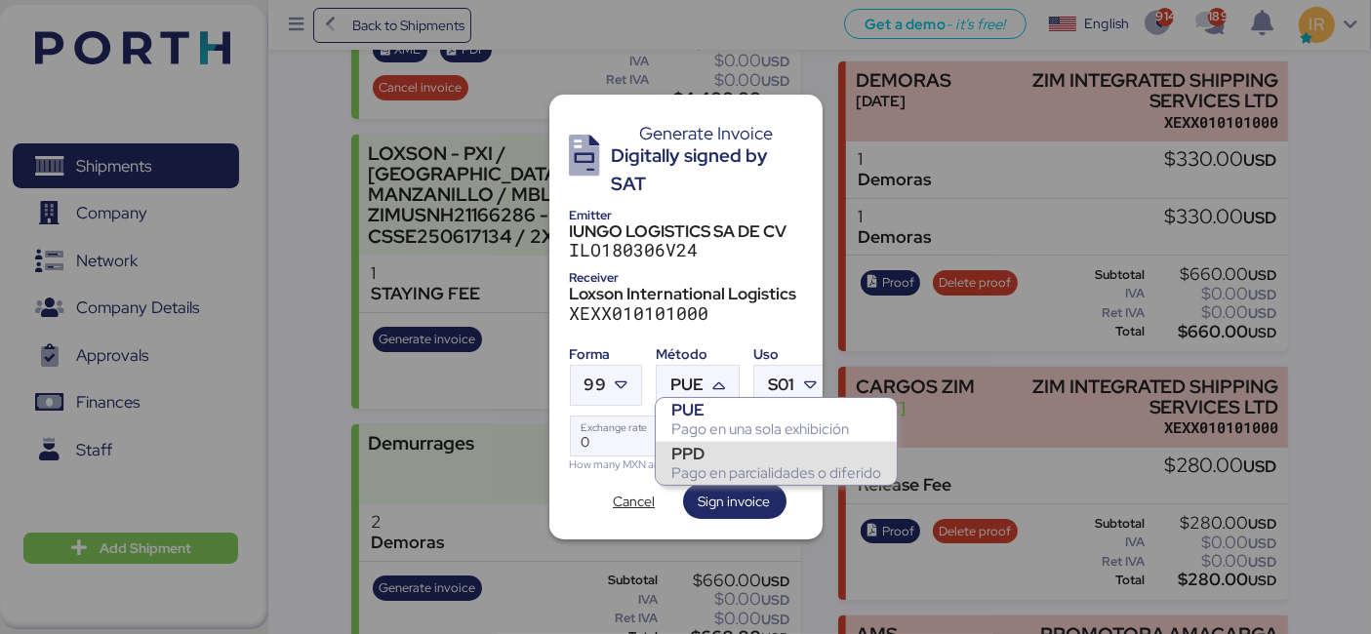
click at [724, 459] on div "PPD" at bounding box center [776, 454] width 210 height 20
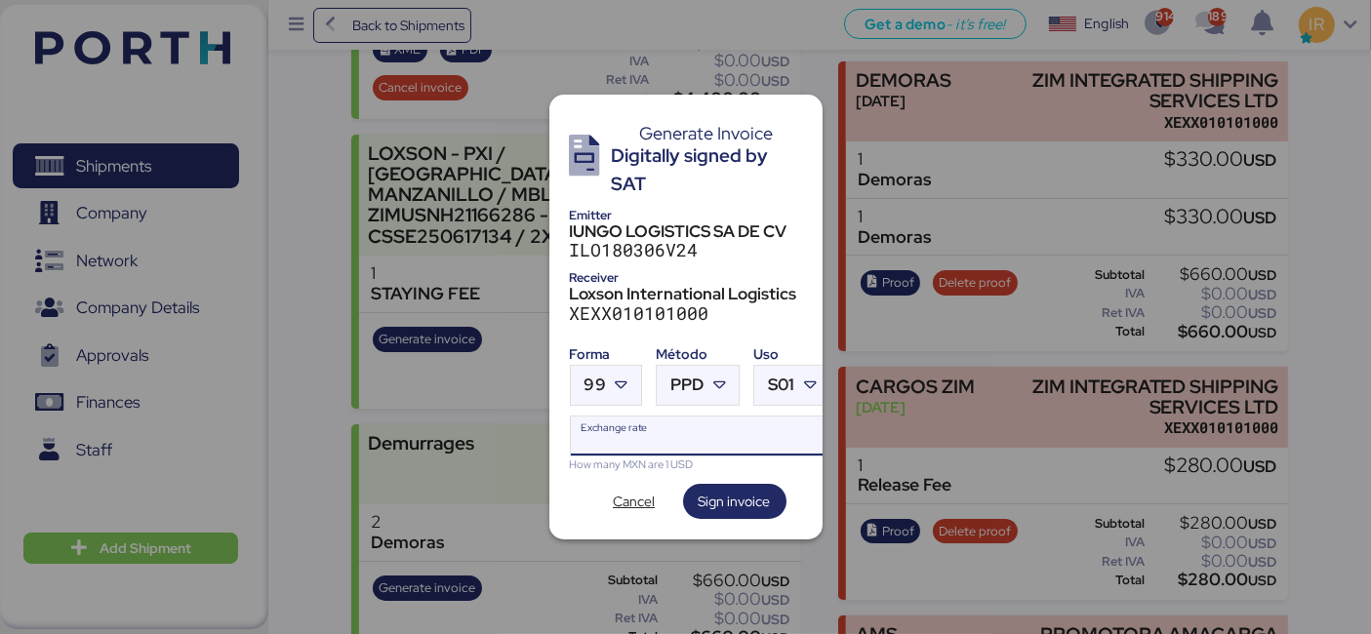
click at [645, 424] on input "Exchange rate" at bounding box center [701, 436] width 260 height 39
paste input "18.6587"
type input "18.6587"
click at [740, 490] on span "Sign invoice" at bounding box center [735, 501] width 72 height 23
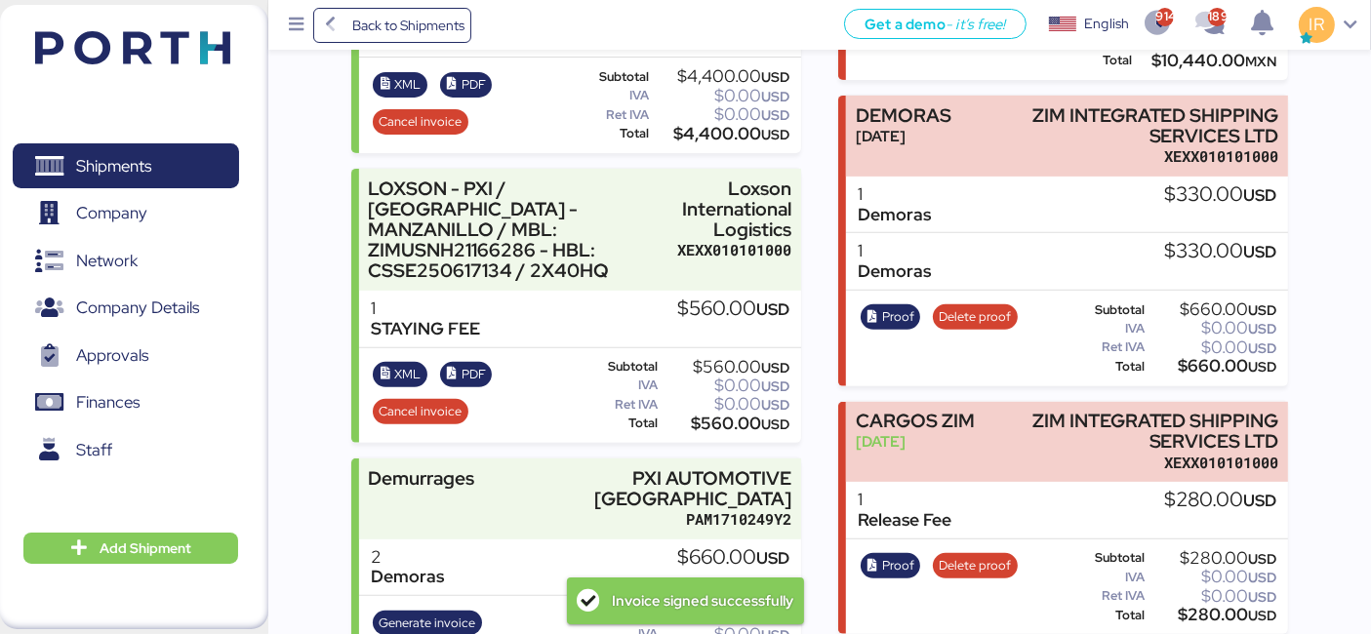
scroll to position [732, 0]
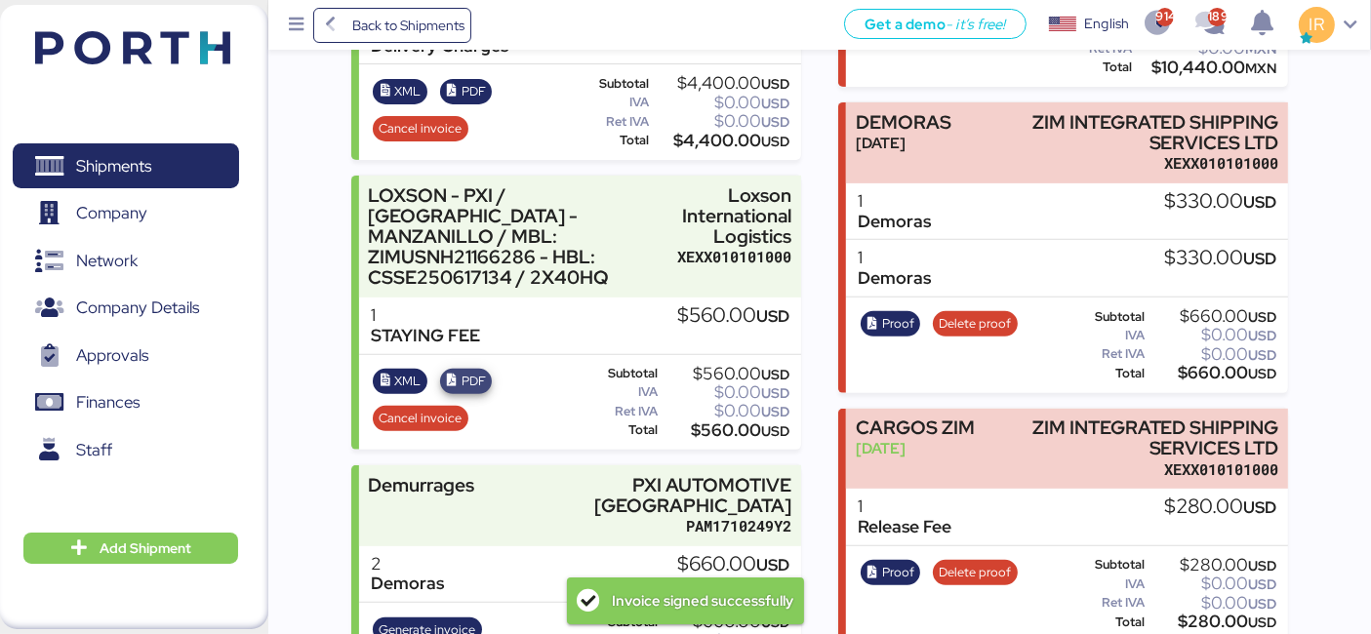
click at [463, 371] on span "PDF" at bounding box center [473, 381] width 24 height 21
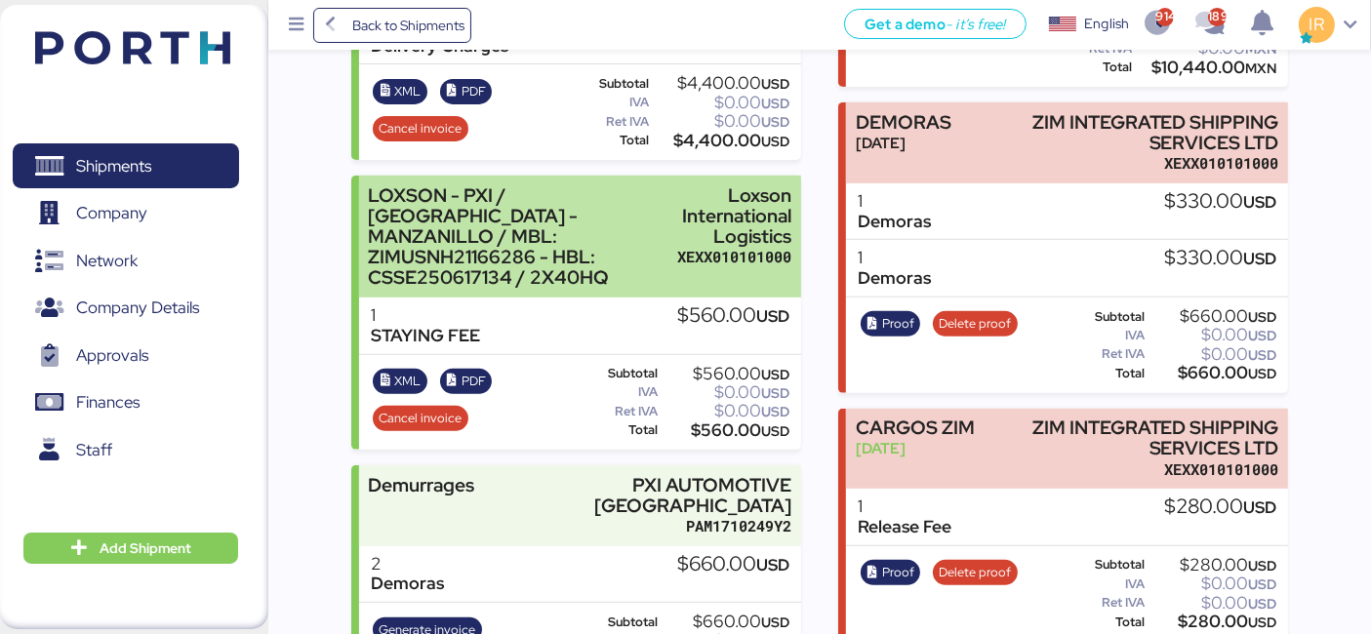
scroll to position [0, 0]
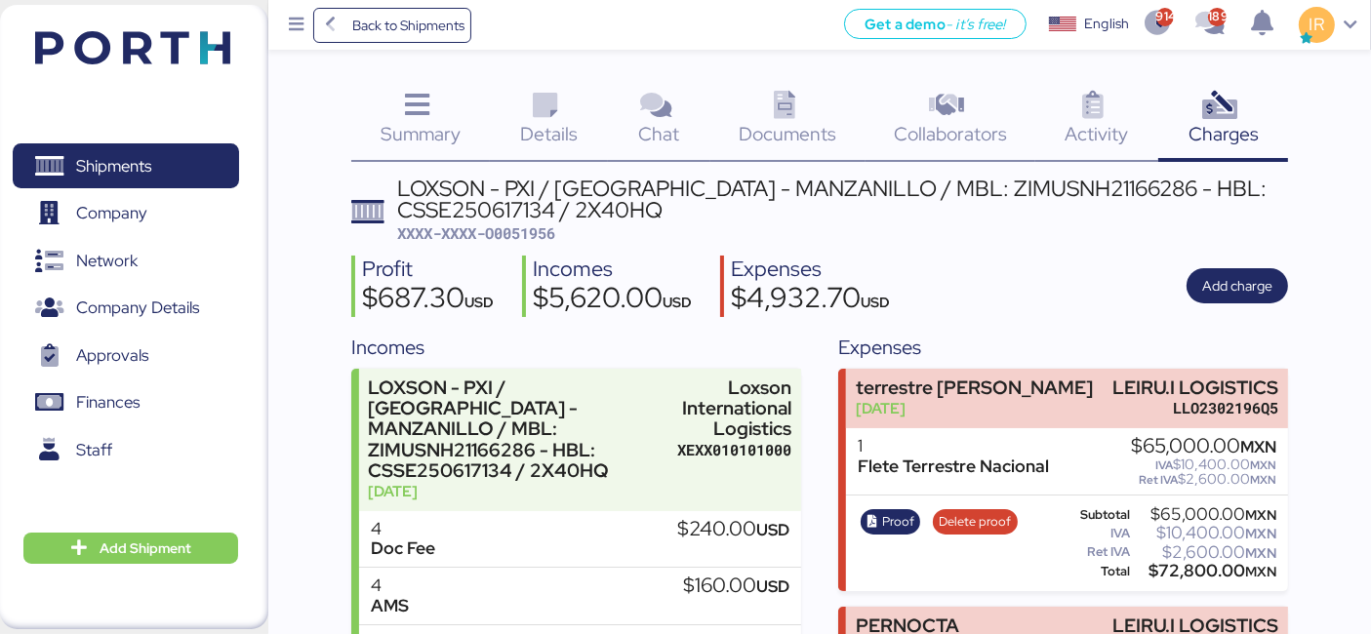
click at [525, 236] on span "XXXX-XXXX-O0051956" at bounding box center [476, 233] width 158 height 20
copy span "O0051956"
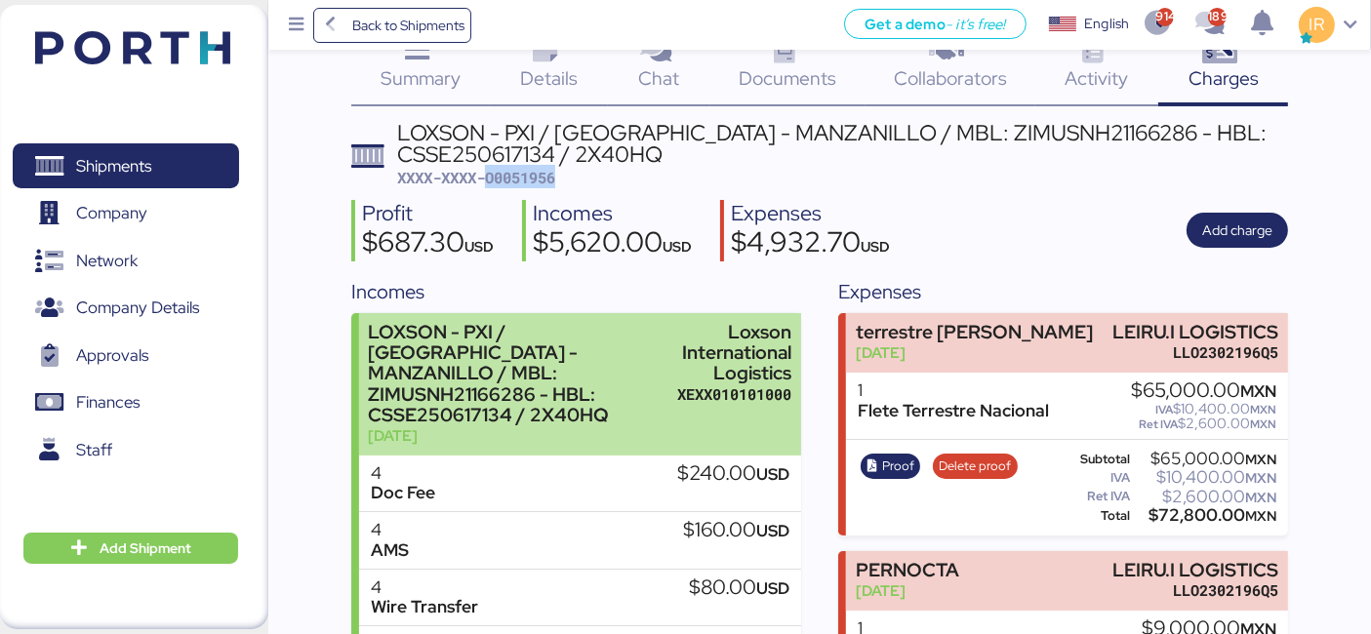
scroll to position [59, 0]
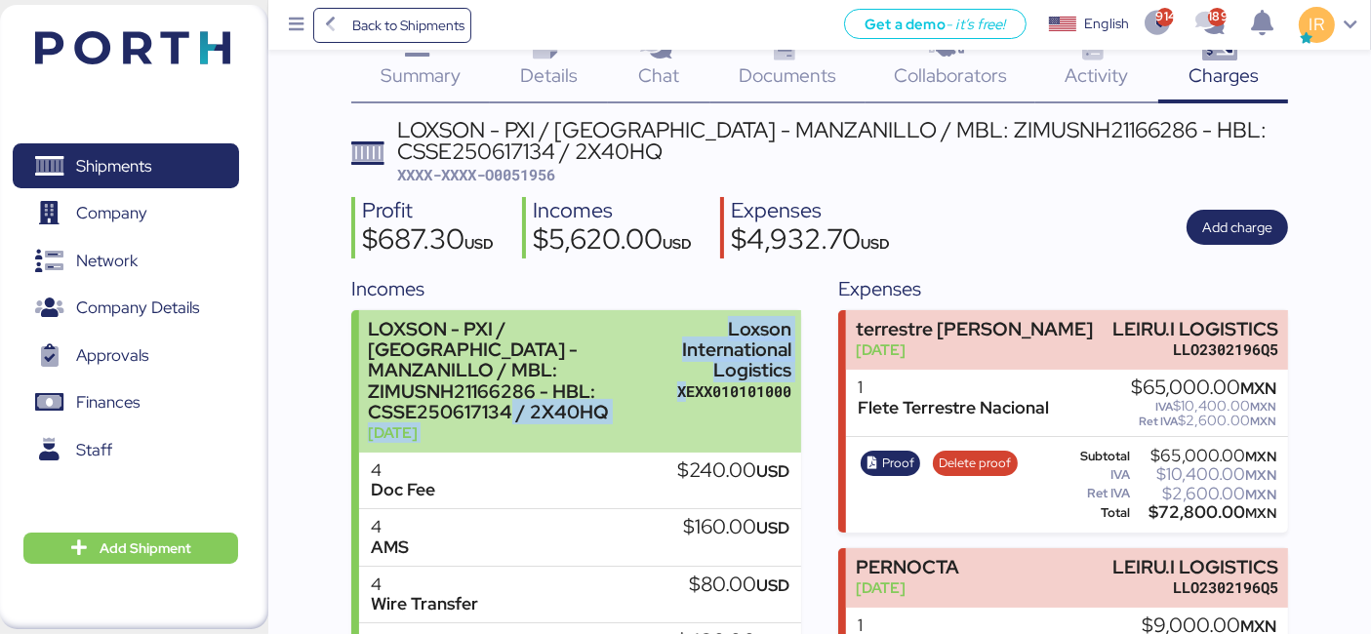
drag, startPoint x: 668, startPoint y: 395, endPoint x: 685, endPoint y: 394, distance: 16.6
click at [685, 394] on div "LOXSON - PXI / [GEOGRAPHIC_DATA] - MANZANILLO / MBL: ZIMUSNH21166286 - HBL: CSS…" at bounding box center [580, 381] width 442 height 142
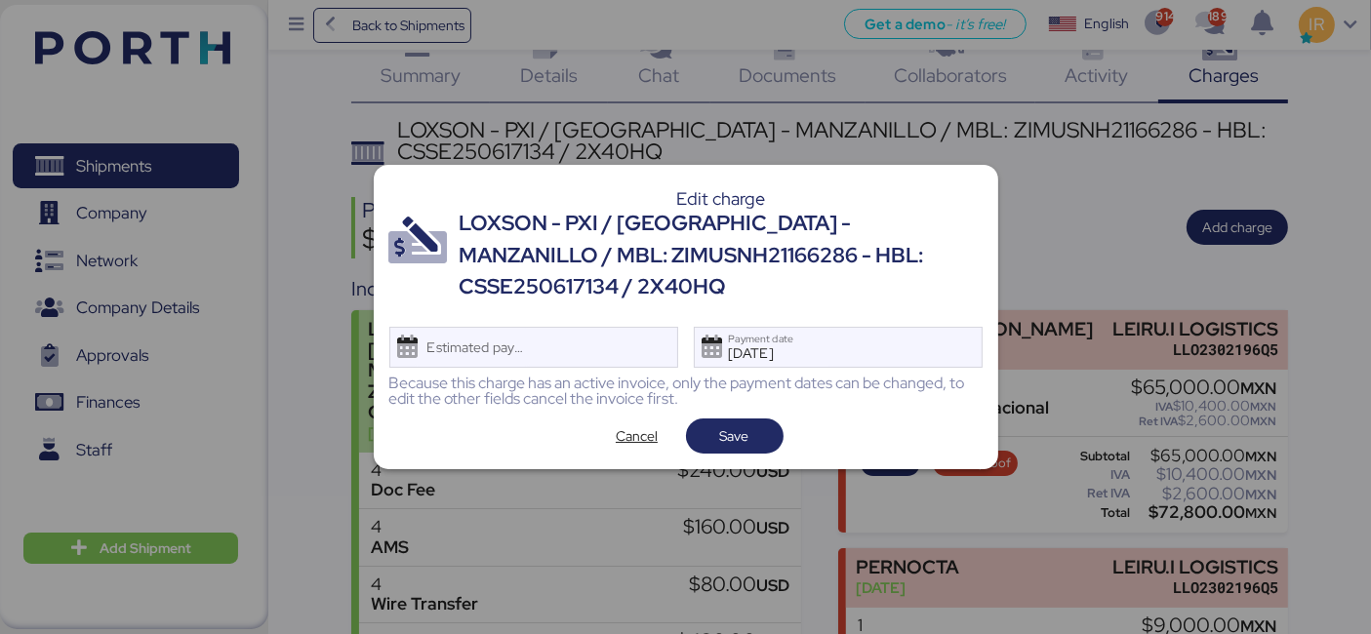
click at [685, 394] on div "Edit charge LOXSON - PXI / [GEOGRAPHIC_DATA] - MANZANILLO / MBL: ZIMUSNH2116628…" at bounding box center [686, 316] width 624 height 303
click at [654, 424] on span "Cancel" at bounding box center [637, 435] width 42 height 23
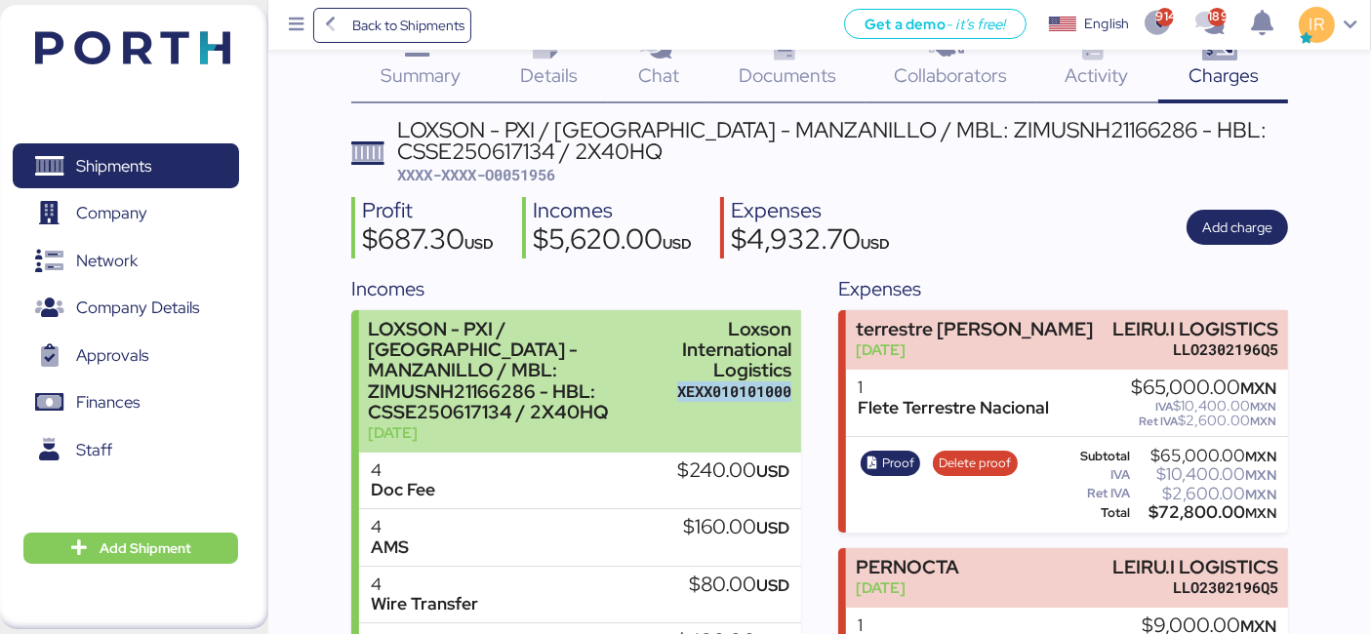
drag, startPoint x: 678, startPoint y: 396, endPoint x: 788, endPoint y: 391, distance: 110.4
click at [788, 391] on div "XEXX010101000" at bounding box center [734, 391] width 114 height 20
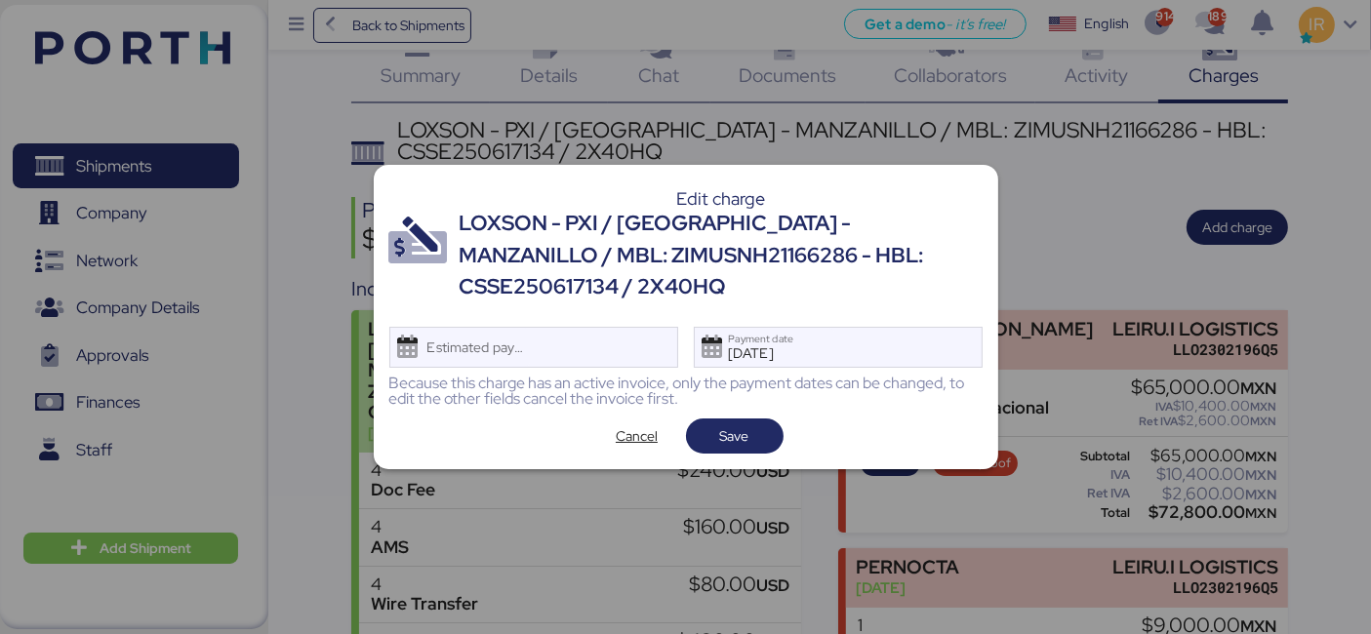
copy div "XEXX010101000"
click at [649, 424] on span "Cancel" at bounding box center [637, 435] width 42 height 23
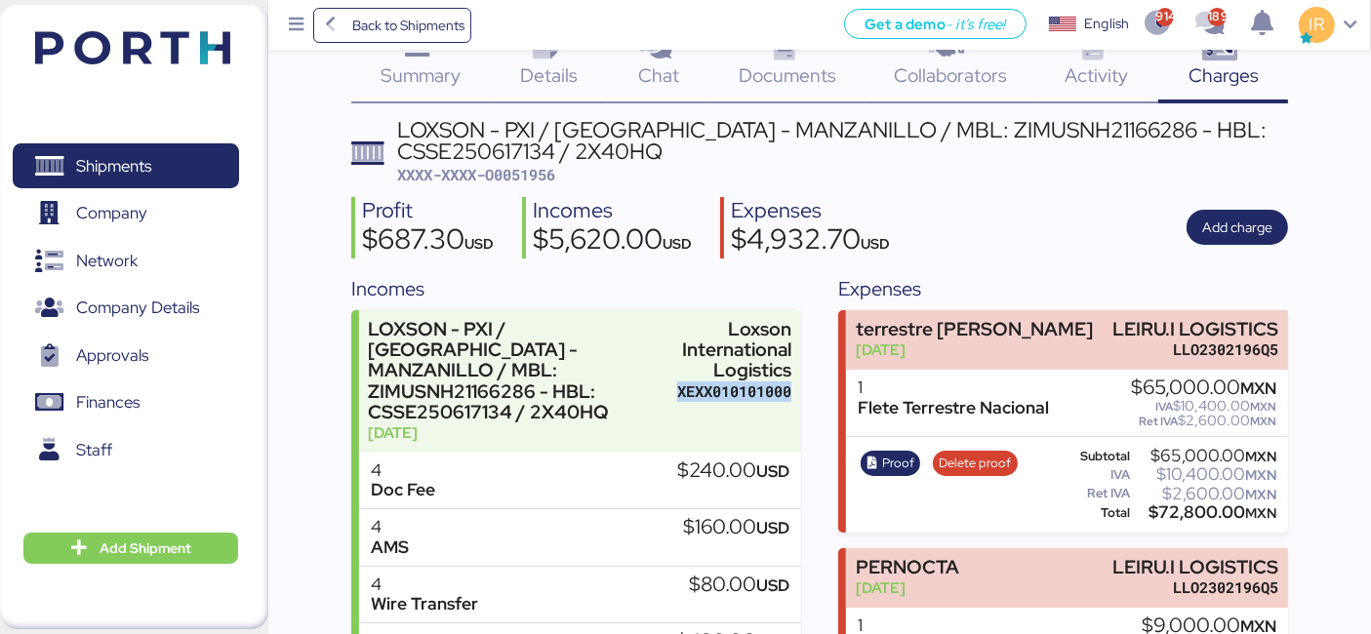
copy div "XEXX010101000"
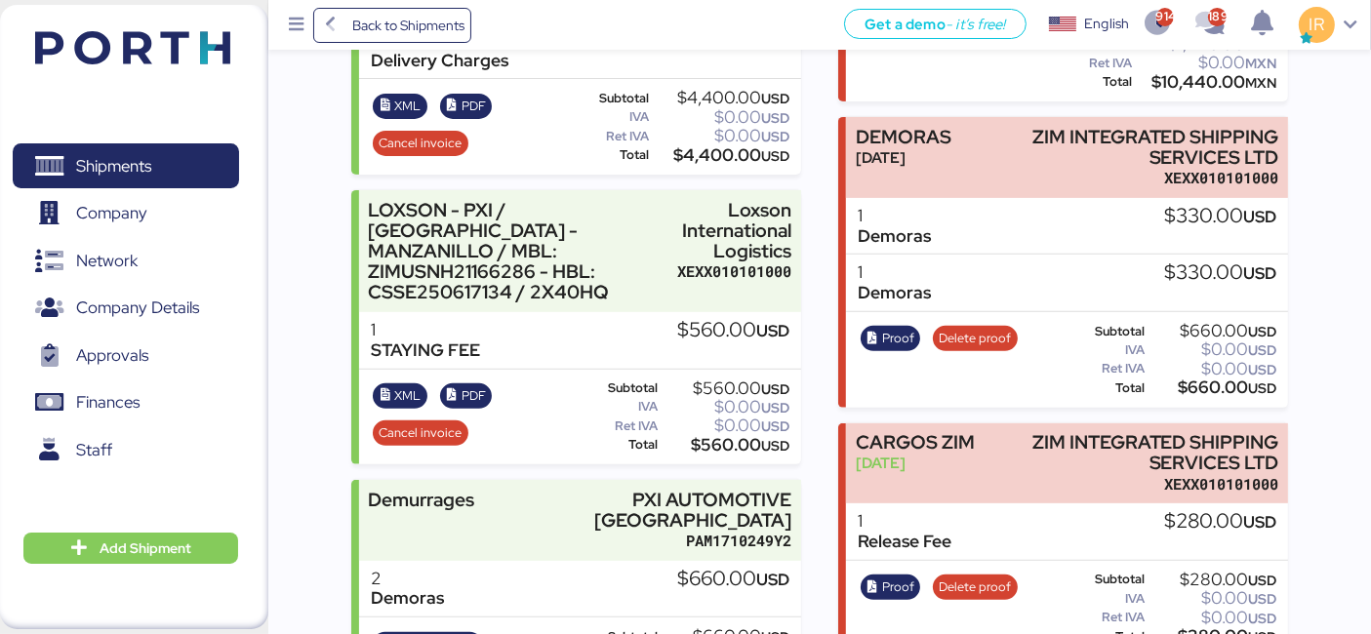
scroll to position [773, 0]
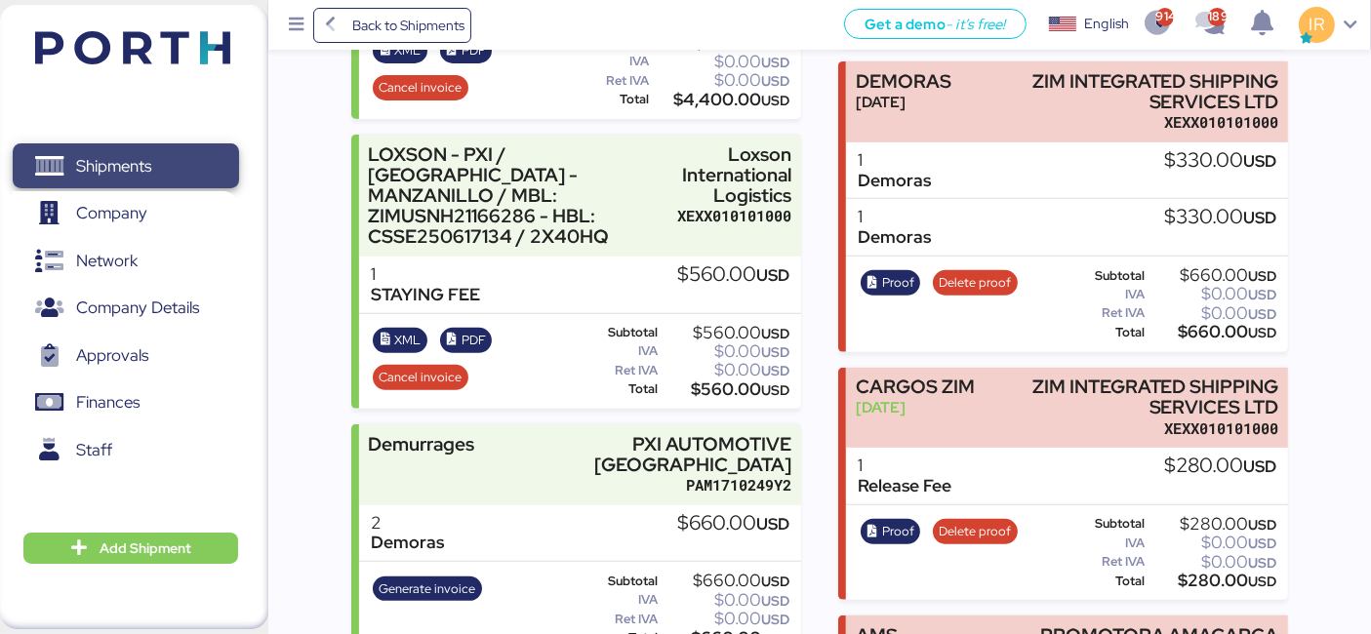
click at [203, 171] on span "Shipments" at bounding box center [125, 166] width 210 height 28
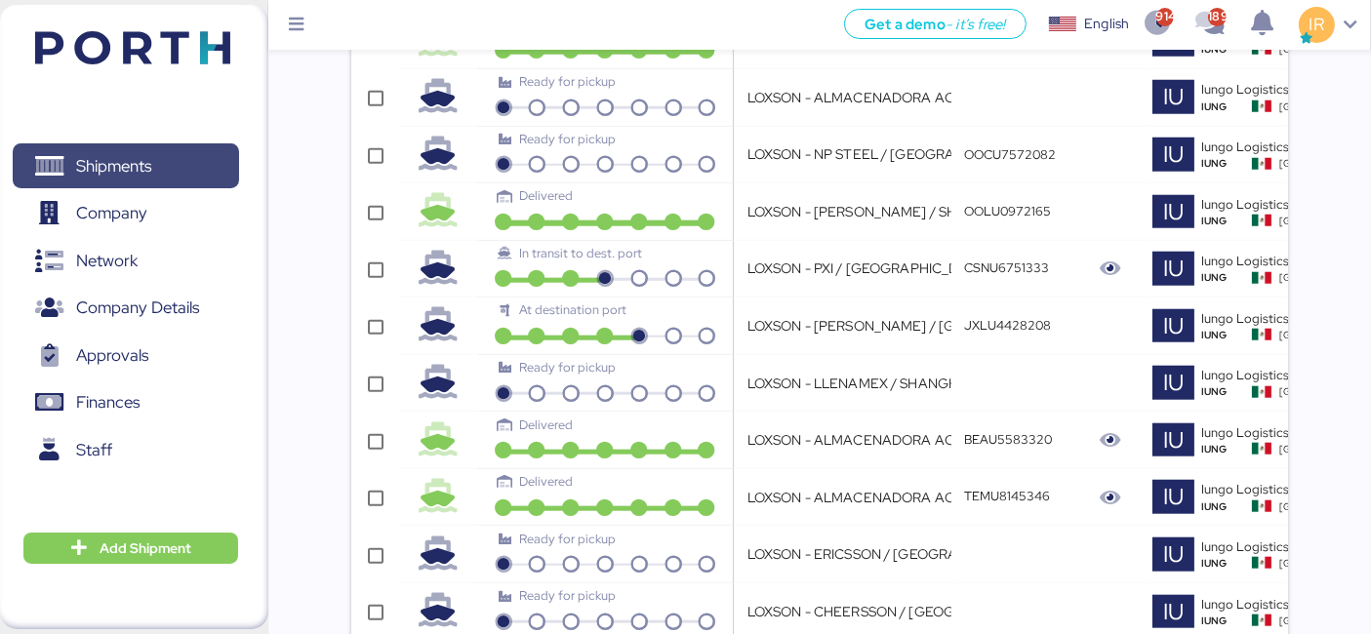
scroll to position [0, 577]
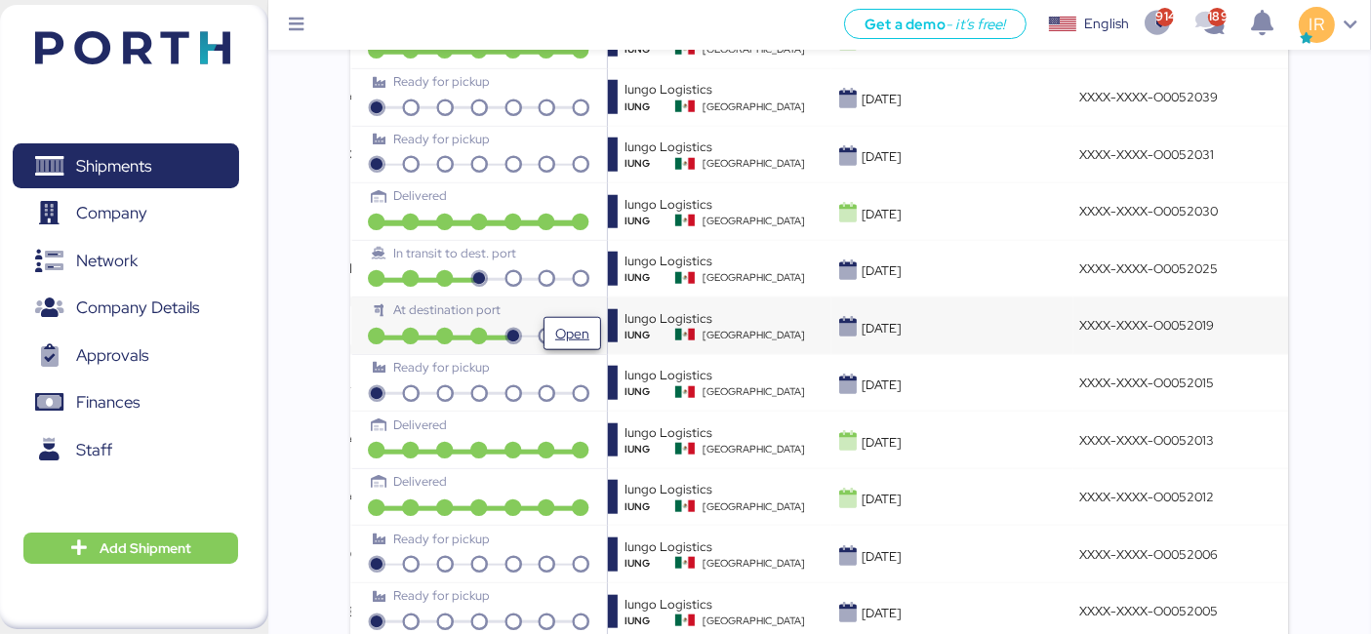
click at [584, 322] on span "Open" at bounding box center [572, 333] width 34 height 23
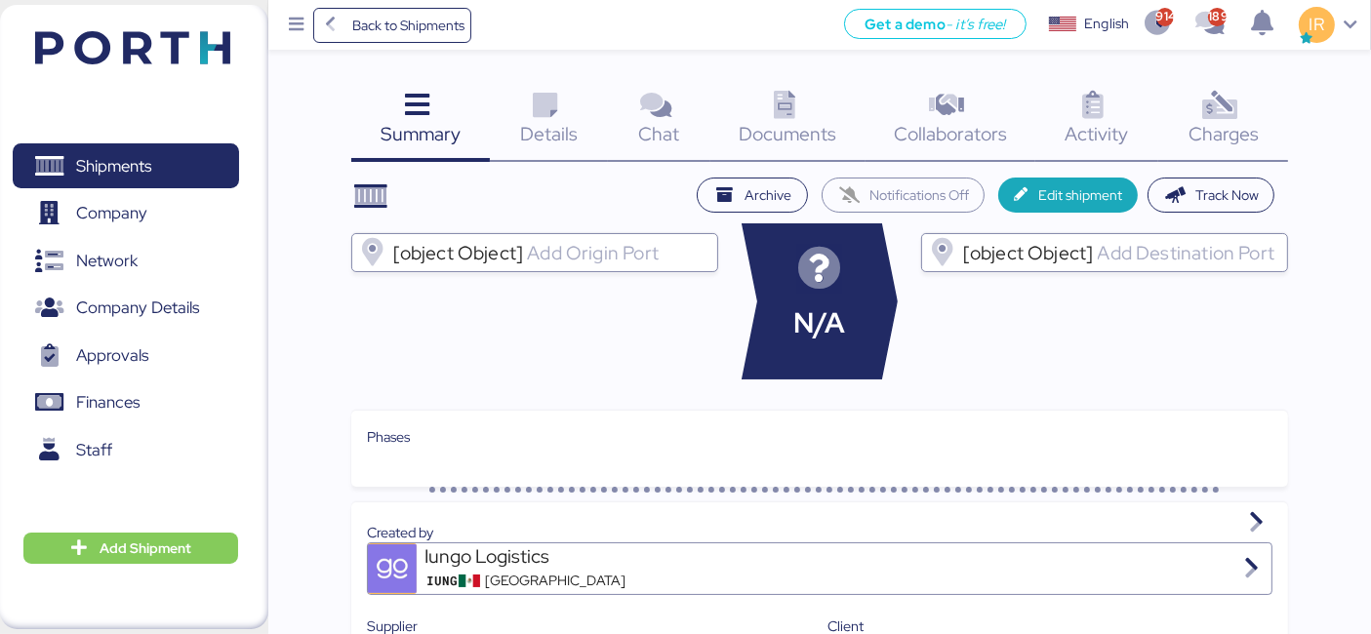
click at [1261, 90] on div "Charges 0" at bounding box center [1223, 121] width 130 height 81
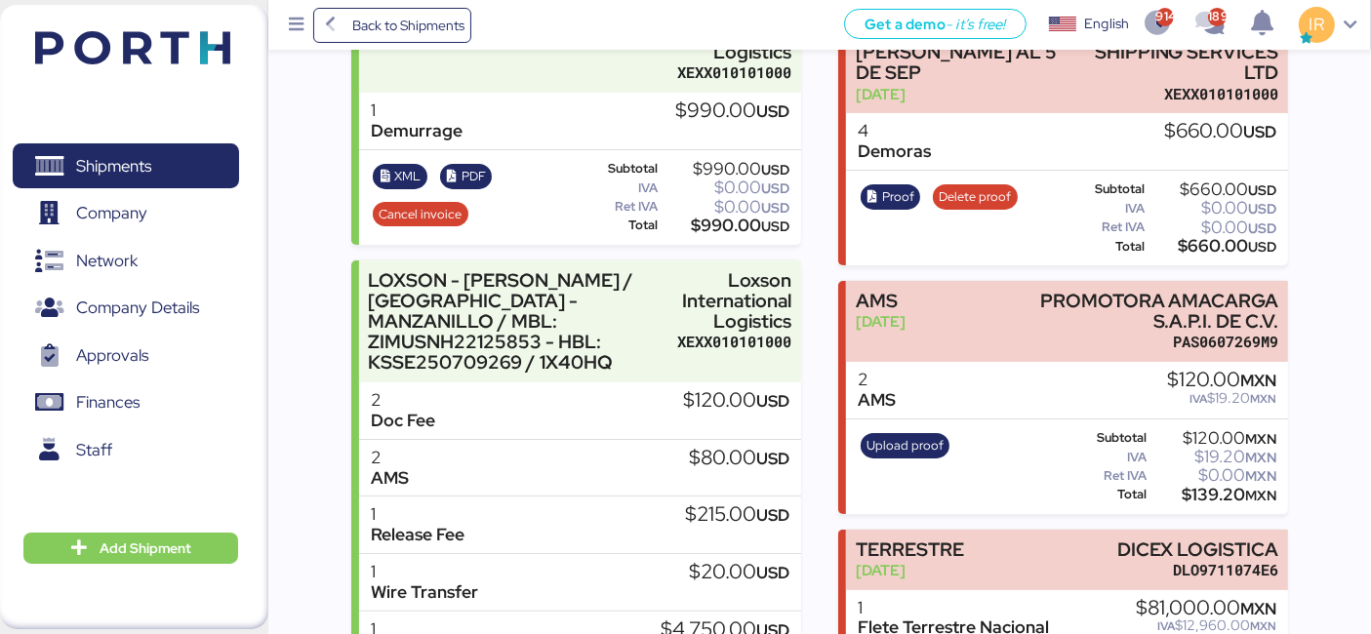
scroll to position [357, 0]
click at [430, 207] on span "Cancel invoice" at bounding box center [421, 213] width 83 height 21
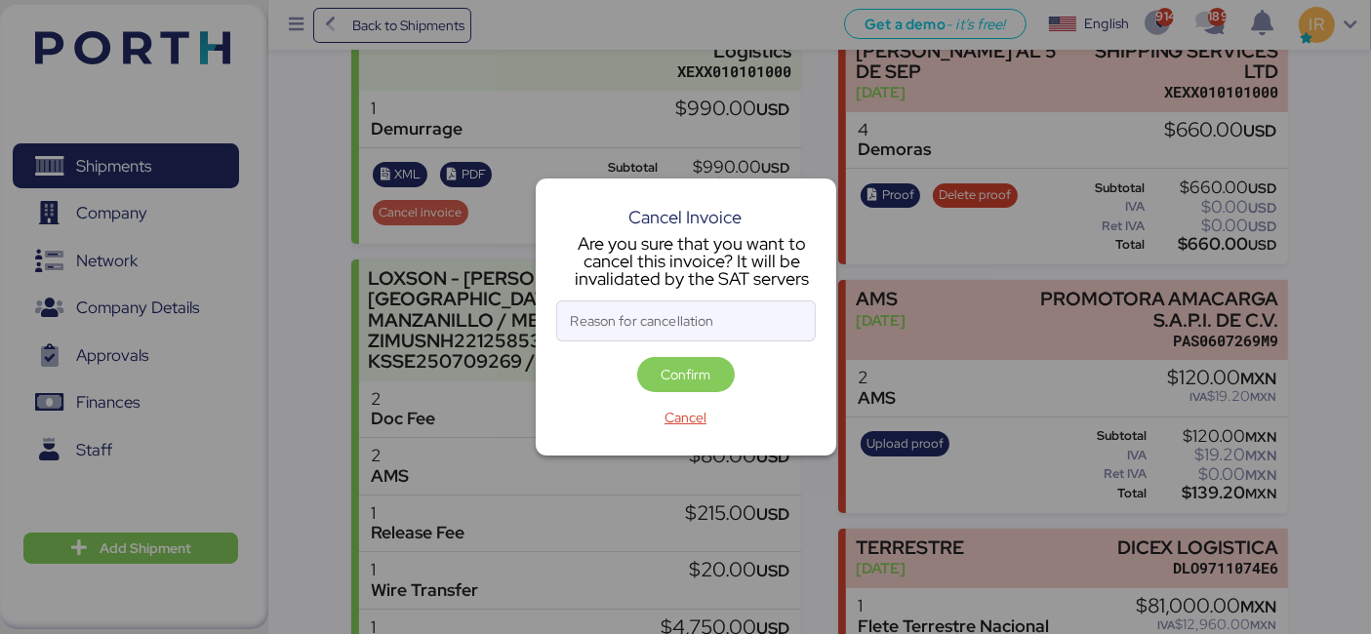
scroll to position [0, 0]
click at [685, 376] on span "Confirm" at bounding box center [685, 374] width 50 height 23
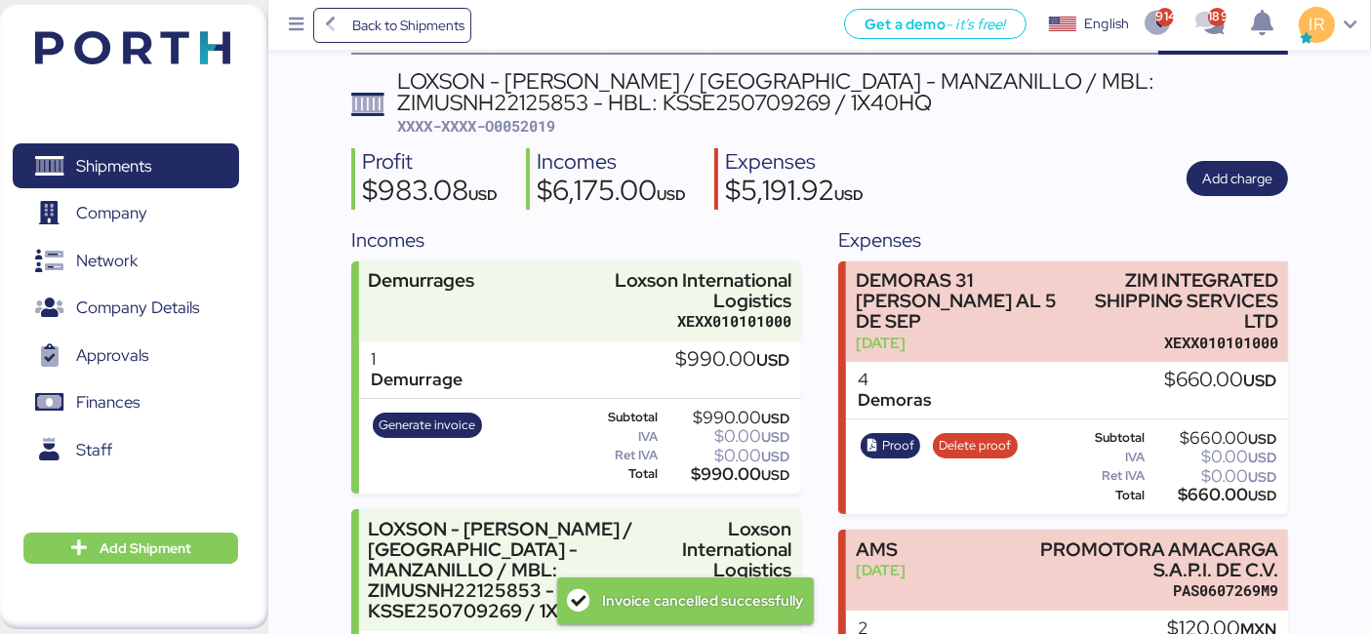
scroll to position [108, 0]
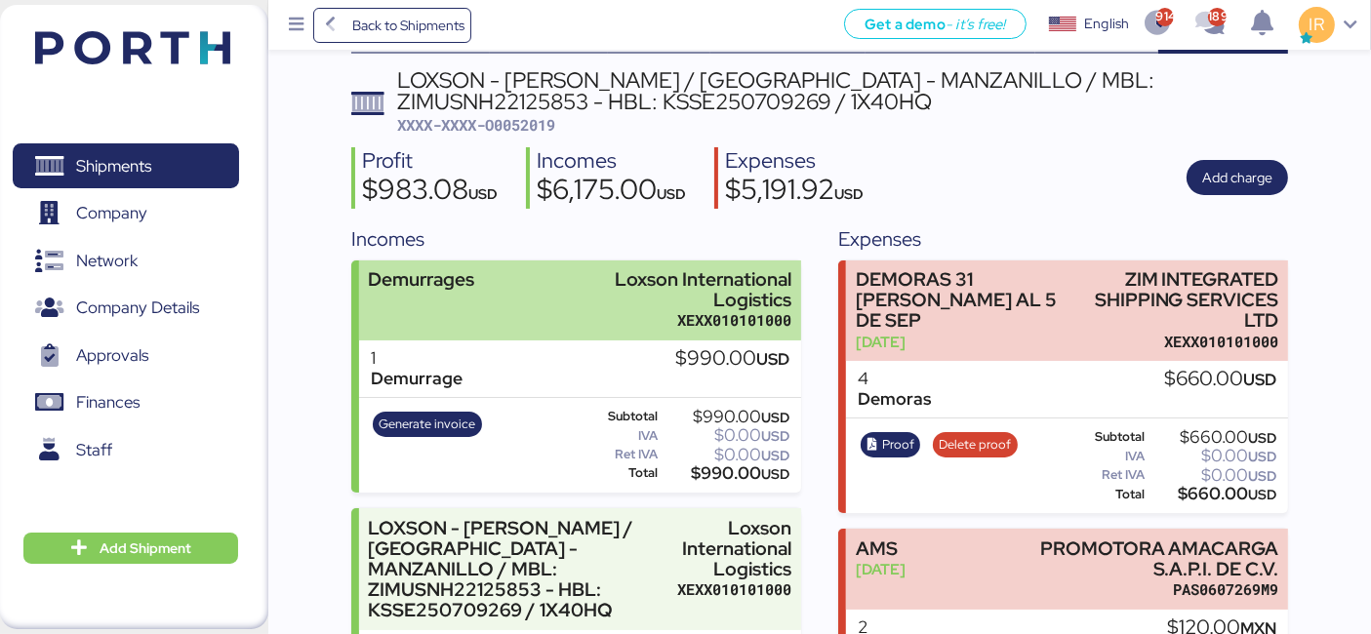
click at [582, 297] on div "Loxson International Logistics" at bounding box center [665, 289] width 254 height 41
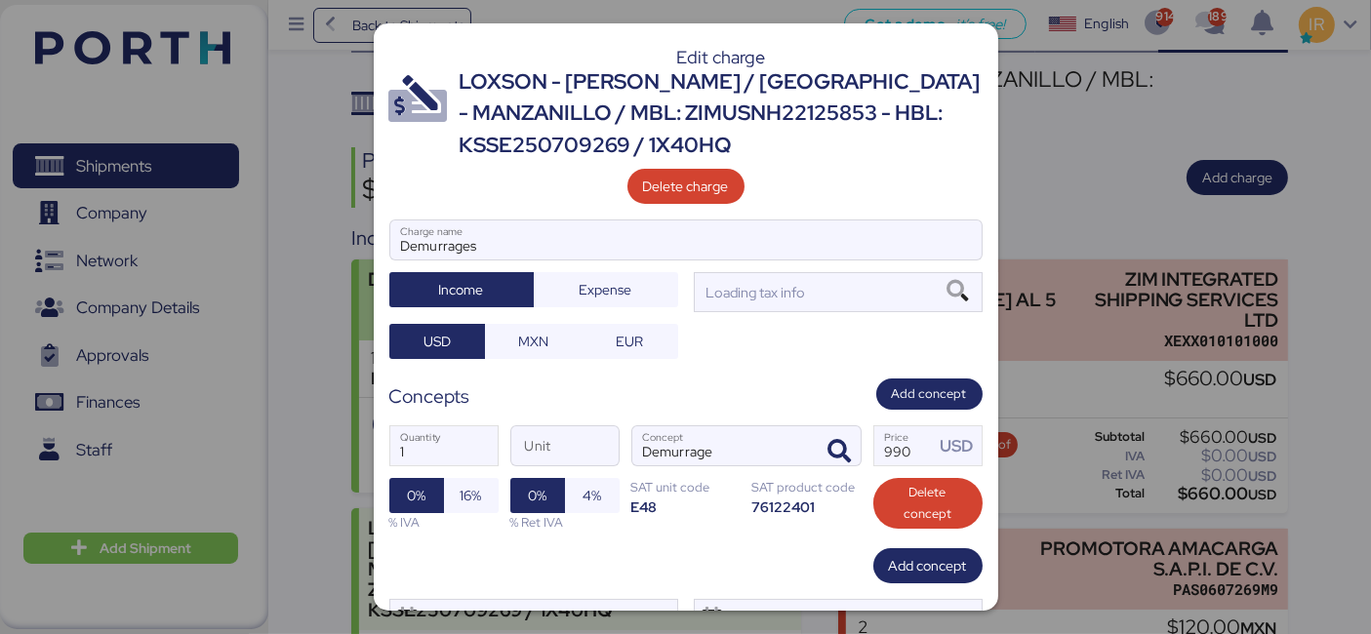
scroll to position [0, 0]
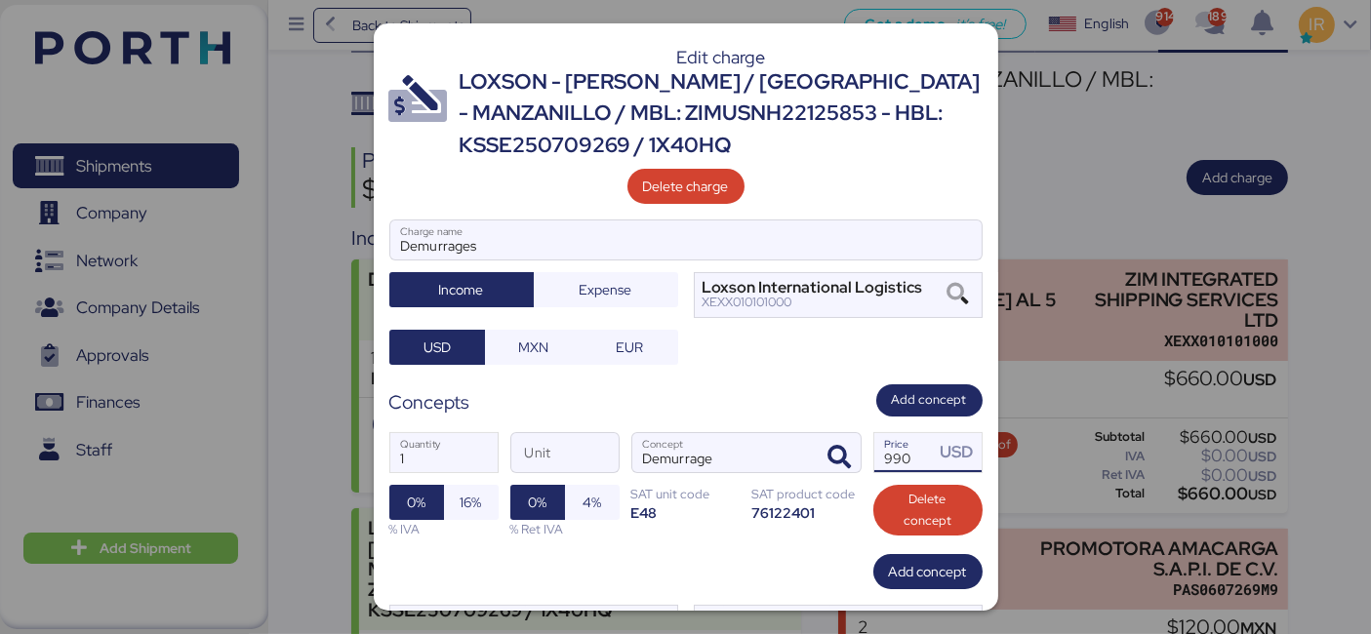
click at [895, 459] on input "990" at bounding box center [904, 452] width 60 height 39
type input "9"
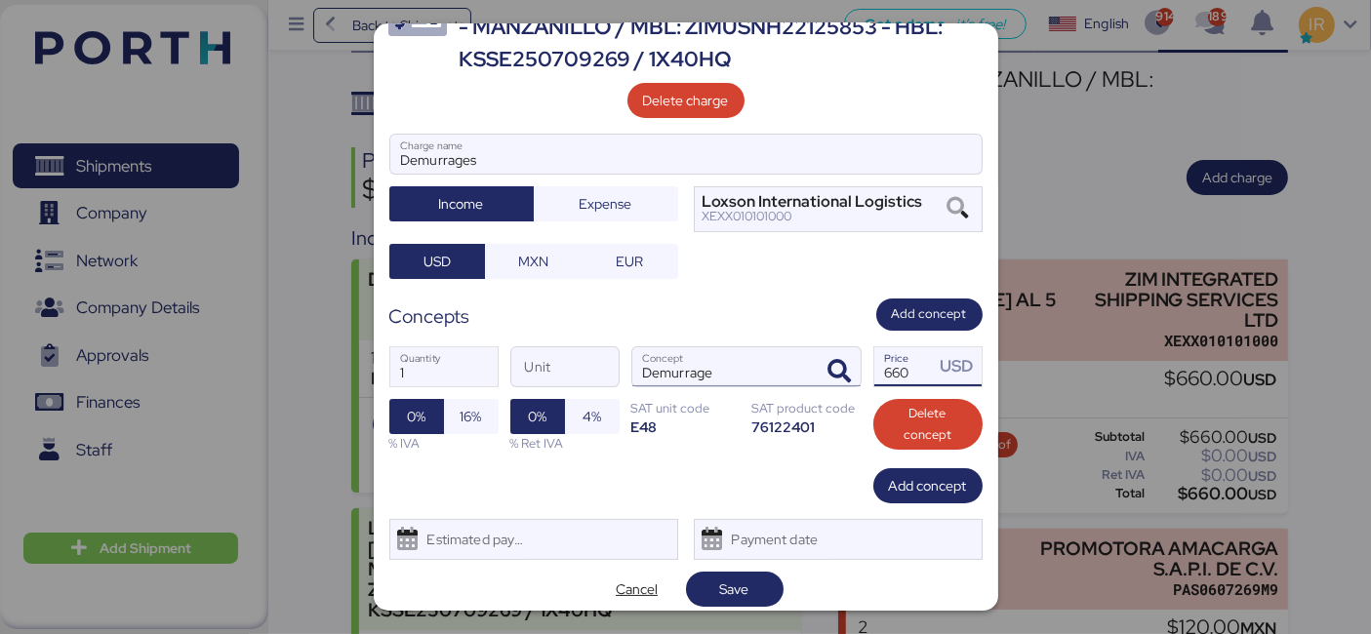
scroll to position [95, 0]
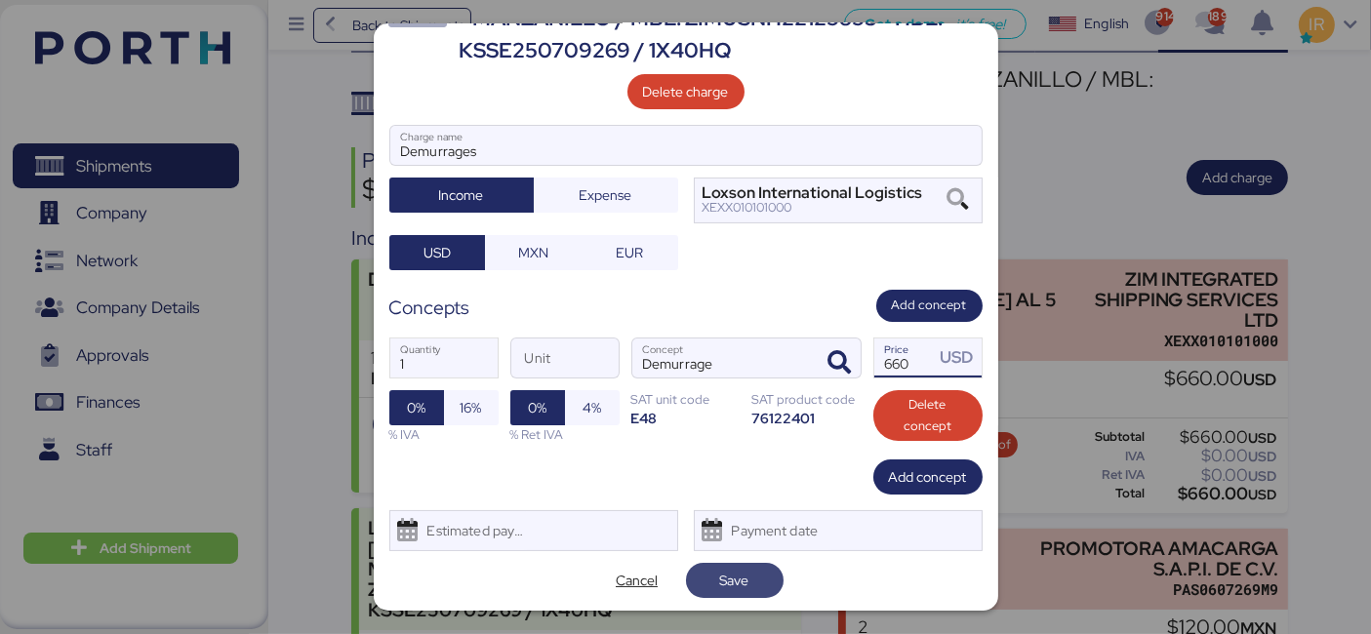
type input "660"
click at [720, 582] on span "Save" at bounding box center [734, 580] width 29 height 23
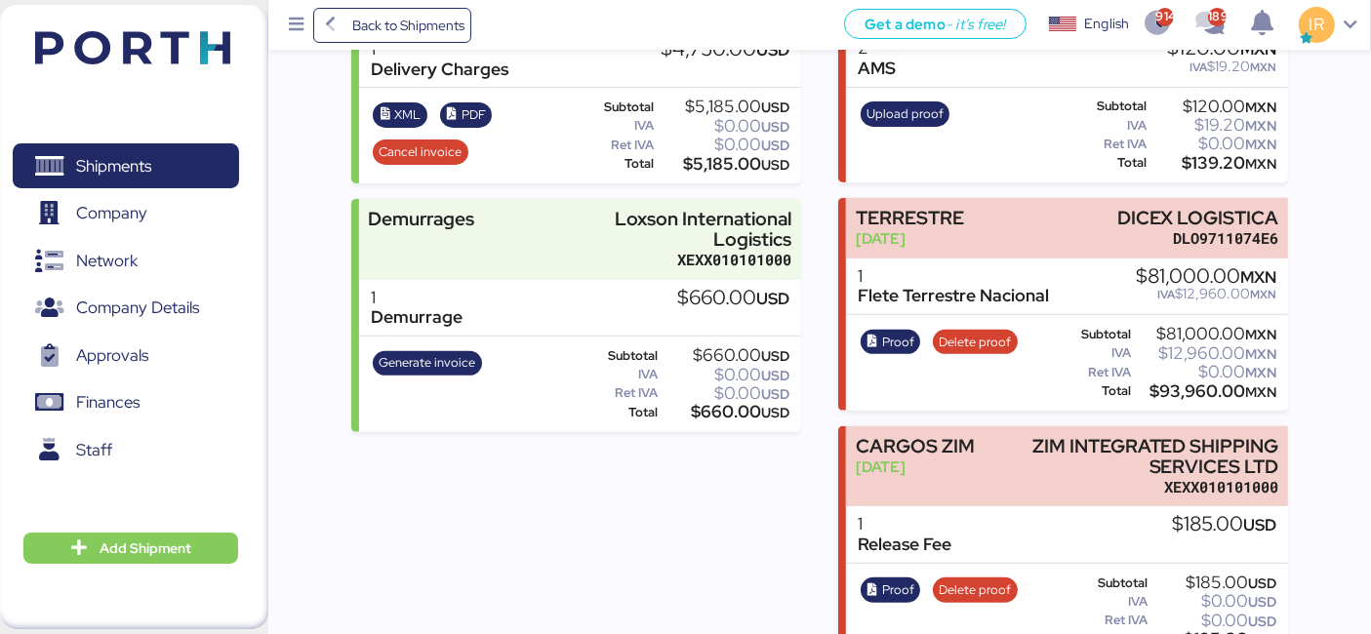
scroll to position [685, 0]
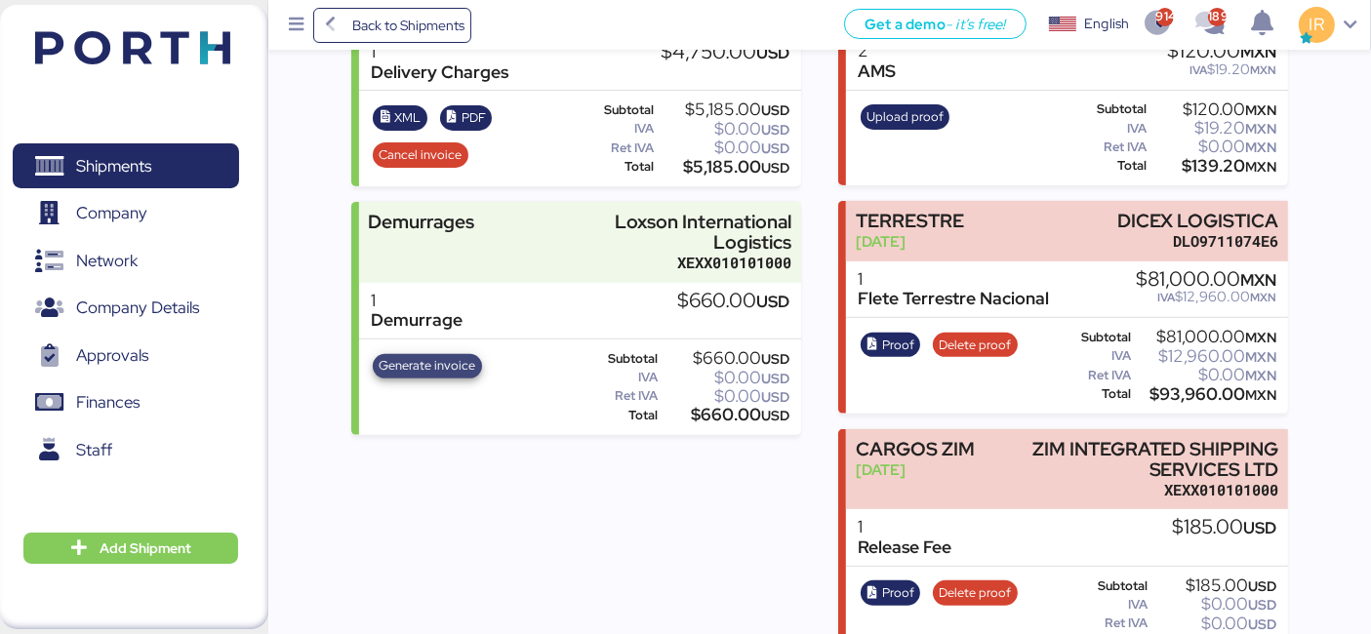
click at [405, 355] on span "Generate invoice" at bounding box center [428, 365] width 97 height 21
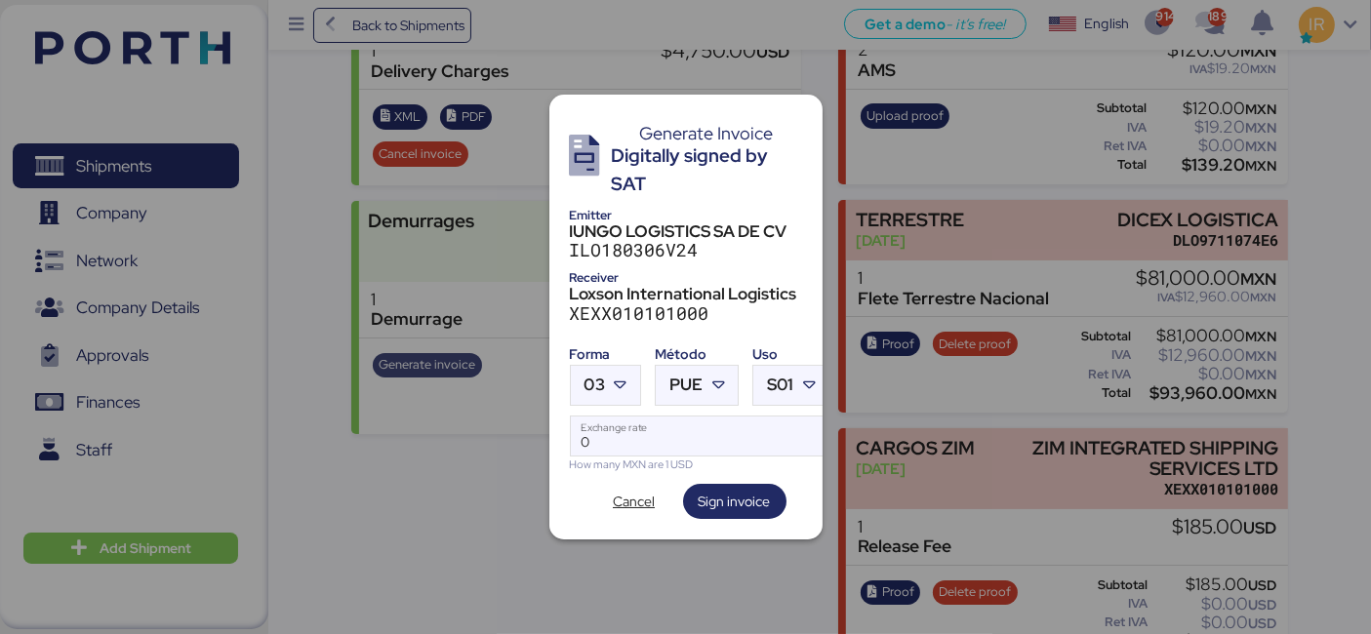
scroll to position [0, 0]
click at [616, 376] on icon at bounding box center [621, 386] width 20 height 20
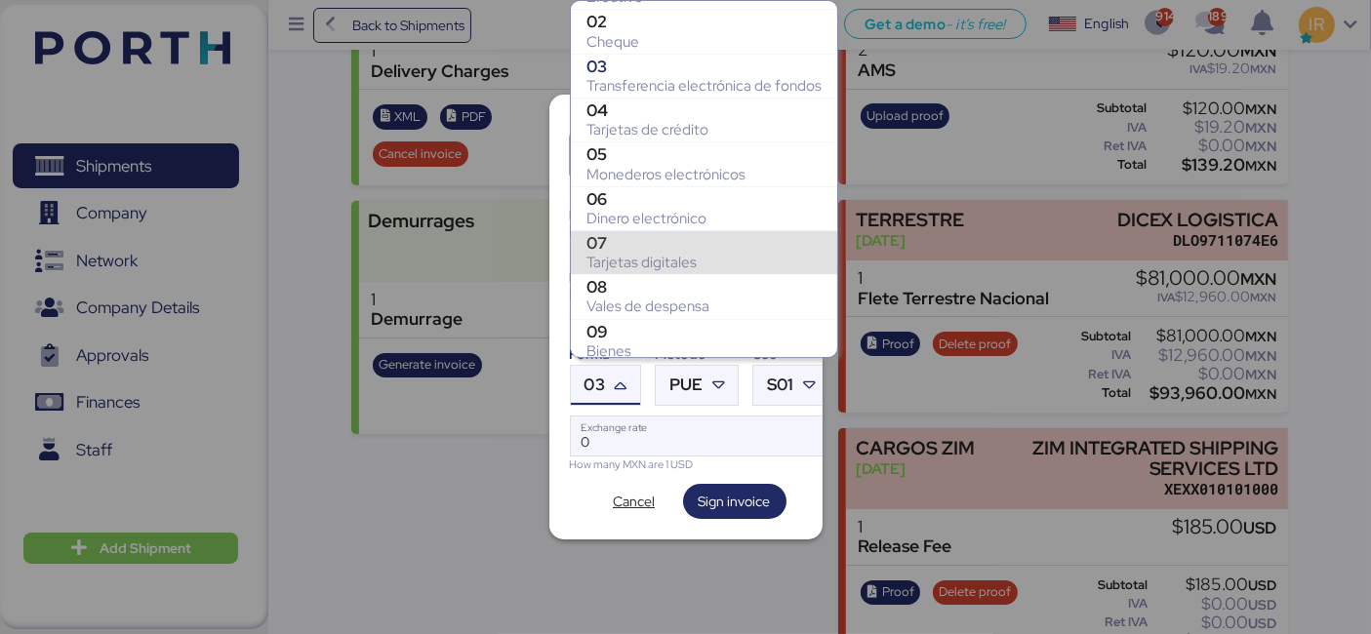
scroll to position [239, 0]
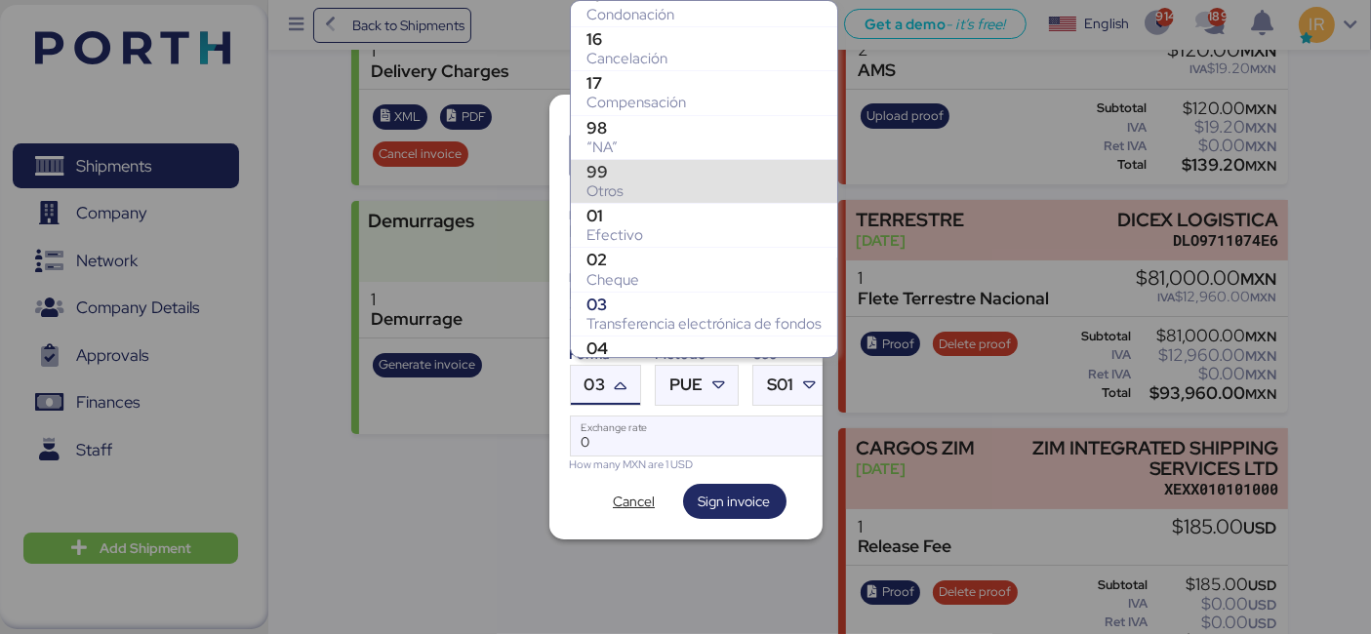
click at [673, 167] on div "99" at bounding box center [703, 172] width 235 height 20
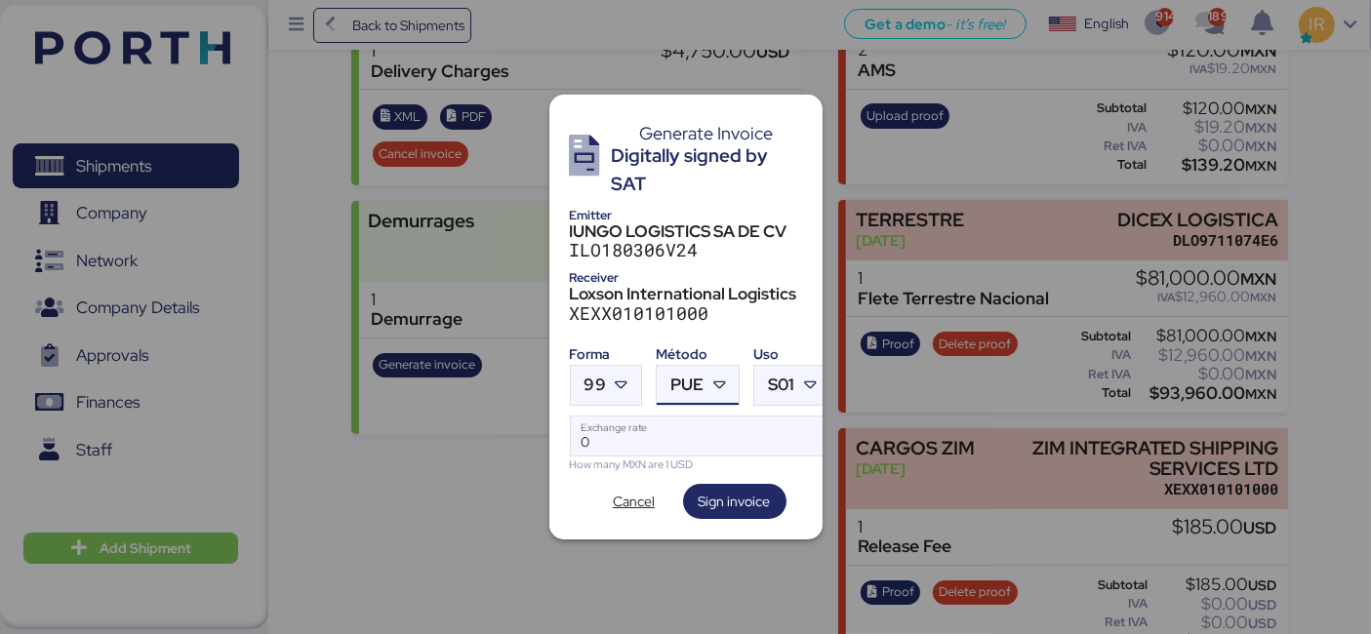
click at [700, 385] on span "PUE" at bounding box center [686, 385] width 33 height 17
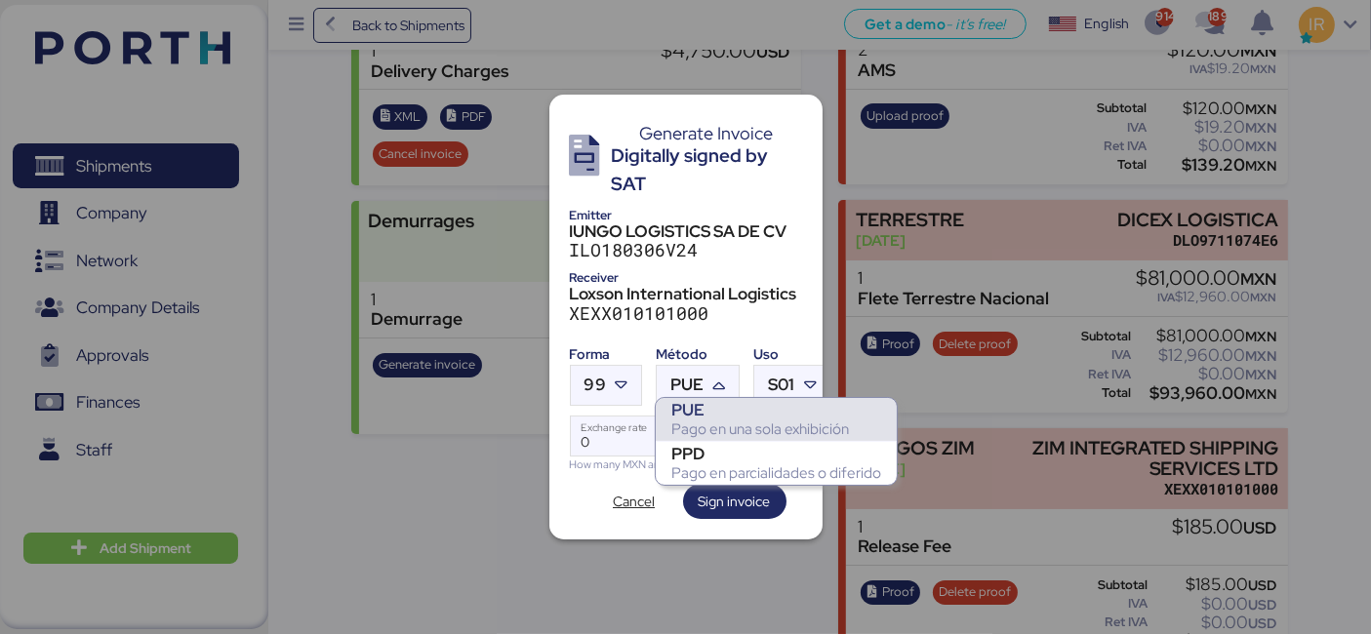
click at [709, 437] on div "Pago en una sola exhibición" at bounding box center [776, 430] width 210 height 20
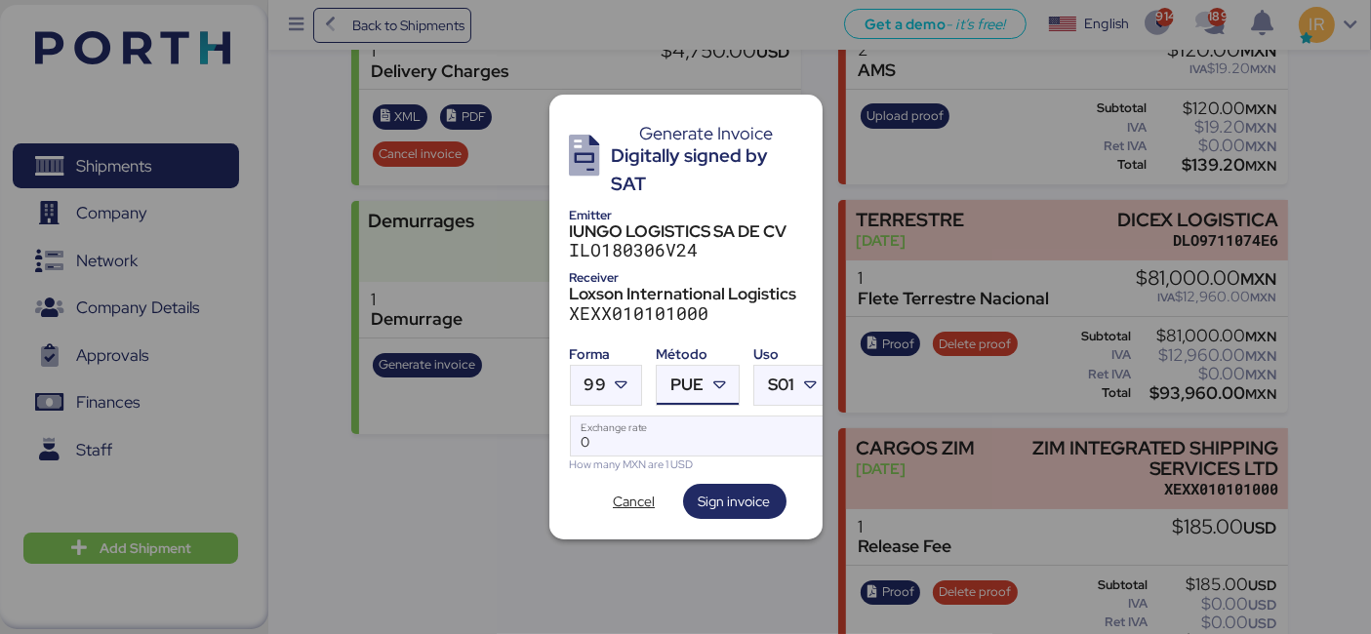
click at [692, 353] on div "Método" at bounding box center [698, 354] width 84 height 20
click at [705, 374] on div at bounding box center [720, 385] width 35 height 39
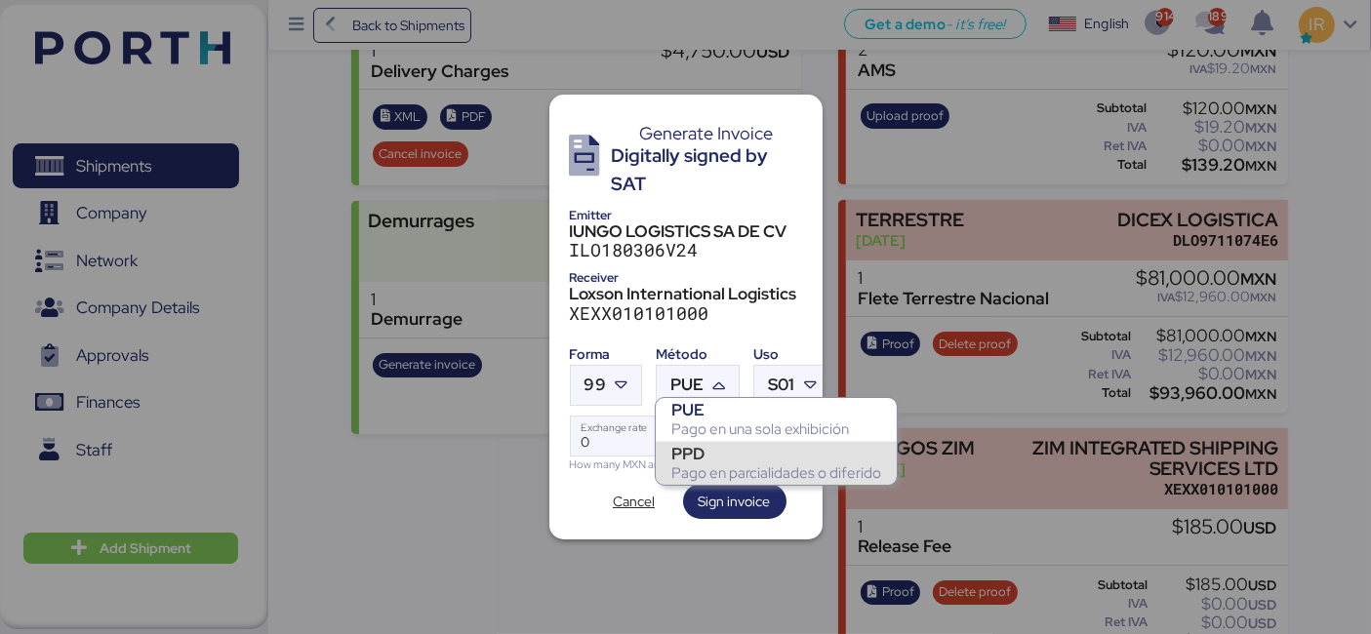
click at [693, 450] on div "PPD" at bounding box center [776, 454] width 210 height 20
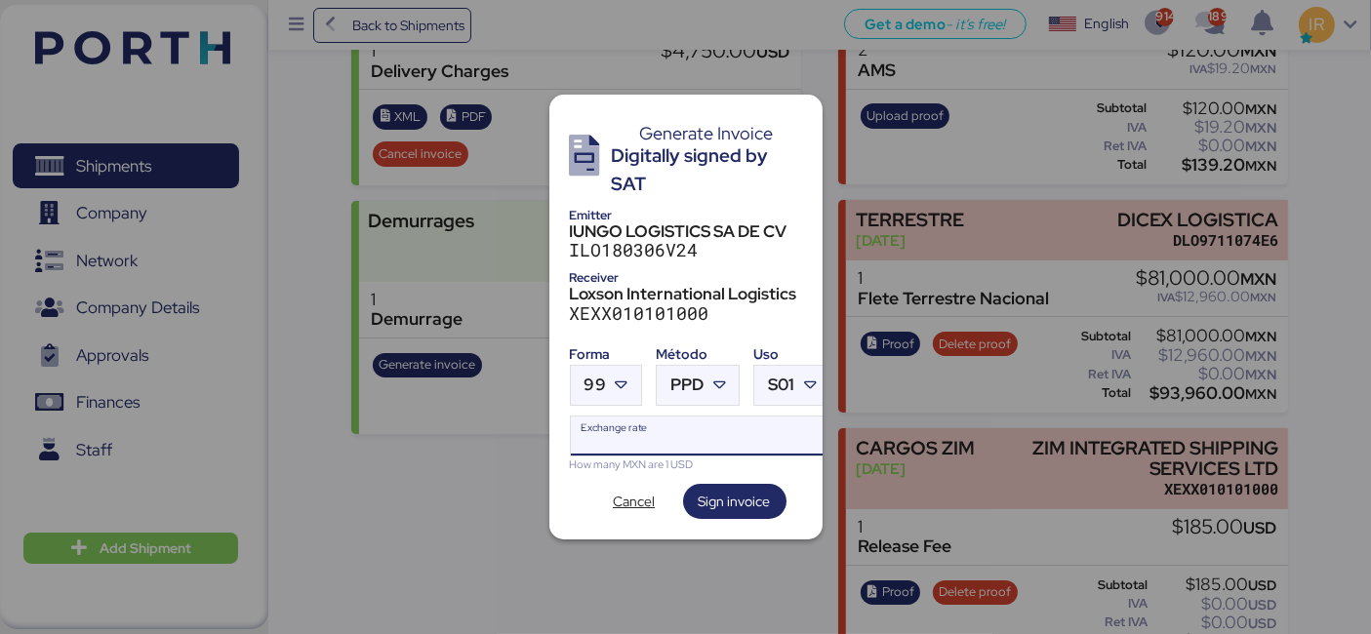
click at [613, 431] on input "Exchange rate" at bounding box center [701, 436] width 260 height 39
paste input "18.6587"
type input "18.6587"
click at [728, 490] on span "Sign invoice" at bounding box center [735, 501] width 72 height 23
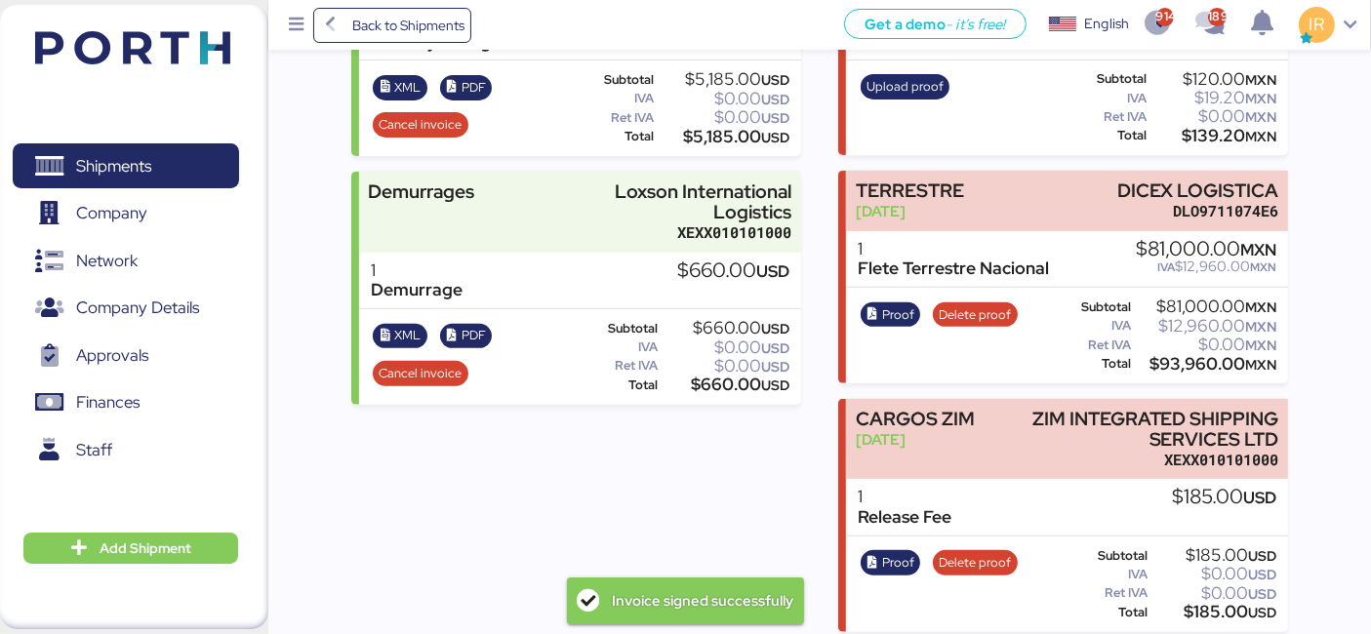
scroll to position [734, 0]
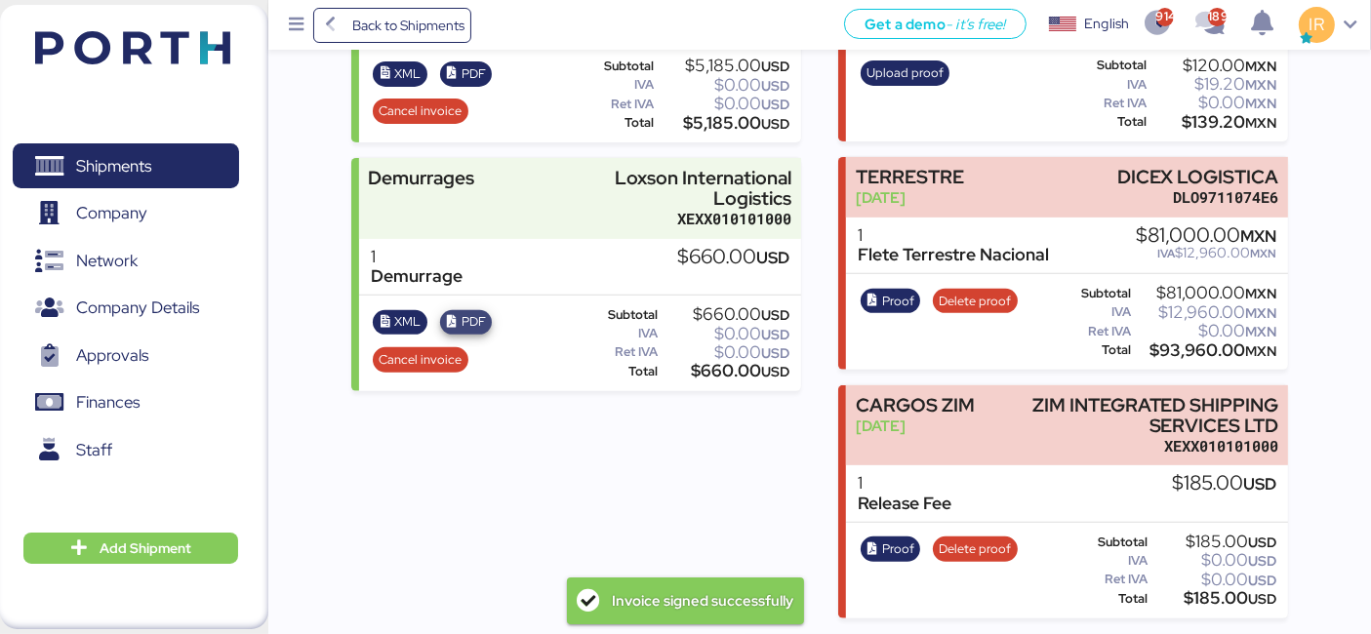
click at [476, 311] on span "PDF" at bounding box center [473, 321] width 24 height 21
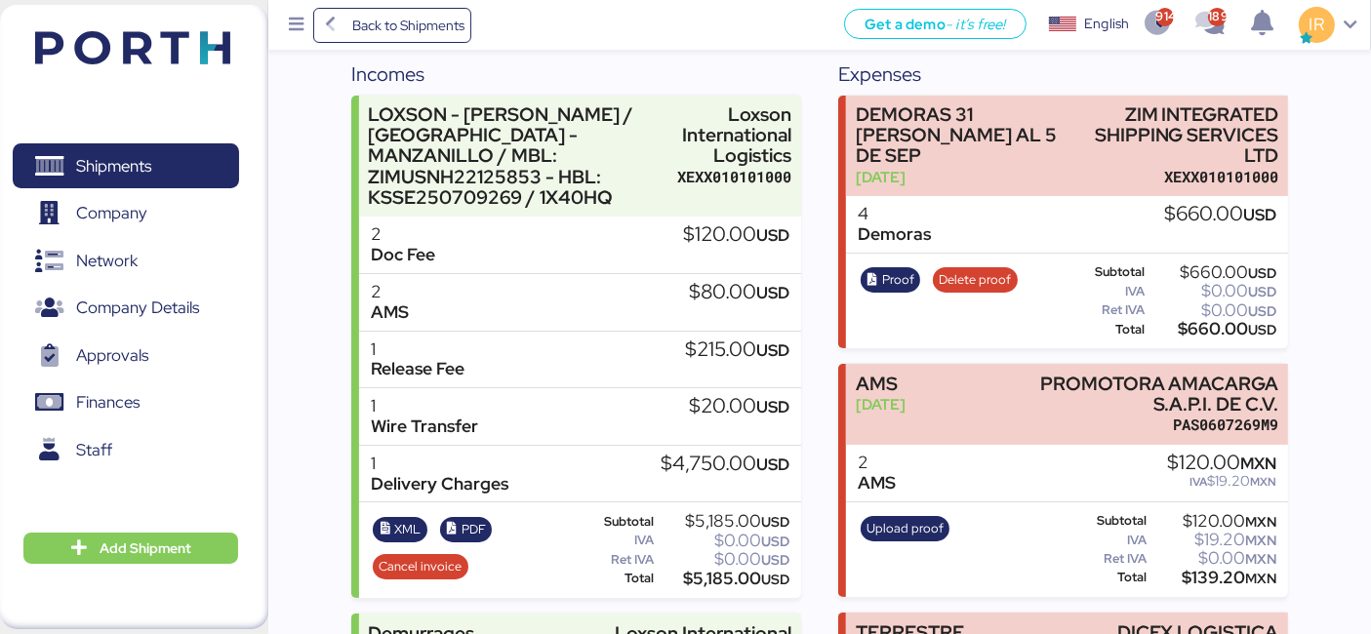
scroll to position [0, 0]
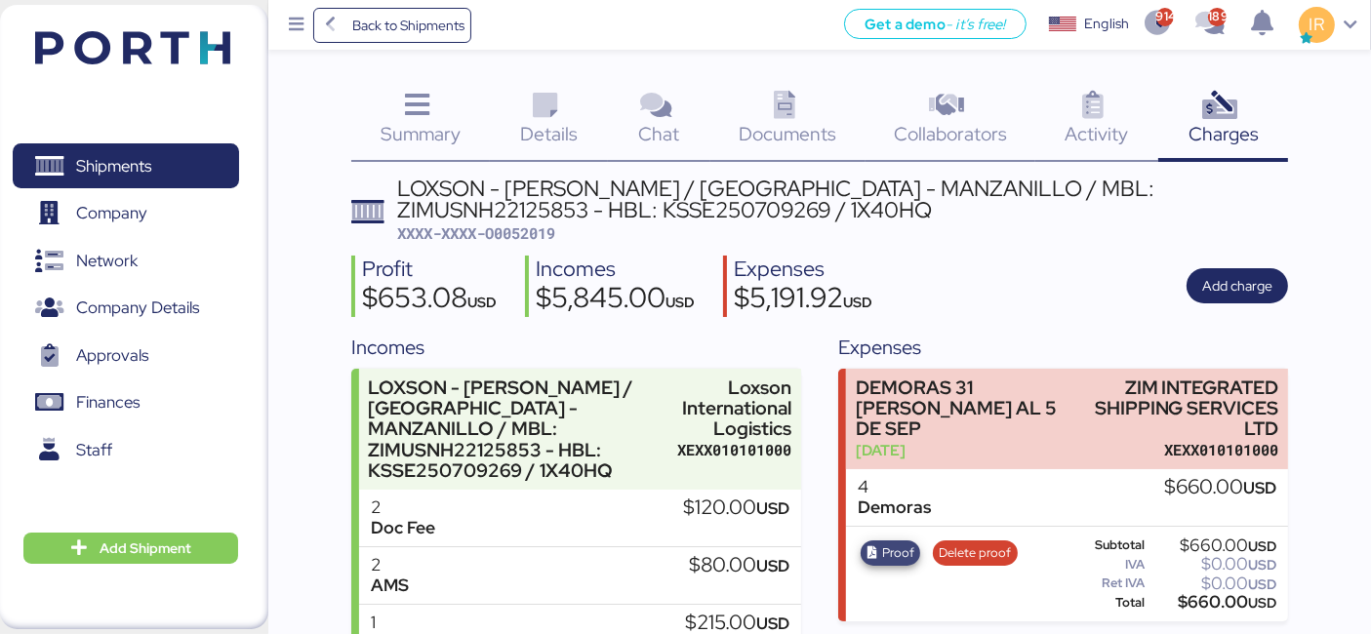
click at [869, 552] on icon "button" at bounding box center [872, 553] width 13 height 13
